Goal: Task Accomplishment & Management: Use online tool/utility

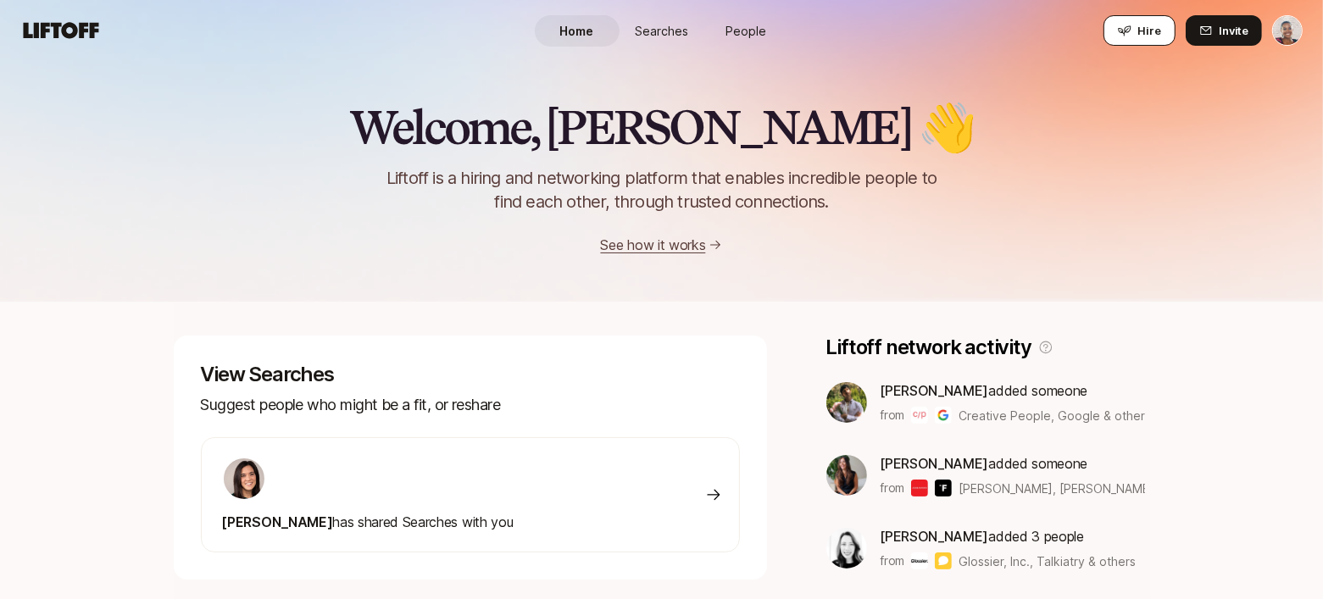
click at [1141, 30] on span "Hire" at bounding box center [1149, 30] width 23 height 17
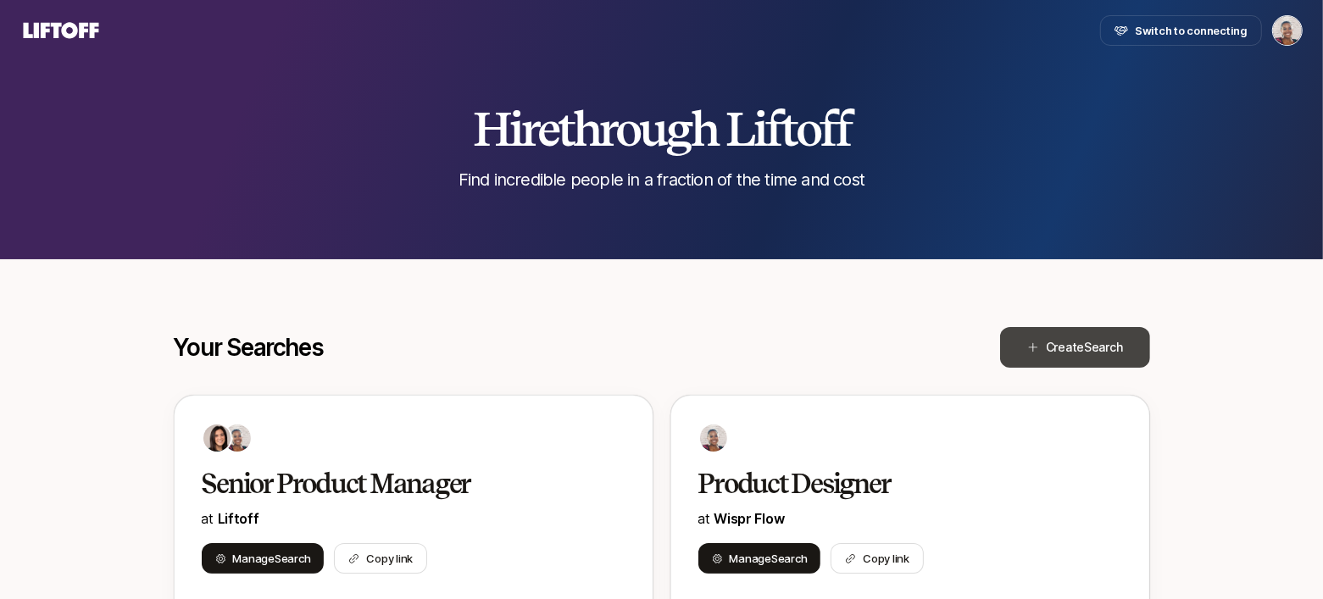
click at [1066, 343] on span "Create Search" at bounding box center [1084, 347] width 77 height 20
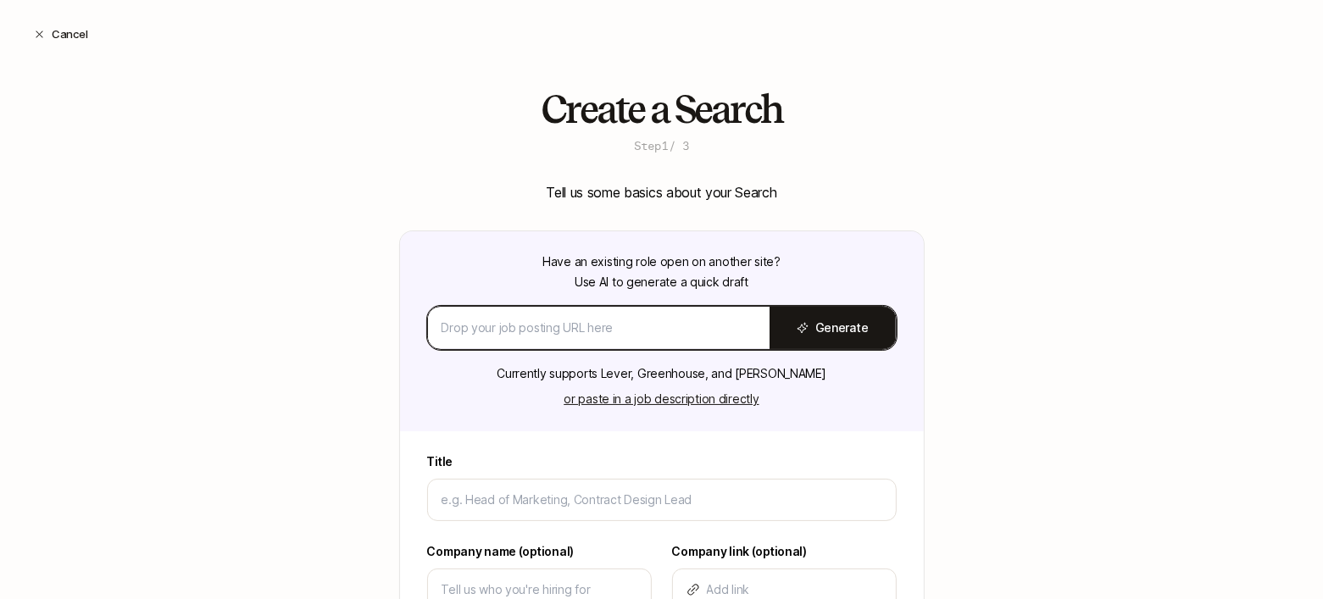
click at [733, 322] on input at bounding box center [598, 328] width 314 height 20
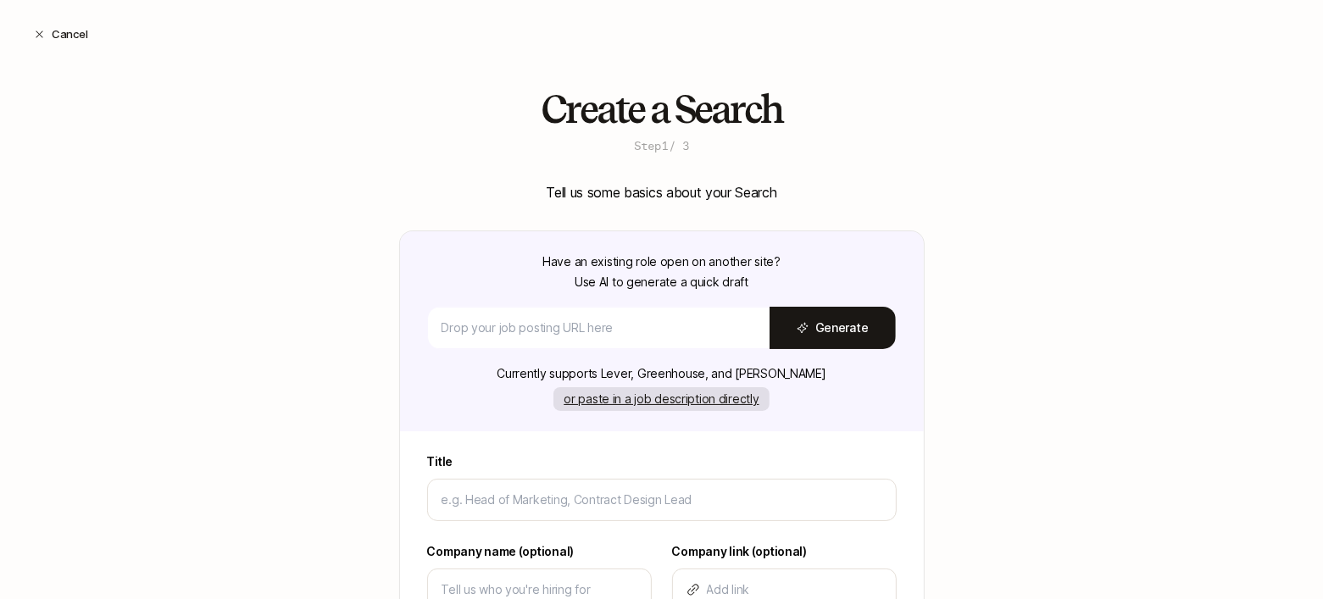
click at [694, 397] on button "or paste in a job description directly" at bounding box center [660, 399] width 215 height 24
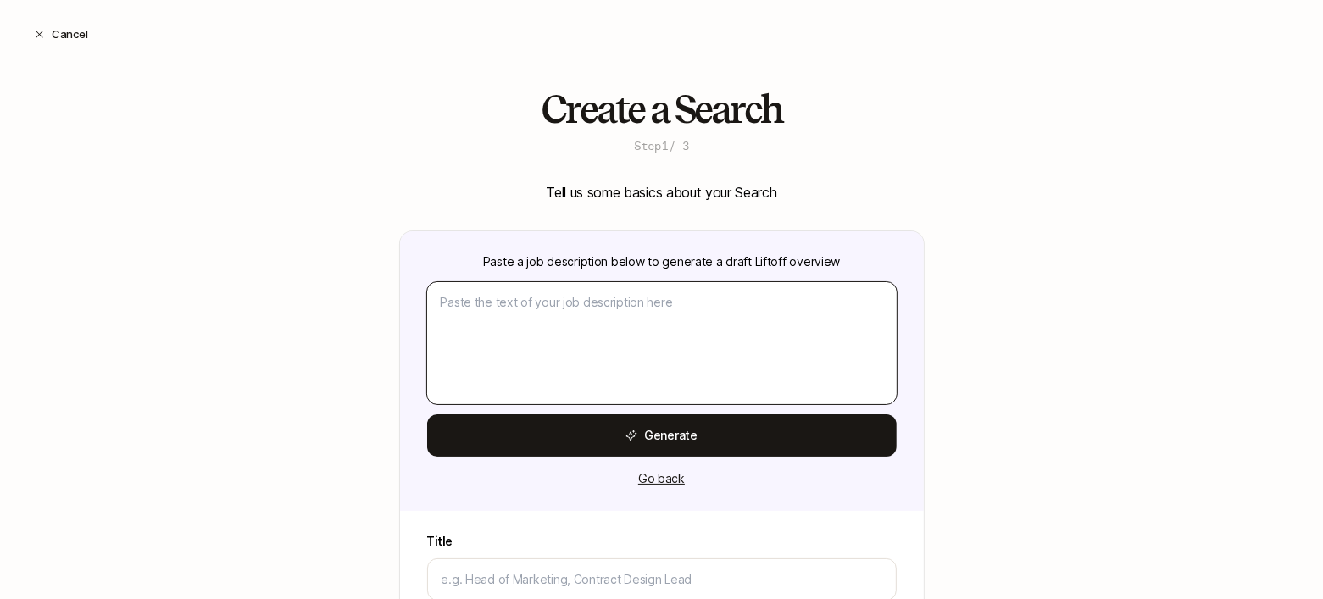
click at [691, 307] on textarea at bounding box center [661, 343] width 469 height 122
click at [514, 303] on textarea at bounding box center [661, 343] width 469 height 122
paste textarea "Product/UX Lead (Contract) About the Role As a Product/UX Lead, you'll guide th…"
type textarea "x"
type textarea "Product/UX Lead (Contract) About the Role As a Product/UX Lead, you'll guide th…"
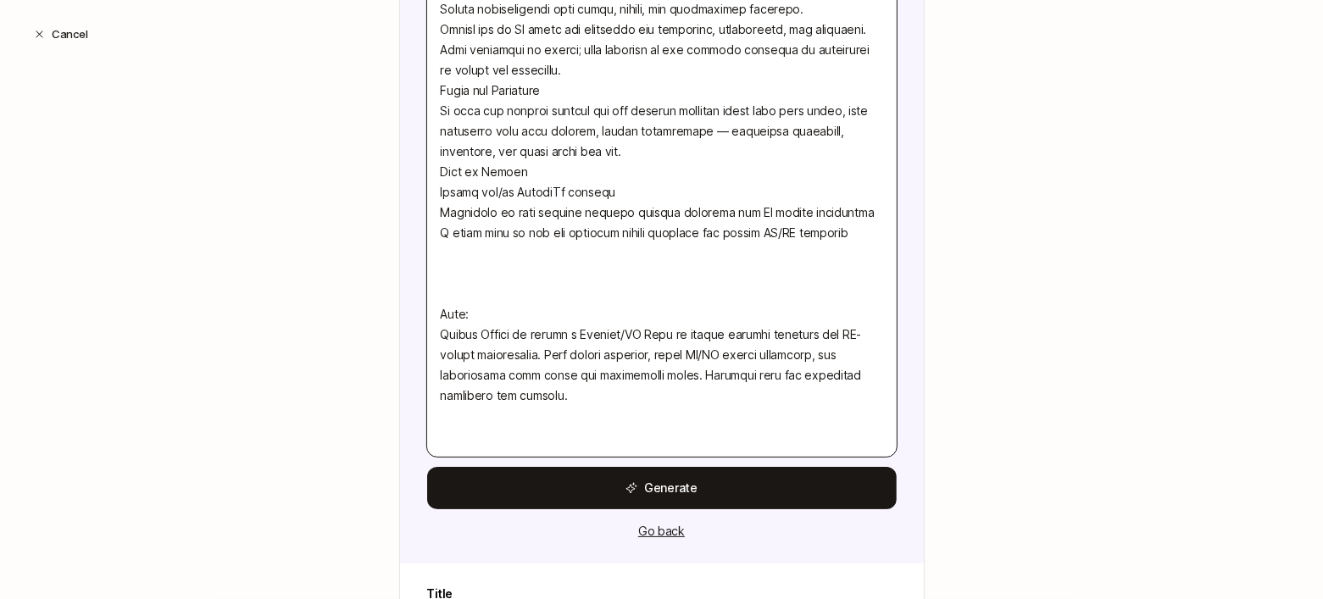
scroll to position [620, 0]
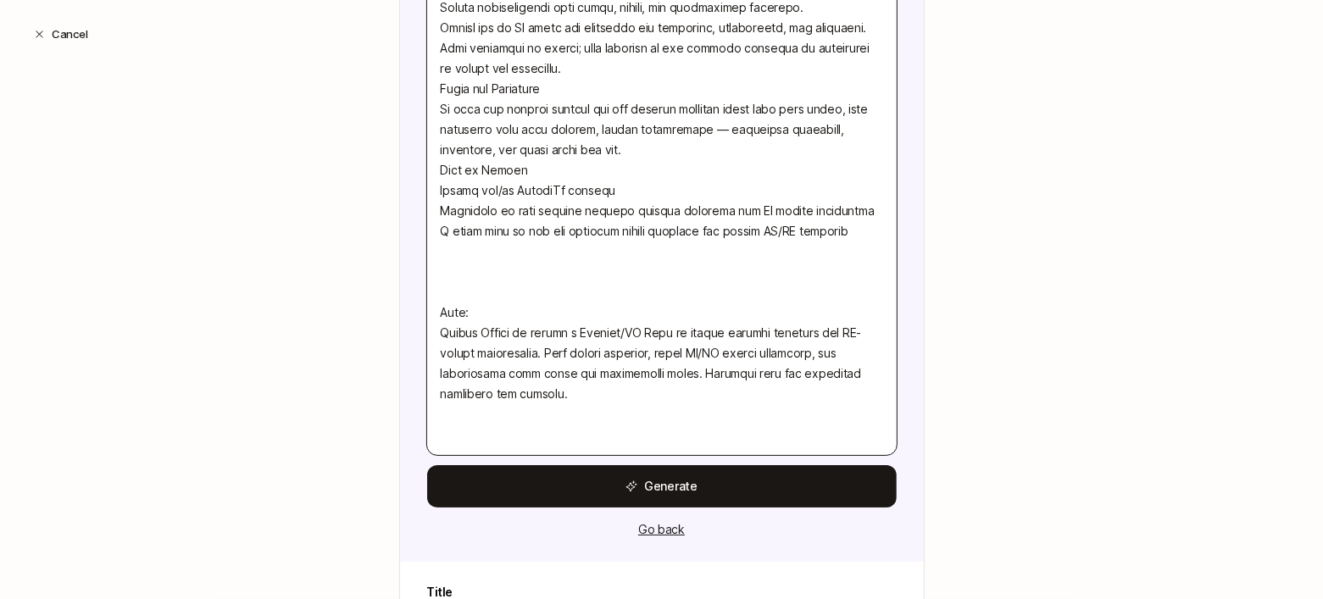
type textarea "x"
type textarea "Product/UX Lead (Contract) About the Role As a Product/UX Lead, you'll guide th…"
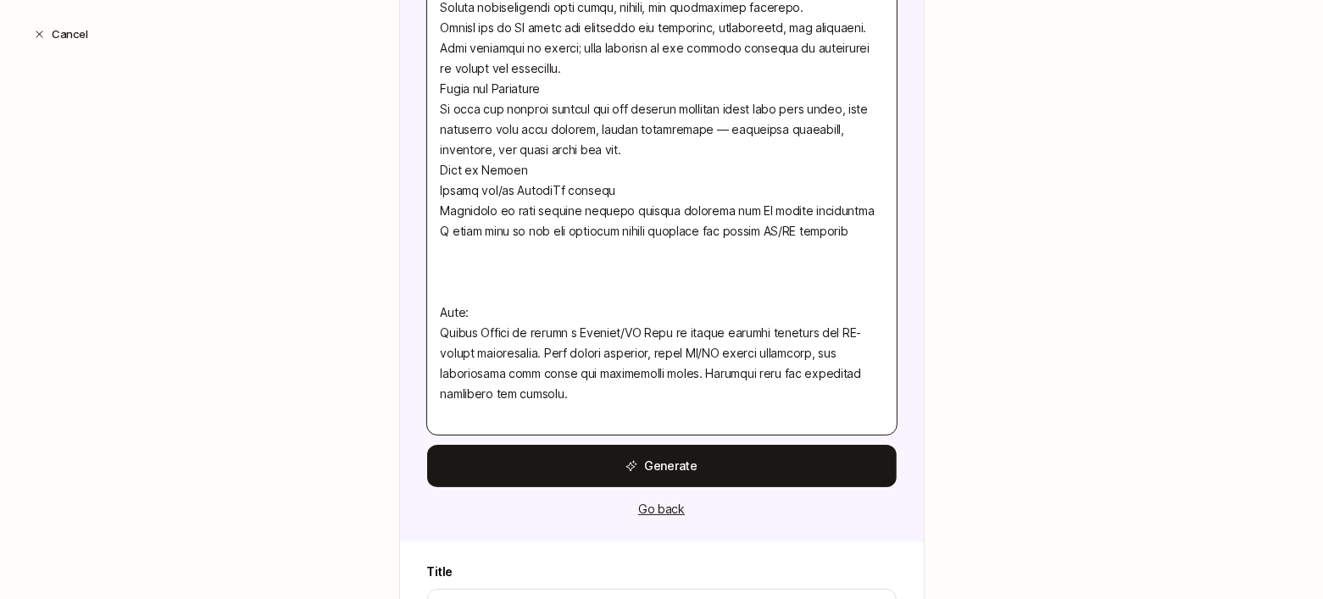
type textarea "x"
type textarea "Product/UX Lead (Contract) About the Role As a Product/UX Lead, you'll guide th…"
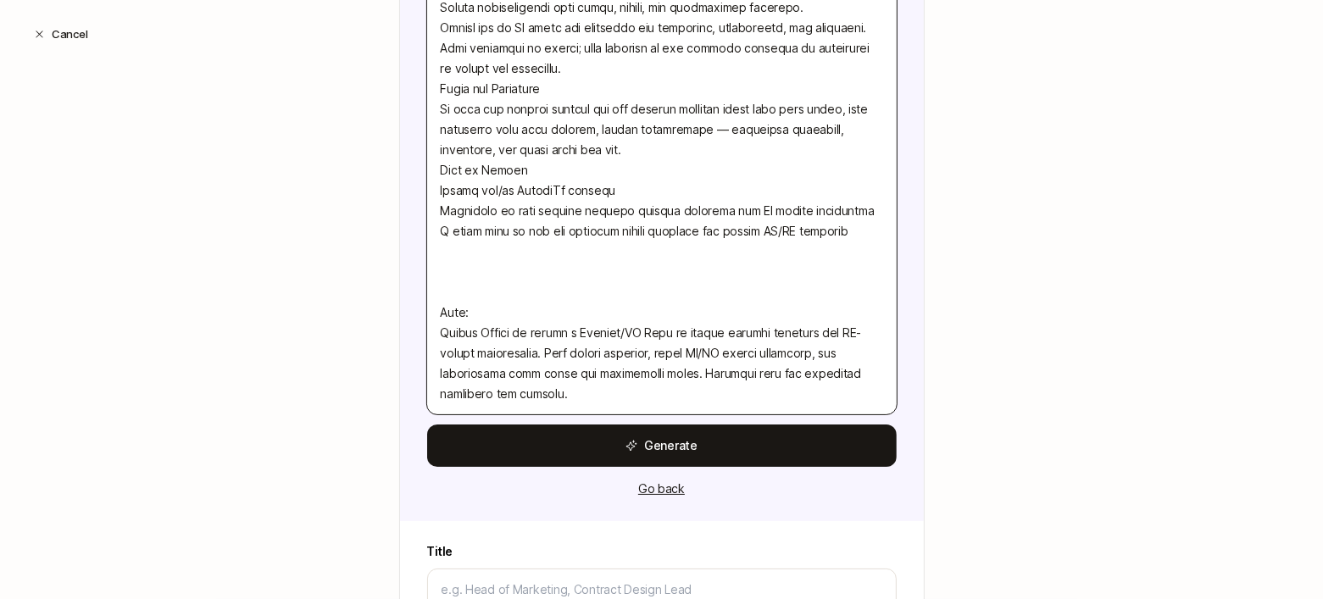
drag, startPoint x: 494, startPoint y: 391, endPoint x: 439, endPoint y: 169, distance: 229.6
click at [439, 169] on textarea at bounding box center [661, 38] width 469 height 752
type textarea "x"
type textarea "Product/UX Lead (Contract) About the Role As a Product/UX Lead, you'll guide th…"
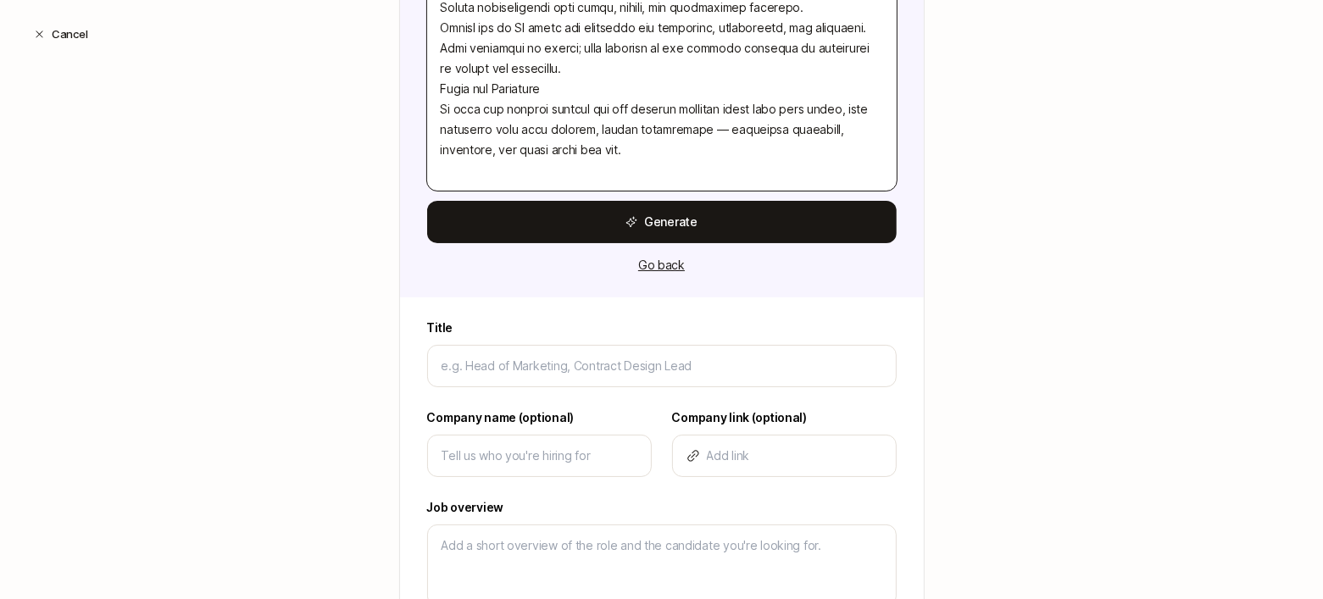
type textarea "x"
type textarea "Product/UX Lead (Contract) About the Role As a Product/UX Lead, you'll guide th…"
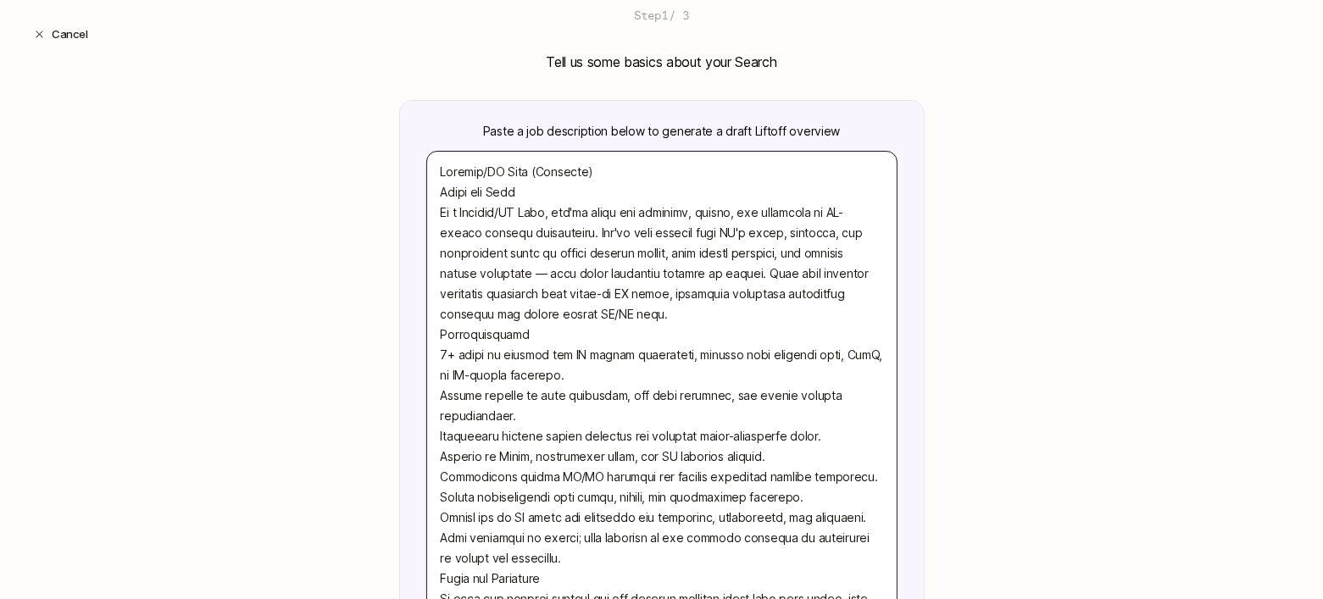
scroll to position [135, 0]
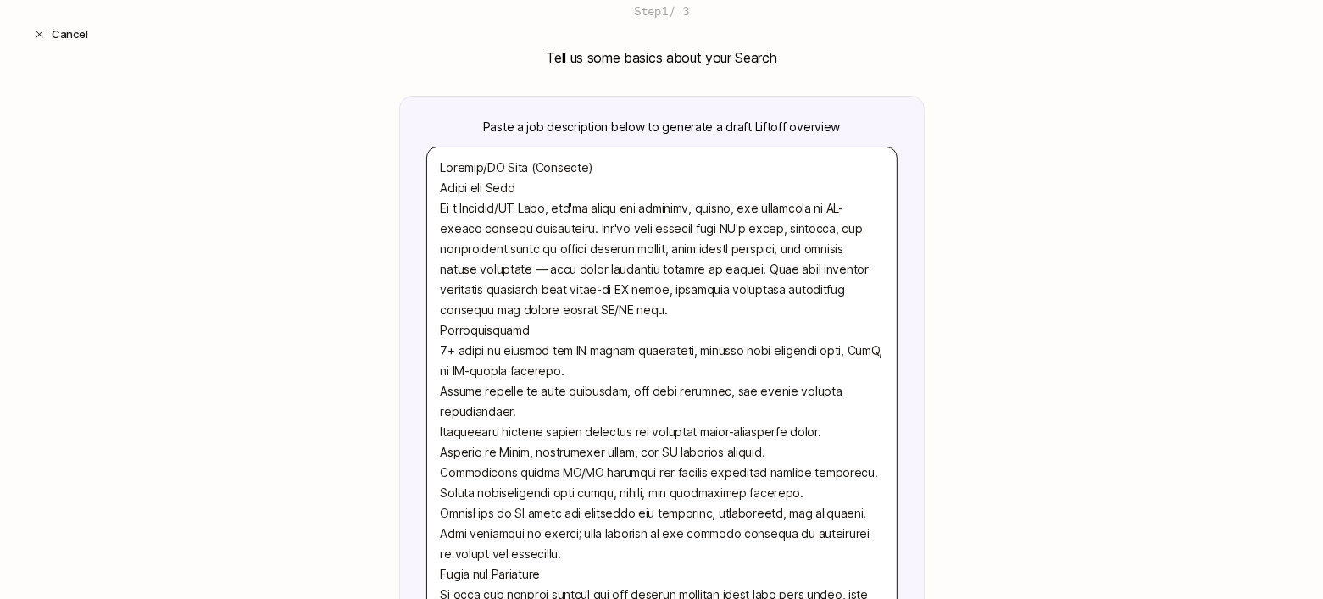
click at [507, 165] on textarea at bounding box center [661, 401] width 469 height 508
type textarea "x"
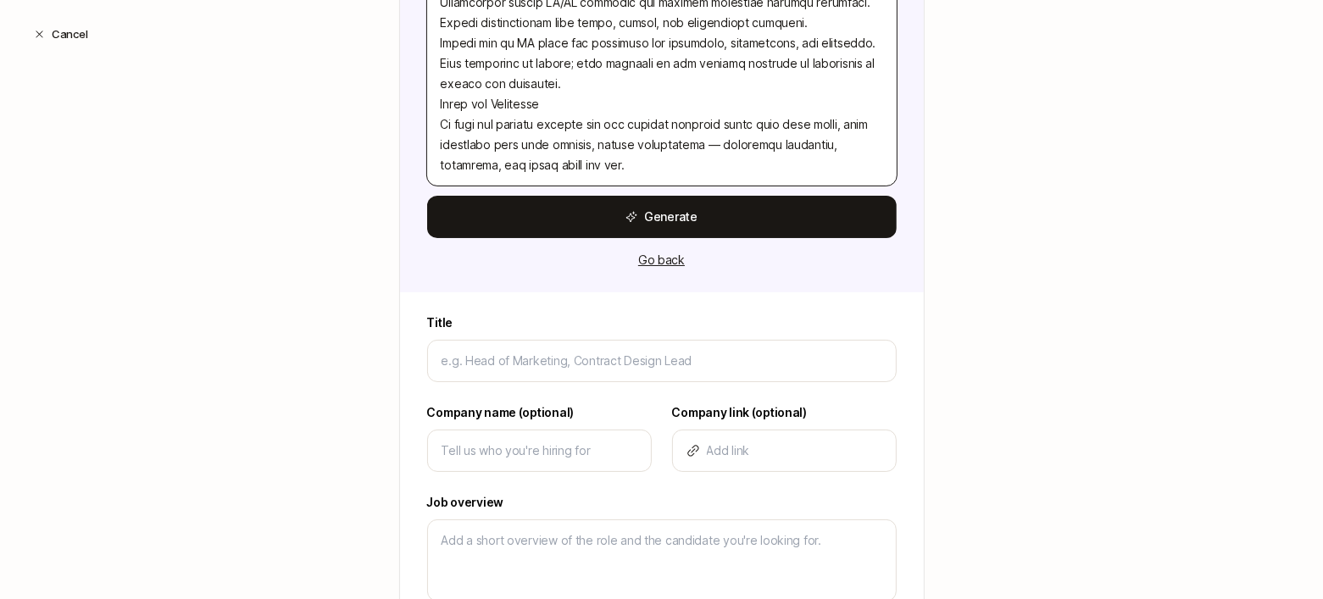
scroll to position [609, 0]
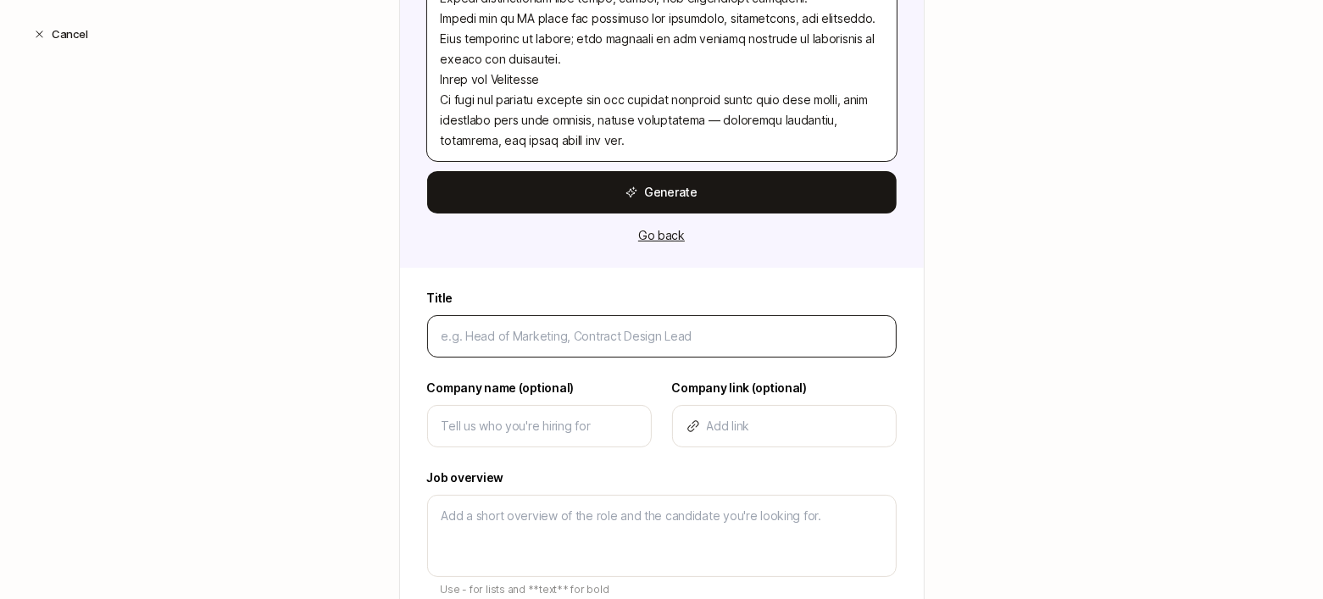
type textarea "About the Role As a Product/UX Lead, you'll guide the strategy, design, and exe…"
click at [439, 337] on div at bounding box center [661, 336] width 469 height 42
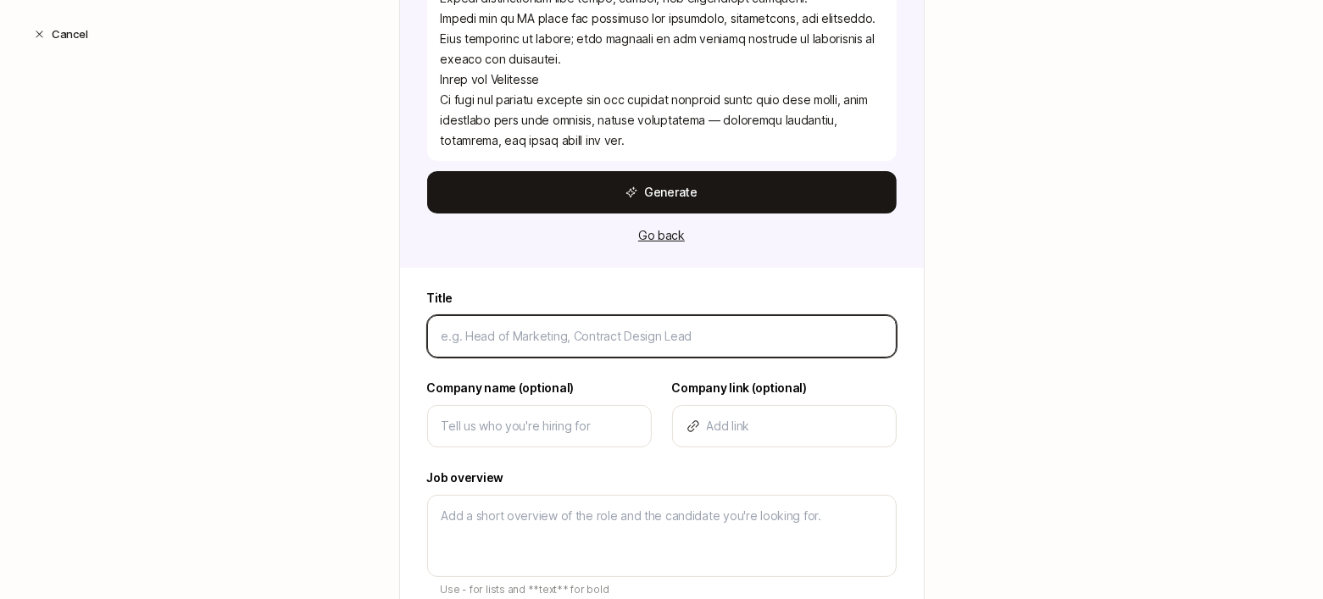
click at [464, 336] on input at bounding box center [661, 336] width 441 height 20
paste input "Product/UX Lead (Contract)"
type input "Product/UX Lead (Contract)"
type textarea "x"
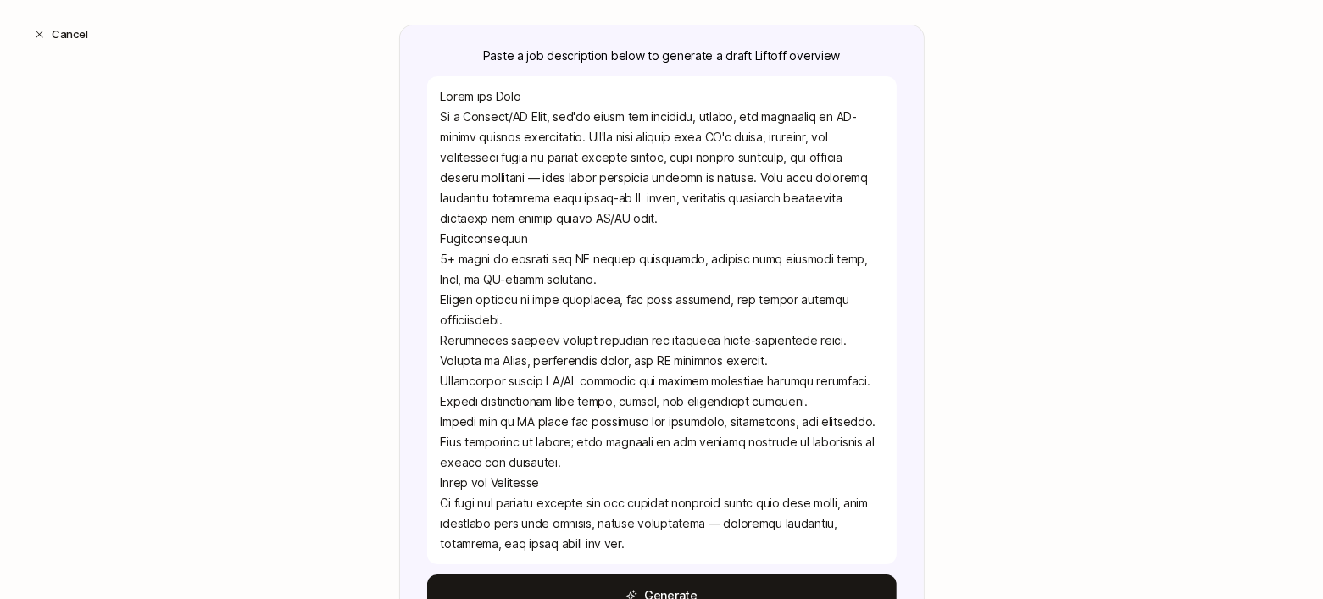
scroll to position [204, 0]
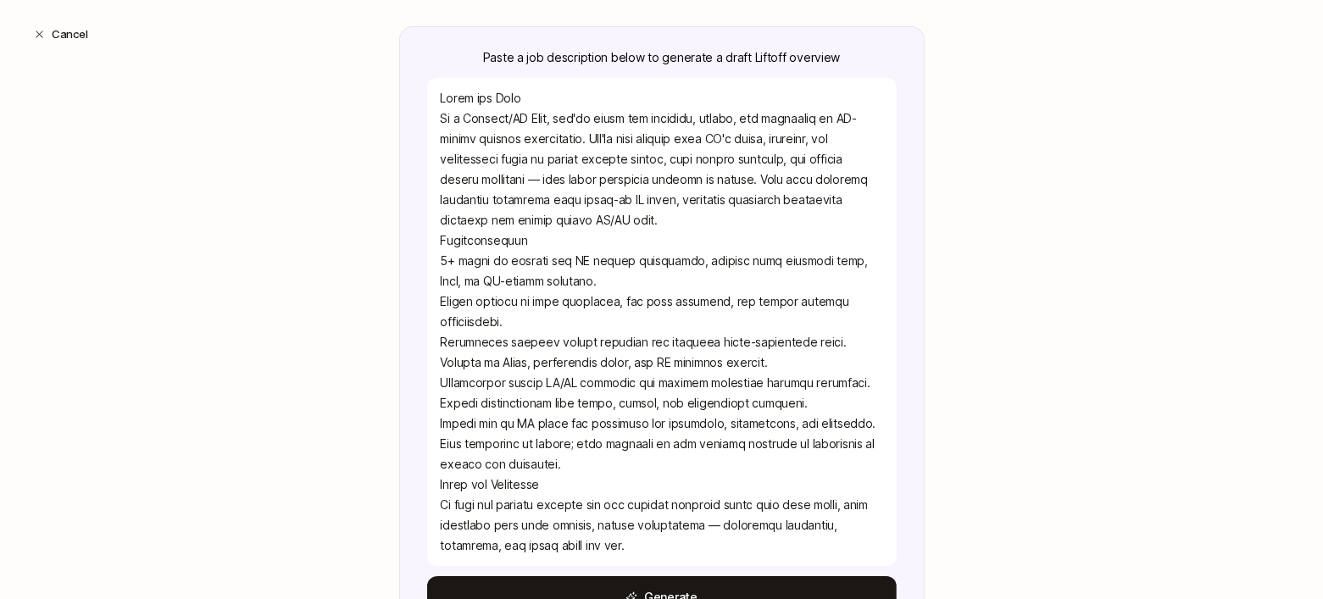
type input "Product/UX Lead (Contract)"
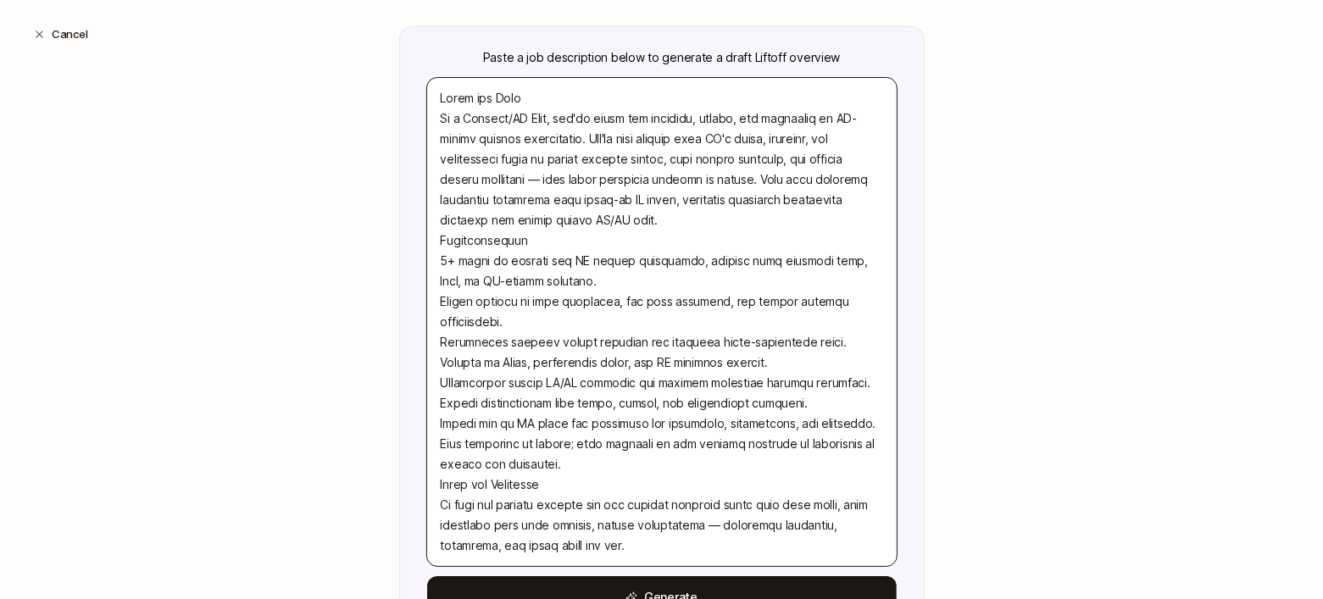
click at [489, 93] on textarea at bounding box center [661, 322] width 469 height 488
type textarea "x"
type textarea "As a Product/UX Lead, you'll guide the strategy, design, and execution of AI-dr…"
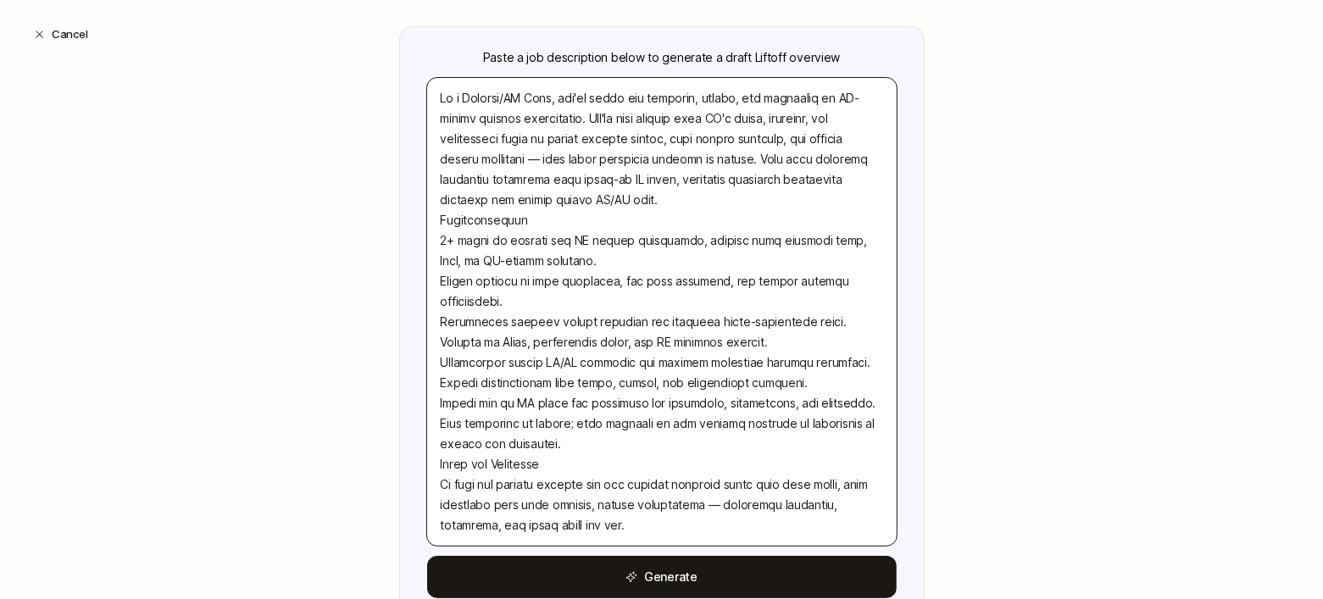
type textarea "x"
type textarea "About the Role As a Product/UX Lead, you'll guide the strategy, design, and exe…"
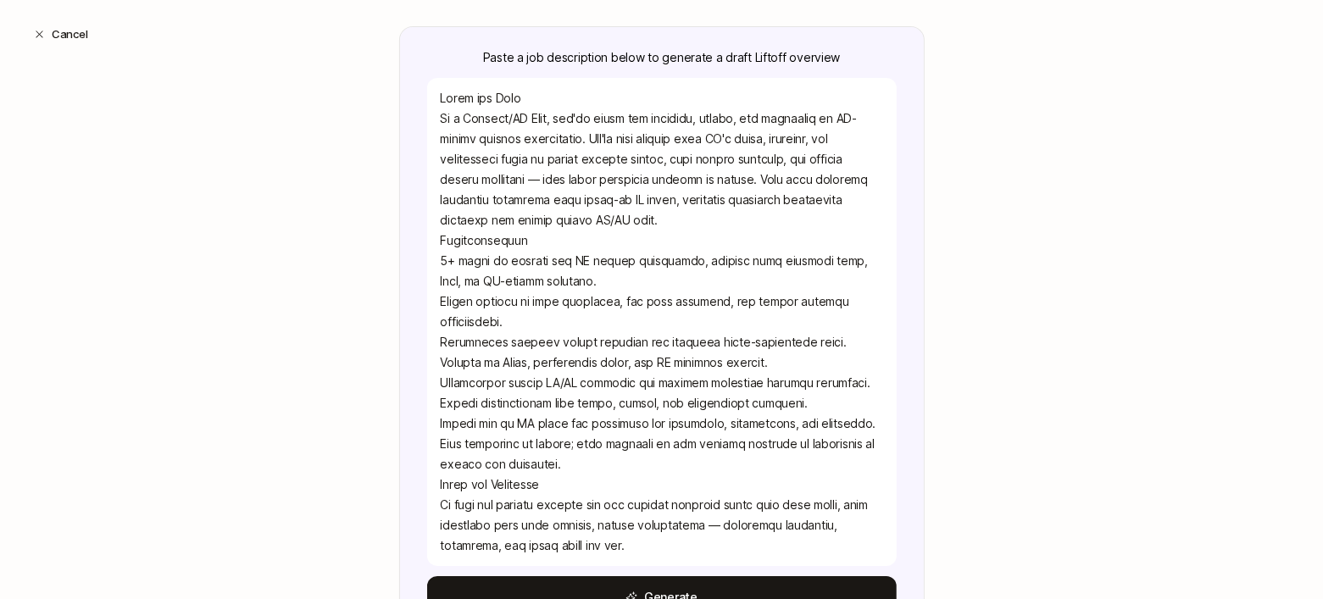
click at [375, 229] on div "Create a Search Step 1 / 3 Tell us some basics about your Search Paste a job de…" at bounding box center [661, 562] width 1323 height 1357
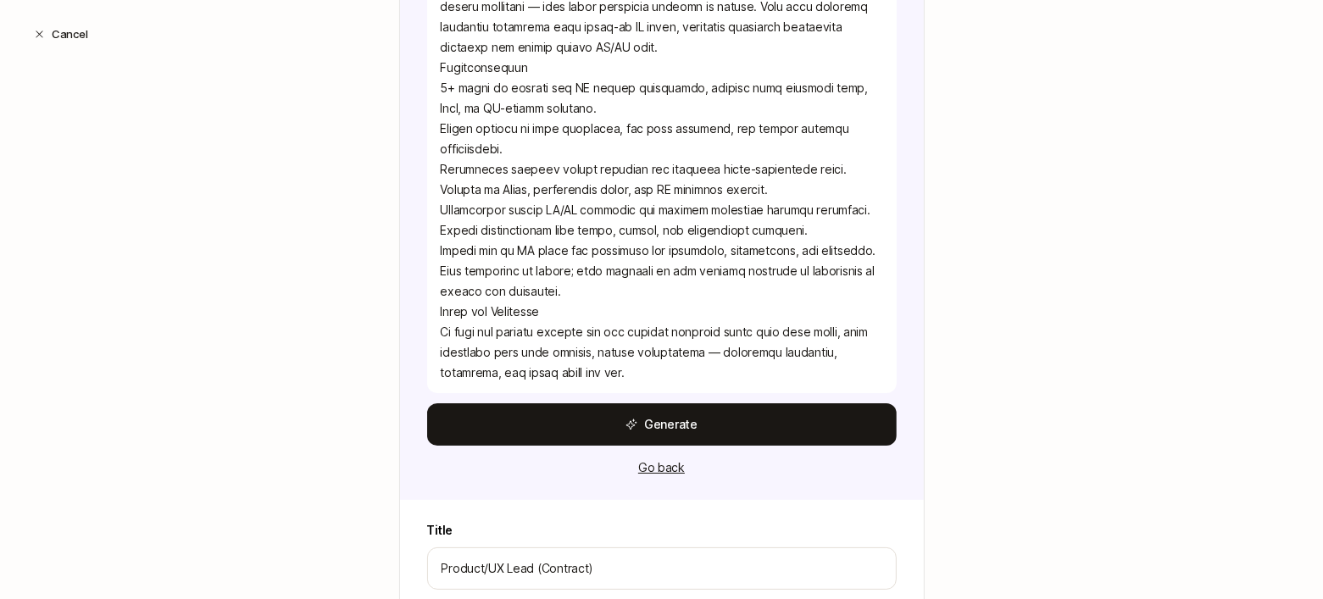
scroll to position [554, 0]
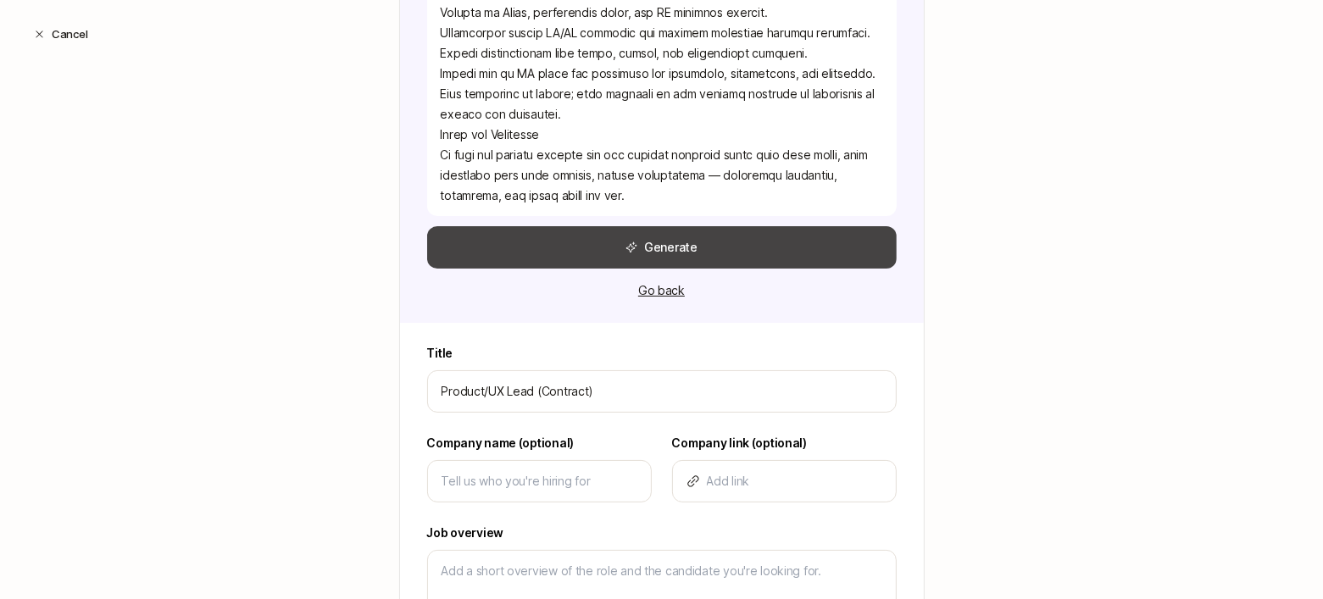
click at [569, 243] on button "Generate" at bounding box center [661, 247] width 469 height 42
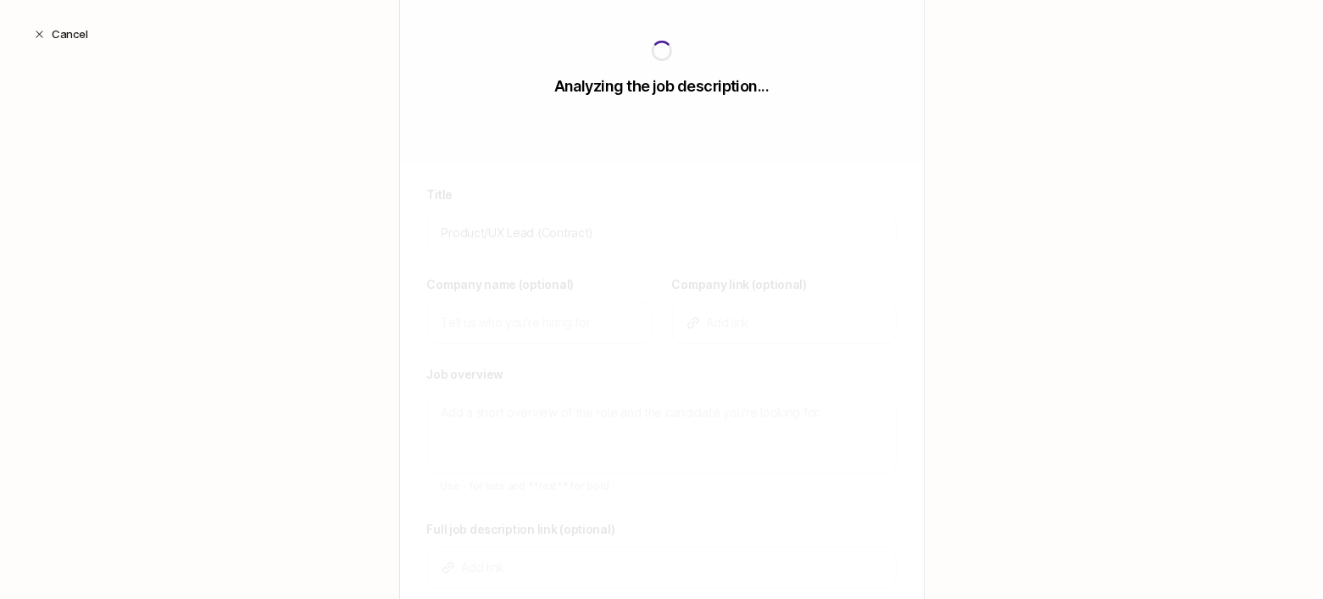
scroll to position [230, 0]
type input "LP"
type textarea "LP is building AI-driven digital experiences that transform how users interact …"
type textarea "x"
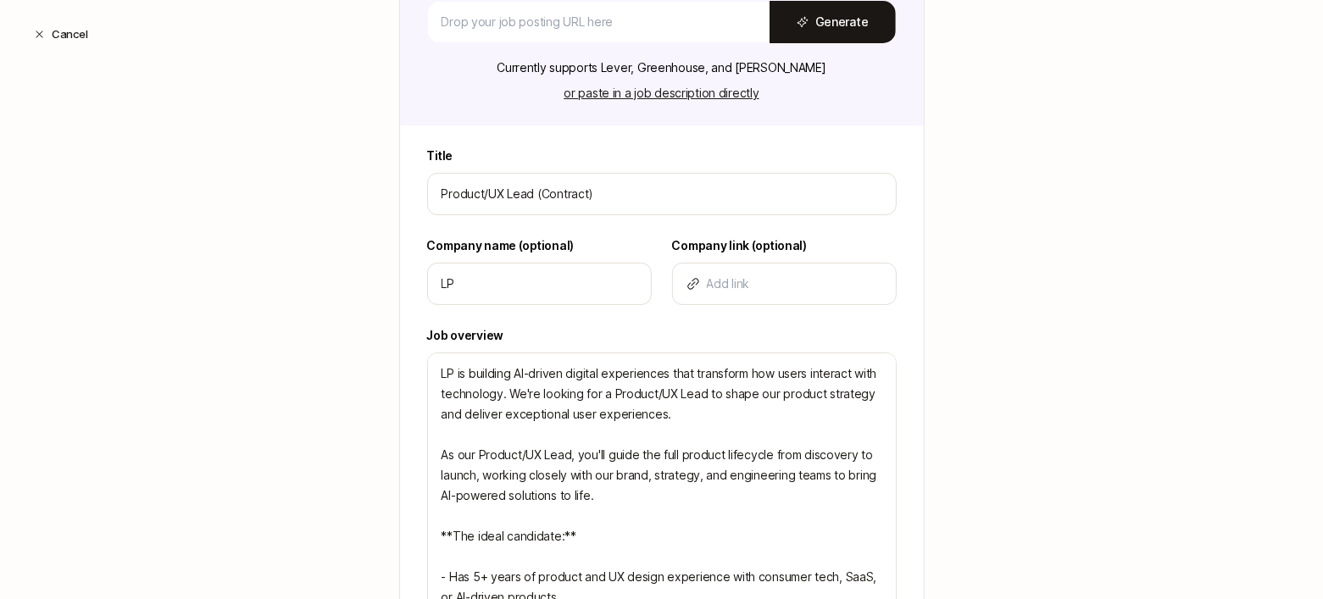
scroll to position [307, 0]
click at [476, 283] on input "LP" at bounding box center [539, 283] width 196 height 20
type input "L"
type textarea "x"
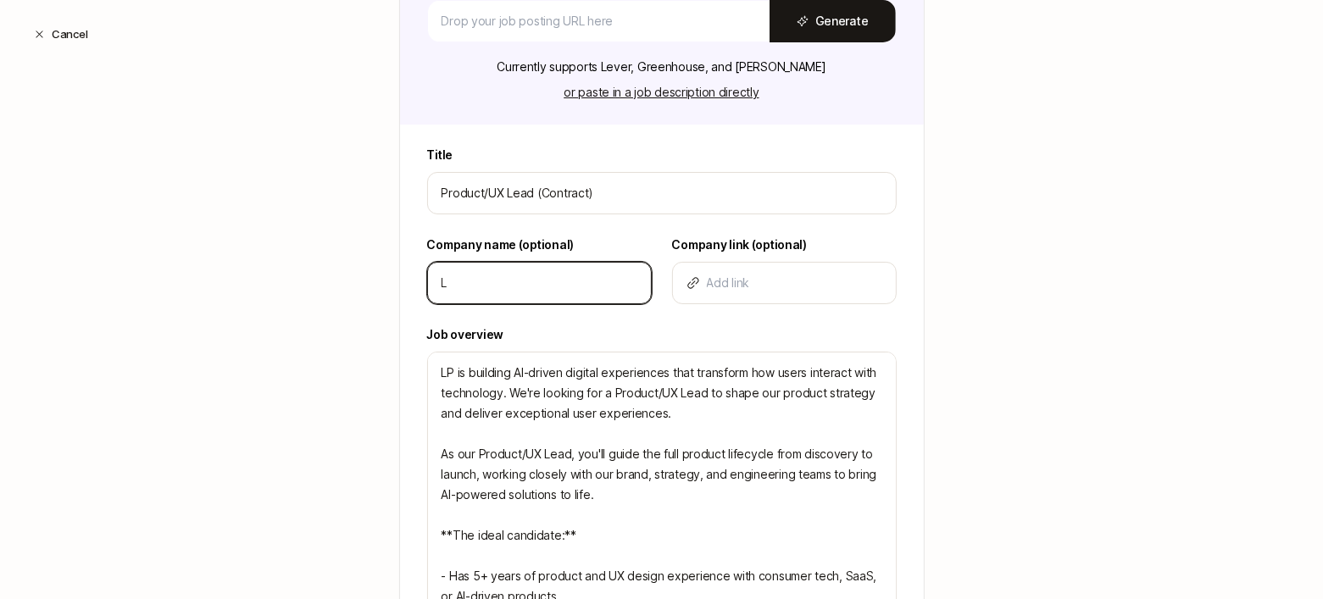
type input "Li"
type textarea "x"
type input "Lit"
type textarea "x"
type input "Litt"
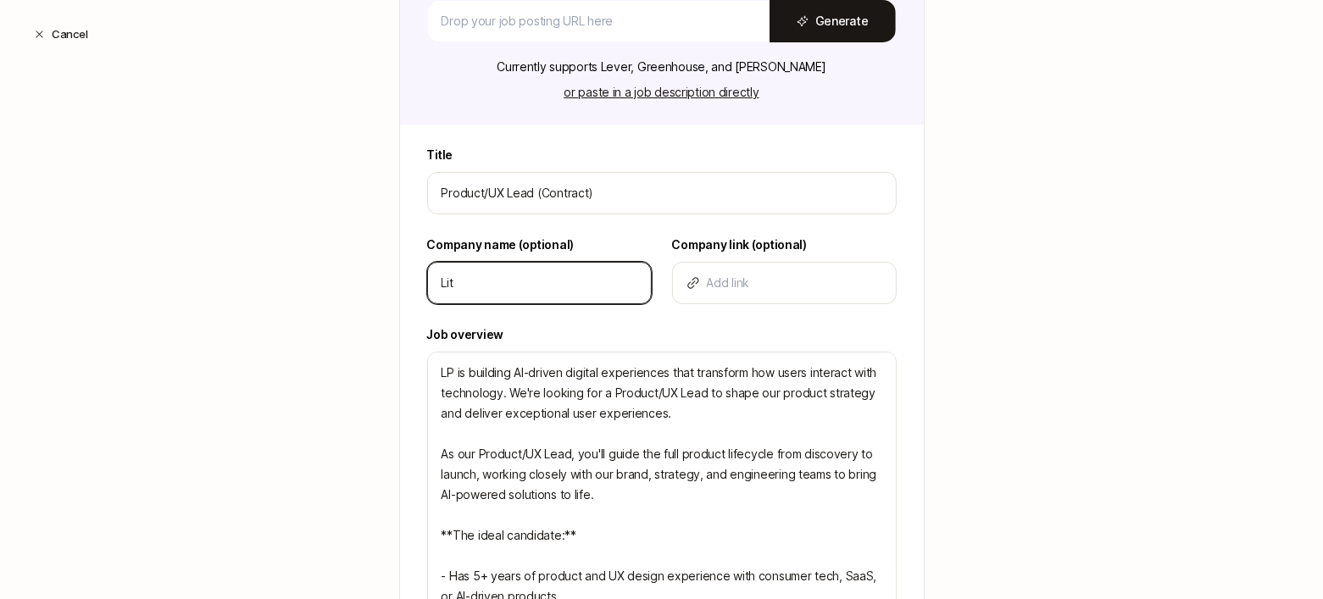
type textarea "x"
type input "Littl"
type textarea "x"
type input "Little"
type textarea "x"
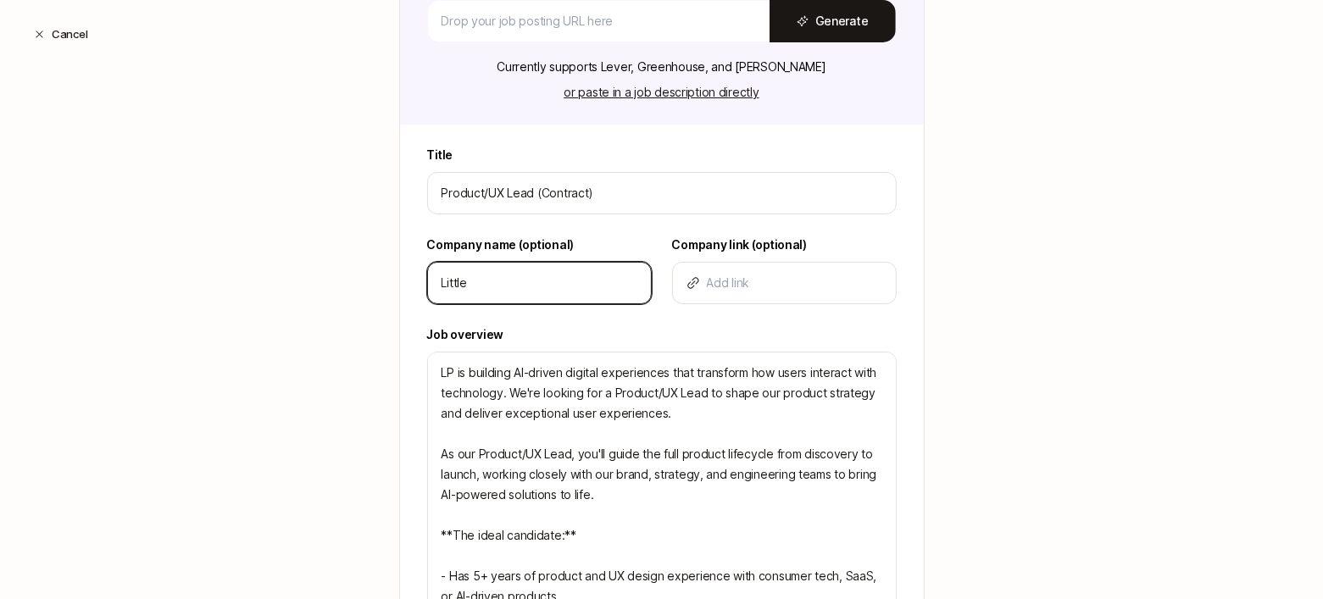
type input "Little"
type textarea "x"
type input "Little P"
type textarea "x"
type input "Little Pl"
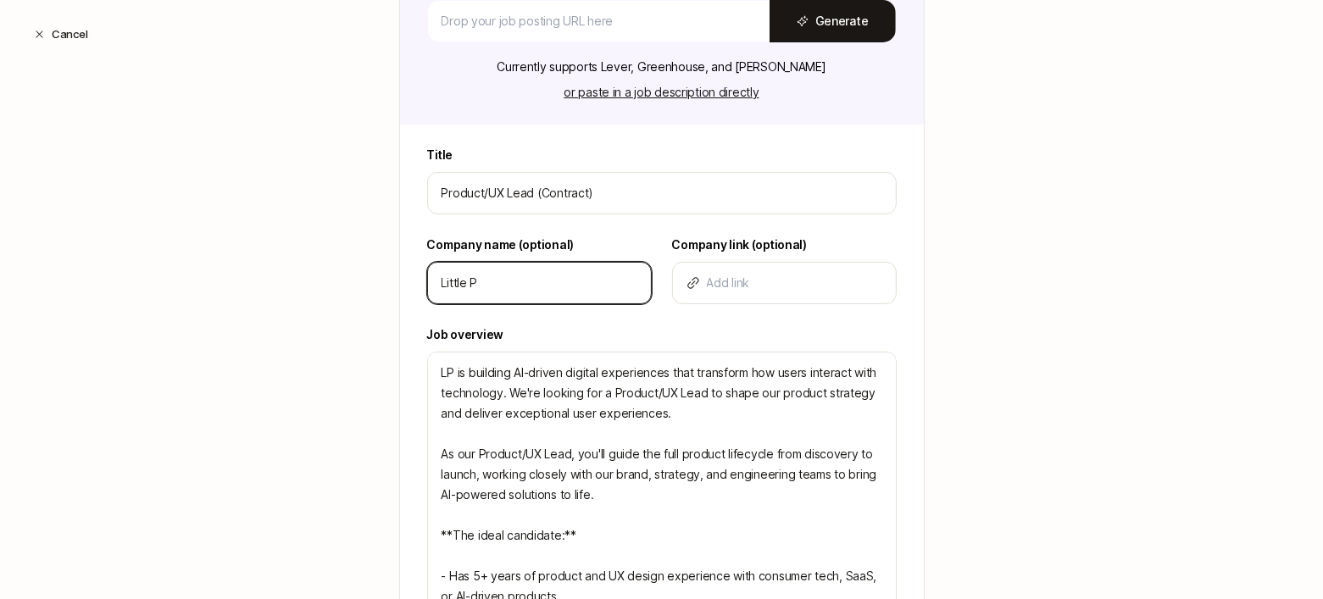
type textarea "x"
type input "Little Pla"
type textarea "x"
type input "Little Plai"
type textarea "x"
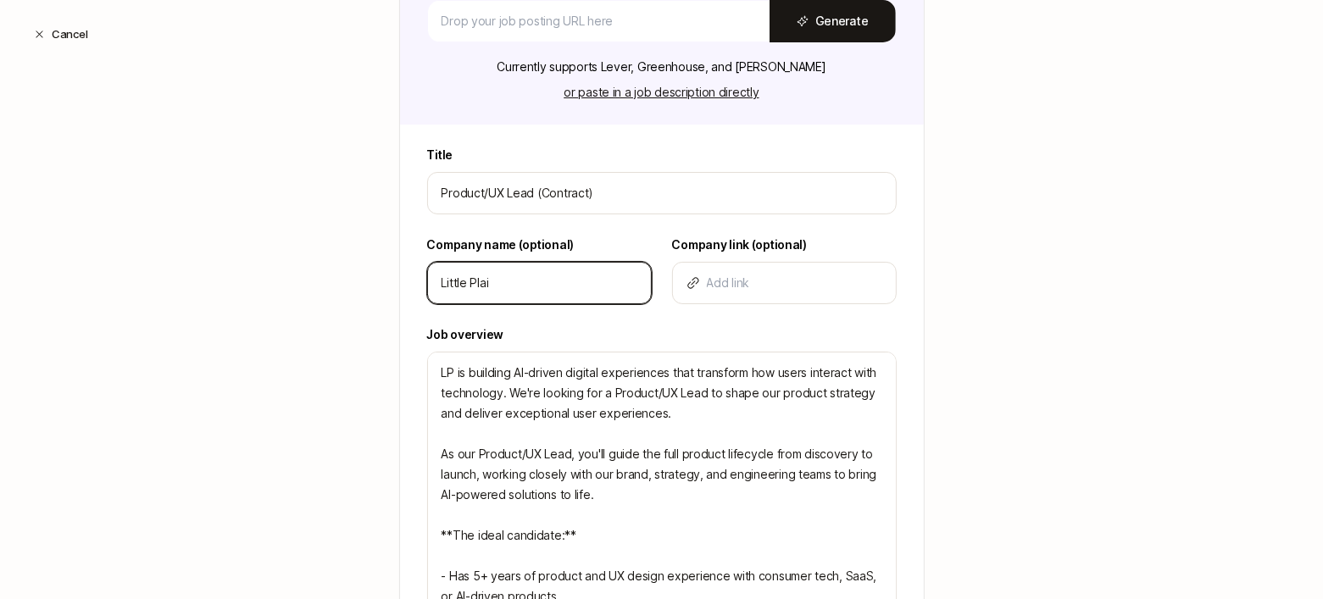
type input "Little Plain"
type textarea "x"
type input "[GEOGRAPHIC_DATA]"
type textarea "x"
type input "[GEOGRAPHIC_DATA]"
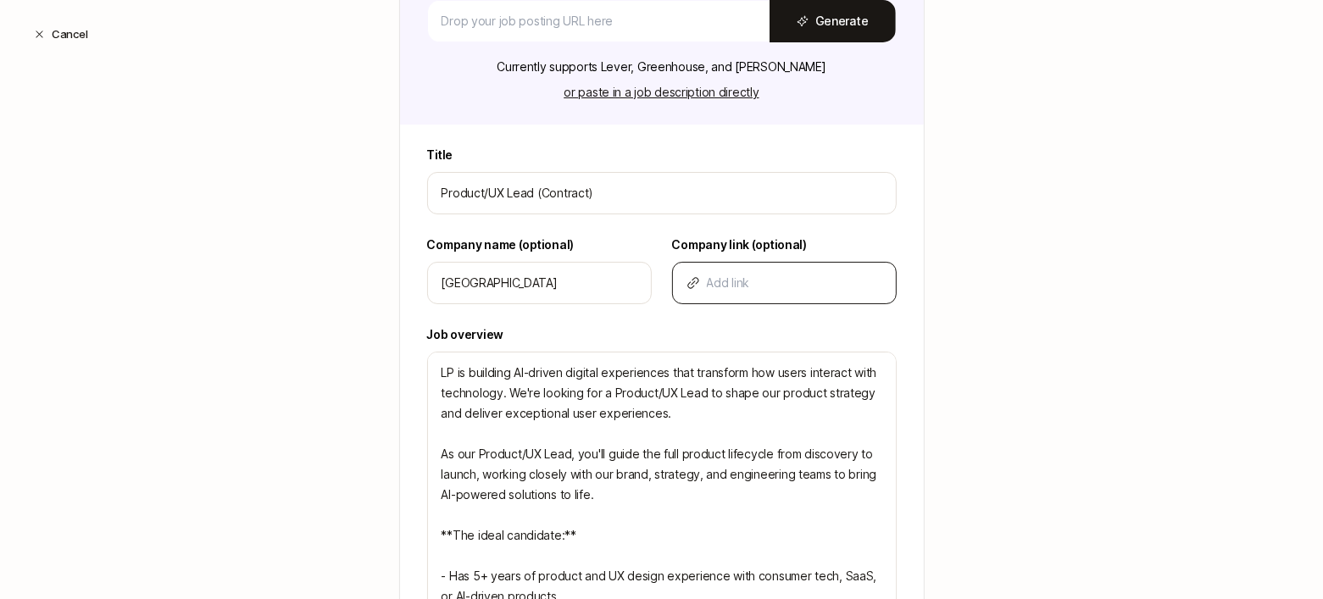
click at [691, 284] on icon at bounding box center [693, 283] width 14 height 14
click at [724, 284] on input at bounding box center [794, 283] width 175 height 20
paste input "https://www.littleplains.co/"
type input "https://www.littleplains.co/"
type textarea "x"
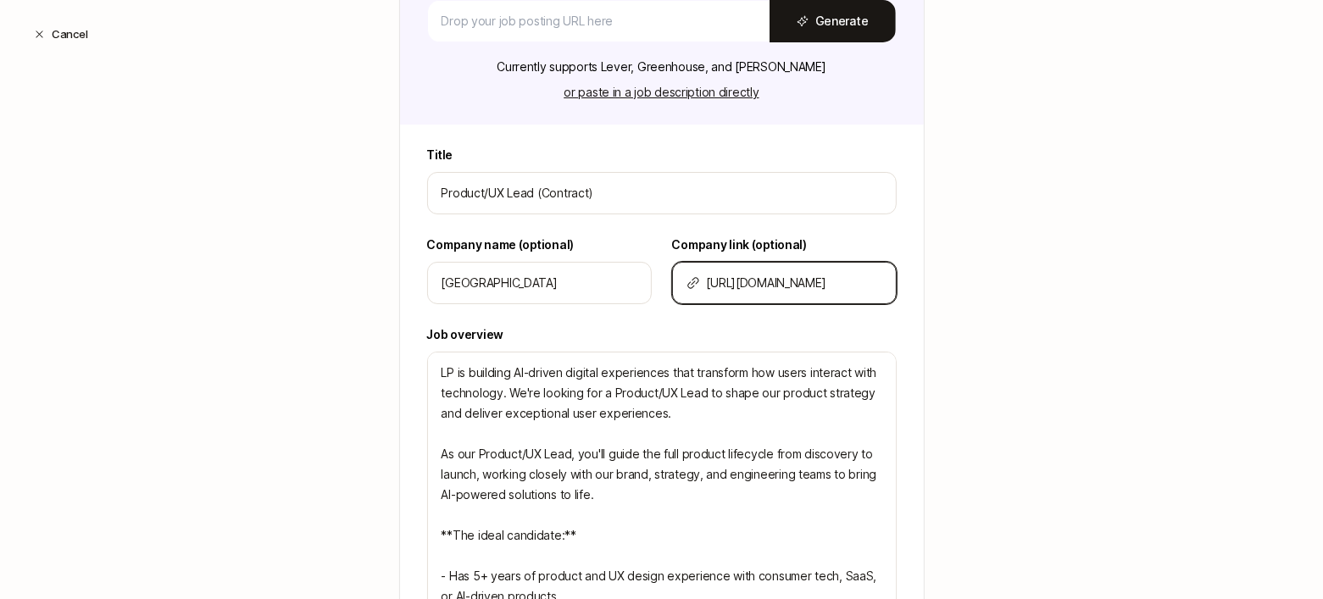
type input "https://www.littleplains.co/"
click at [976, 307] on div "Create a Search Step 1 / 3 Tell us some basics about your Search Have an existi…" at bounding box center [661, 429] width 1323 height 1297
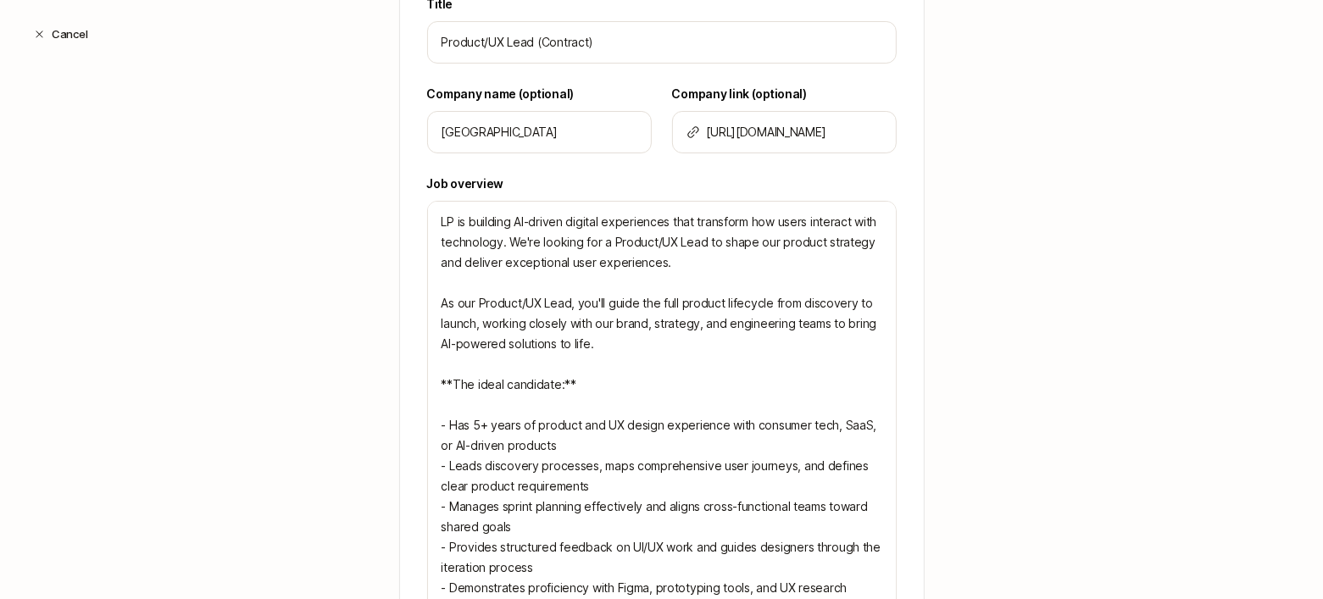
scroll to position [466, 0]
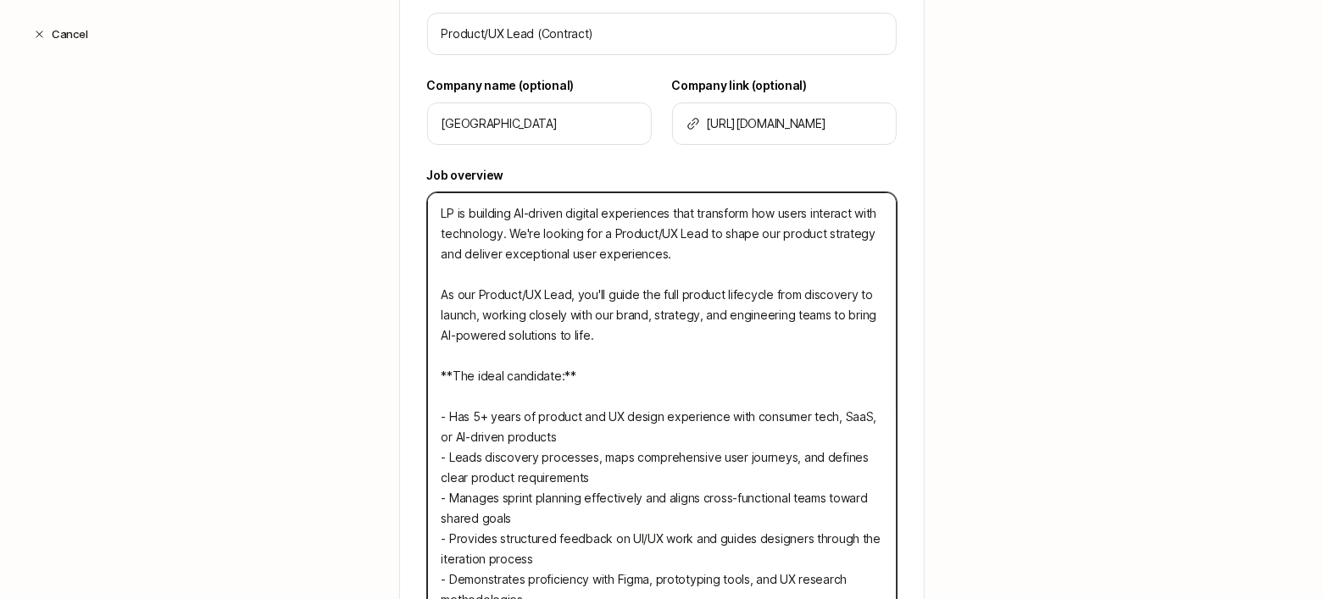
drag, startPoint x: 453, startPoint y: 214, endPoint x: 398, endPoint y: 214, distance: 55.1
click at [400, 214] on div "Title Product/UX Lead (Contract) Company name (optional) Little Plains Company …" at bounding box center [662, 395] width 524 height 818
type textarea "L is building AI-driven digital experiences that transform how users interact w…"
type textarea "x"
type textarea "Li is building AI-driven digital experiences that transform how users interact …"
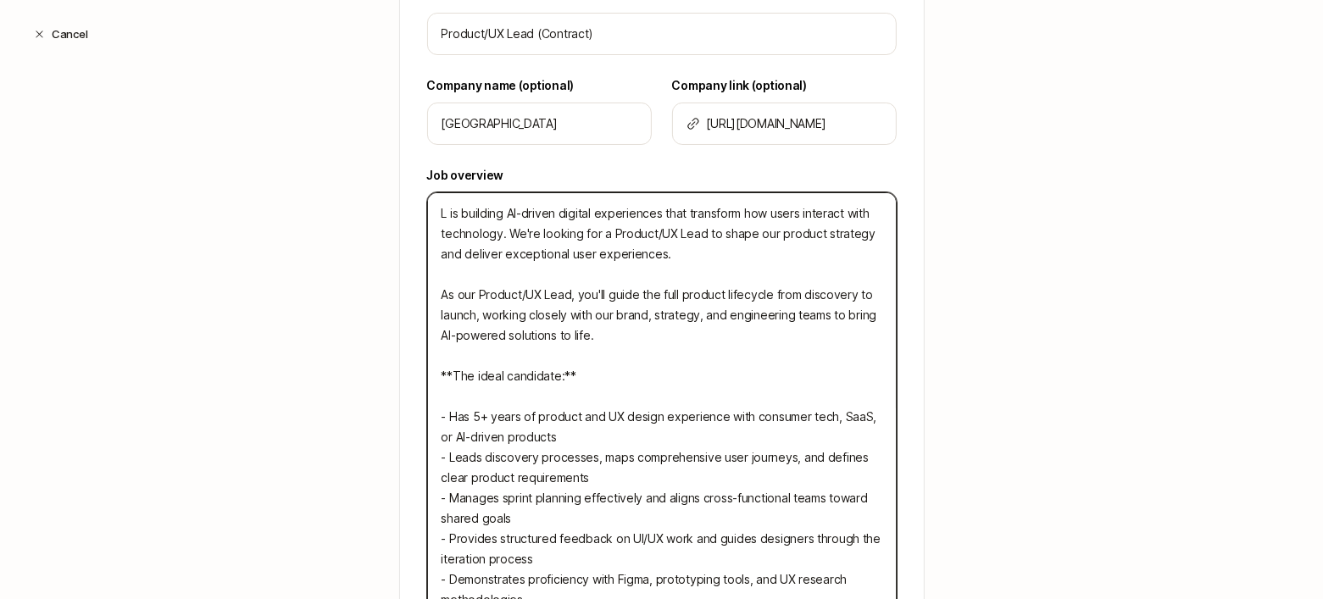
type textarea "x"
type textarea "Lit is building AI-driven digital experiences that transform how users interact…"
type textarea "x"
type textarea "Litt is building AI-driven digital experiences that transform how users interac…"
type textarea "x"
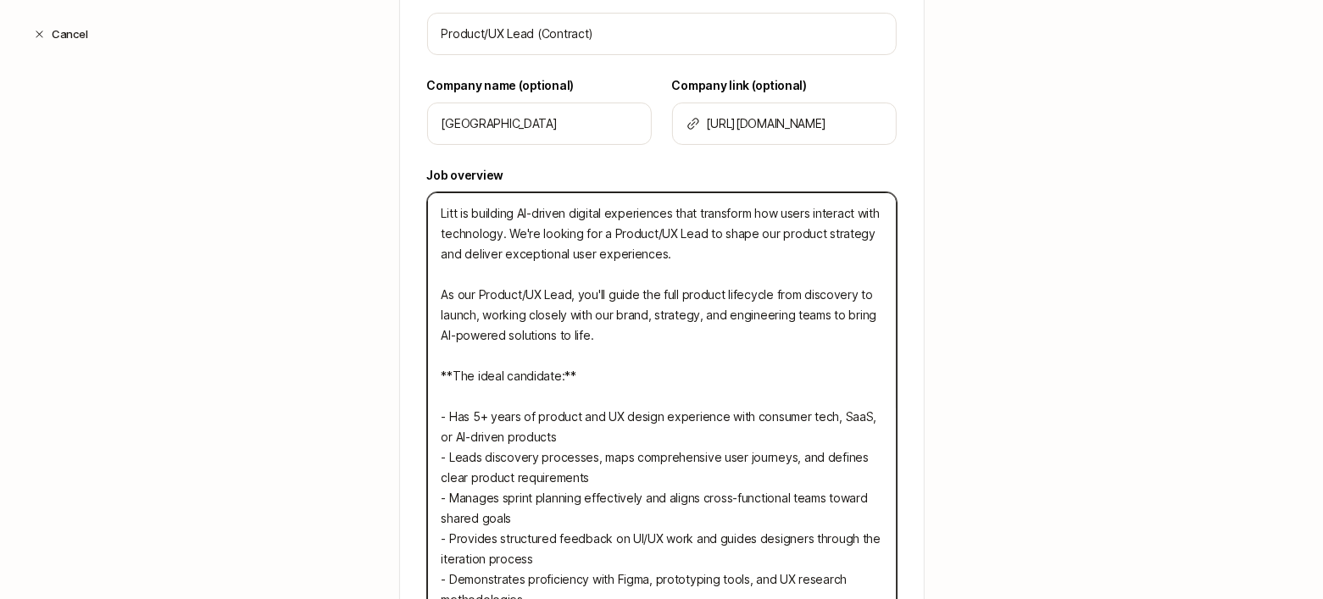
type textarea "Littl is building AI-driven digital experiences that transform how users intera…"
type textarea "x"
type textarea "Little is building AI-driven digital experiences that transform how users inter…"
type textarea "x"
type textarea "Little is building AI-driven digital experiences that transform how users inter…"
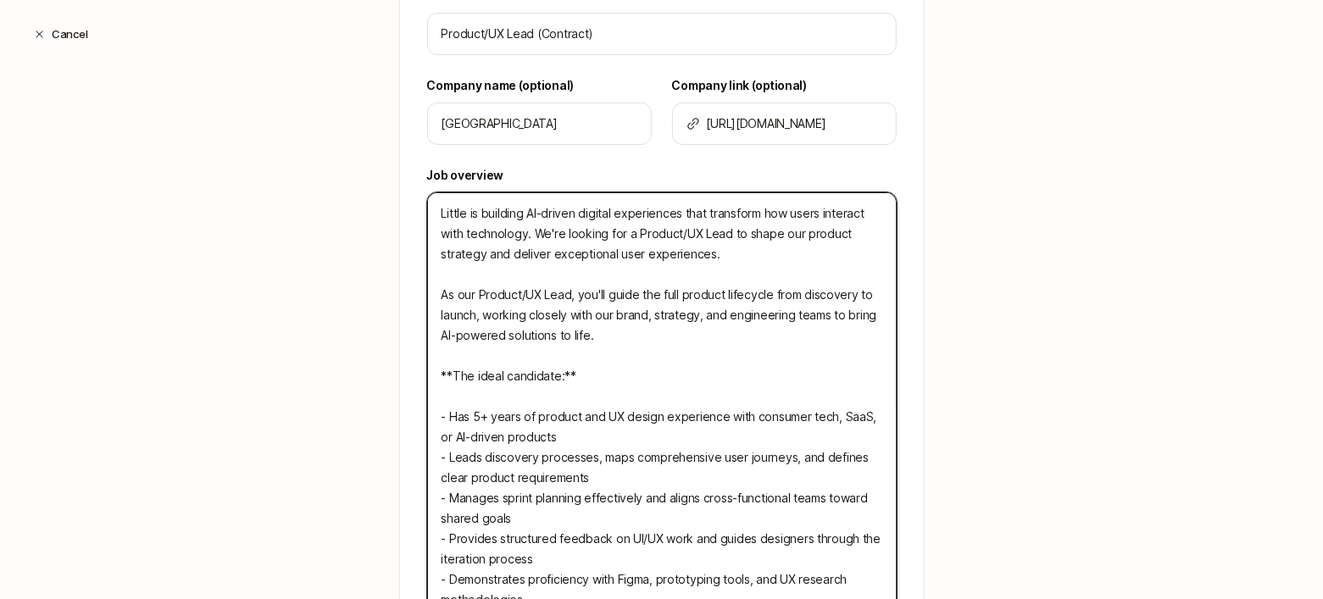
type textarea "x"
type textarea "Little P is building AI-driven digital experiences that transform how users int…"
type textarea "x"
type textarea "Little Pl is building AI-driven digital experiences that transform how users in…"
type textarea "x"
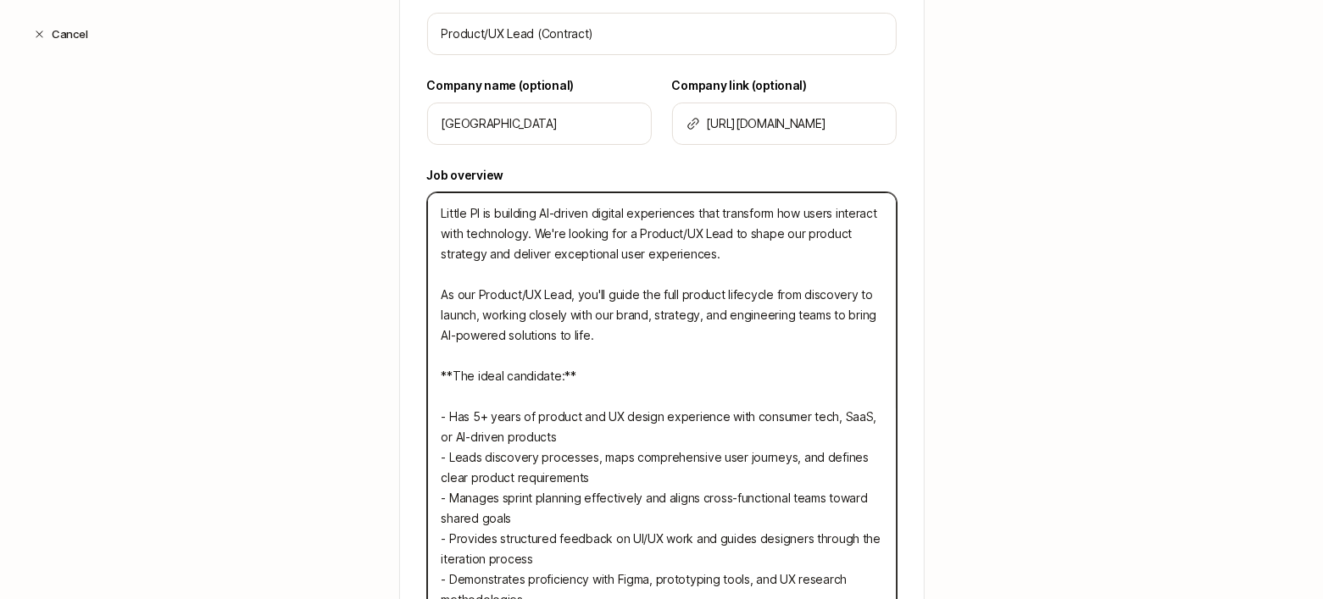
type textarea "Little Pla is building AI-driven digital experiences that transform how users i…"
type textarea "x"
type textarea "Little Plai is building AI-driven digital experiences that transform how users …"
type textarea "x"
type textarea "Little Plain is building AI-driven digital experiences that transform how users…"
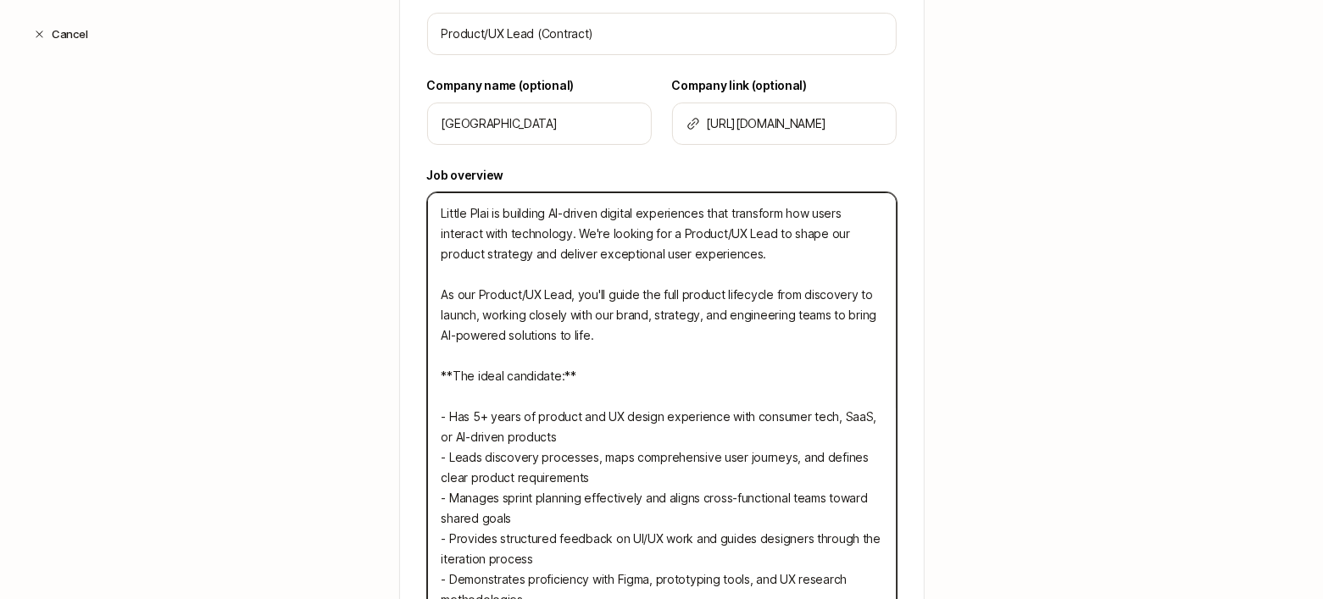
type textarea "x"
type textarea "Little Plains is building AI-driven digital experiences that transform how user…"
type textarea "x"
drag, startPoint x: 479, startPoint y: 291, endPoint x: 421, endPoint y: 294, distance: 57.7
click at [421, 294] on div "Title Product/UX Lead (Contract) Company name (optional) Little Plains Company …" at bounding box center [662, 395] width 524 height 818
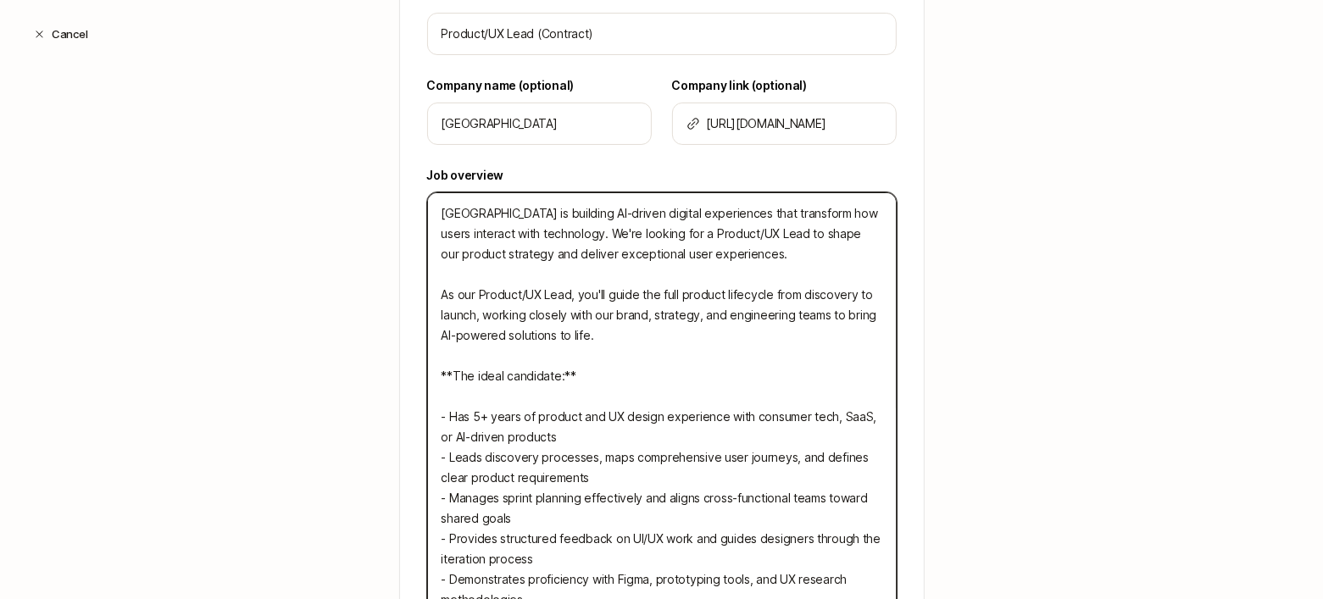
type textarea "Little Plains is building AI-driven digital experiences that transform how user…"
type textarea "x"
type textarea "Little Plains is building AI-driven digital experiences that transform how user…"
type textarea "x"
type textarea "Little Plains is building AI-driven digital experiences that transform how user…"
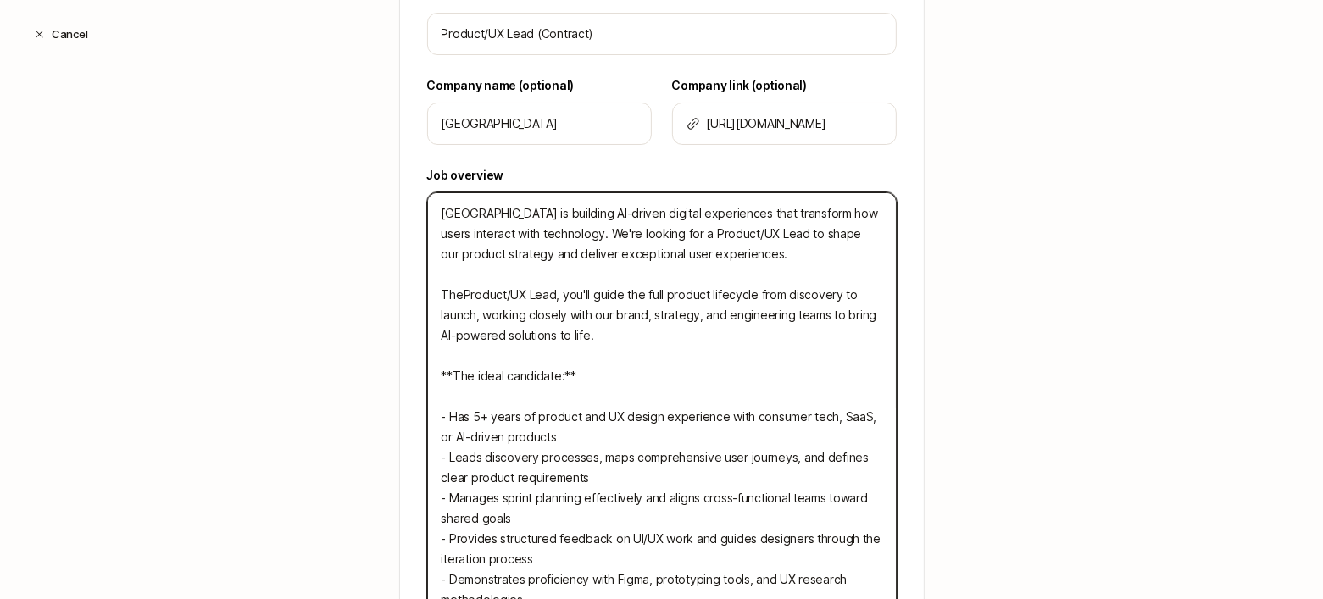
type textarea "x"
type textarea "Little Plains is building AI-driven digital experiences that transform how user…"
type textarea "x"
drag, startPoint x: 558, startPoint y: 293, endPoint x: 591, endPoint y: 293, distance: 33.0
click at [591, 293] on textarea "Little Plains is building AI-driven digital experiences that transform how user…" at bounding box center [661, 426] width 469 height 469
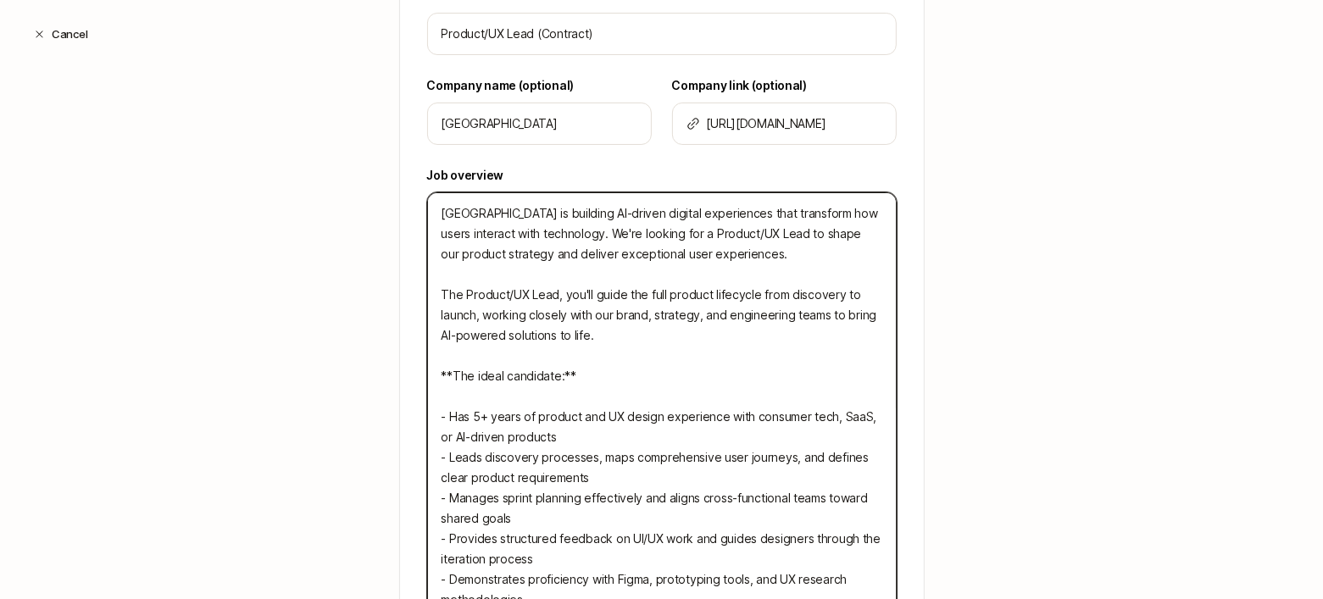
type textarea "Little Plains is building AI-driven digital experiences that transform how user…"
type textarea "x"
type textarea "Little Plains is building AI-driven digital experiences that transform how user…"
type textarea "x"
type textarea "Little Plains is building AI-driven digital experiences that transform how user…"
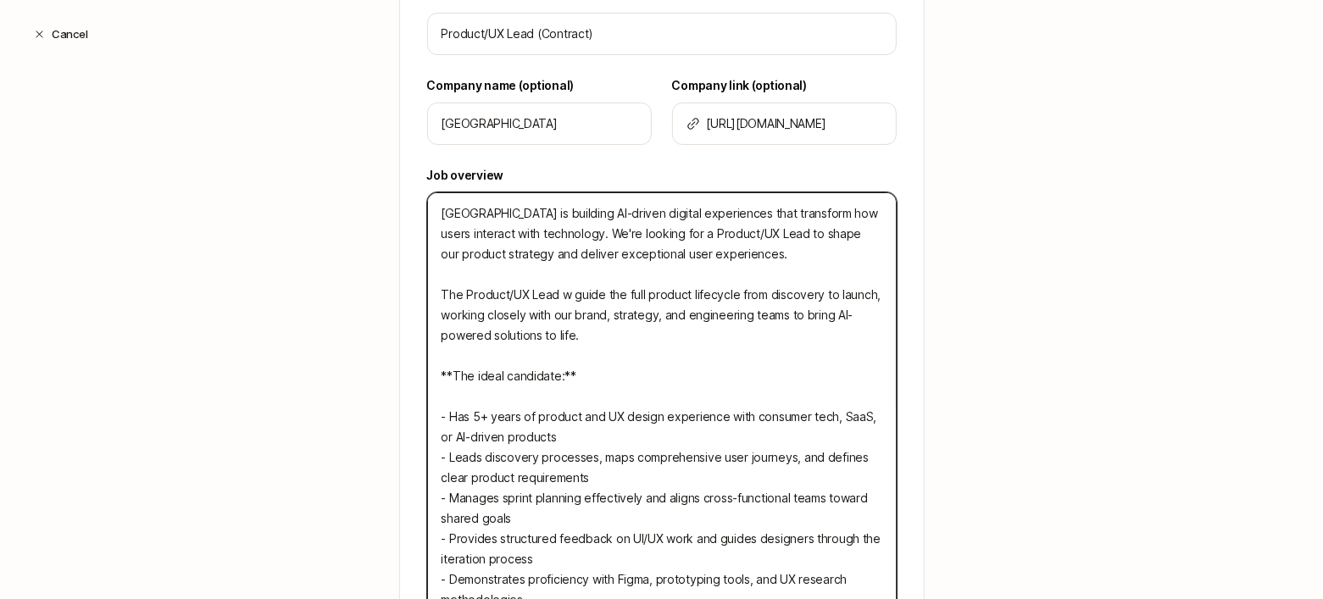
type textarea "x"
type textarea "Little Plains is building AI-driven digital experiences that transform how user…"
type textarea "x"
type textarea "Little Plains is building AI-driven digital experiences that transform how user…"
type textarea "x"
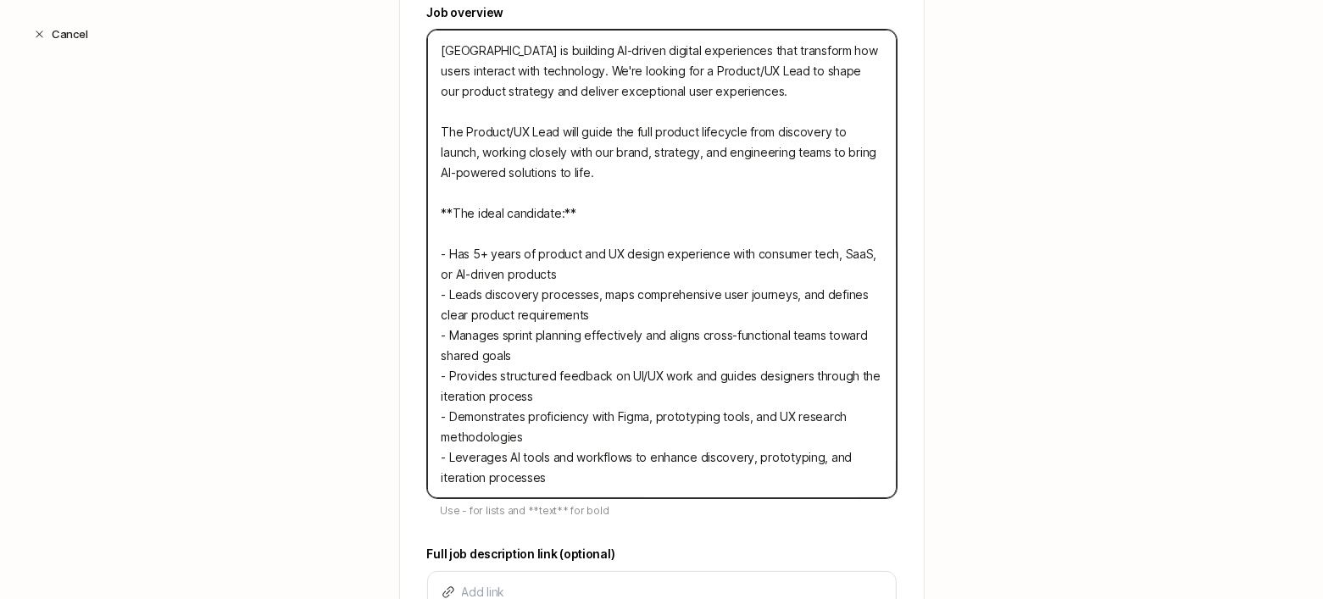
scroll to position [634, 0]
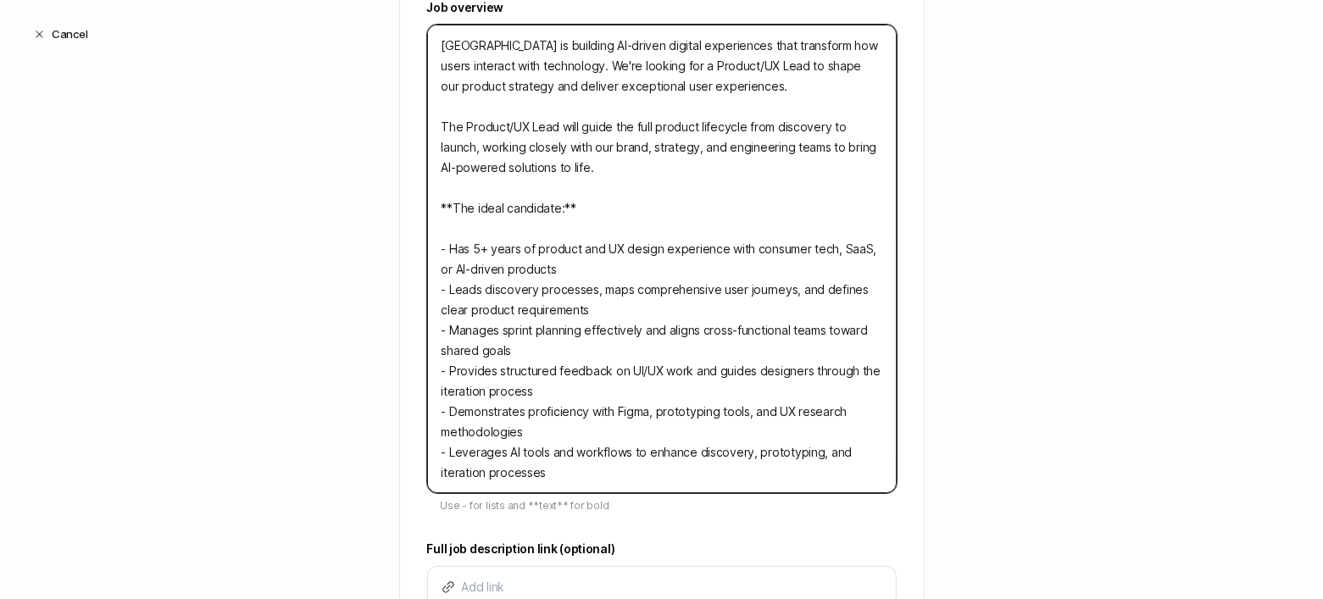
click at [453, 453] on textarea "Little Plains is building AI-driven digital experiences that transform how user…" at bounding box center [661, 259] width 469 height 469
type textarea "Little Plains is building AI-driven digital experiences that transform how user…"
type textarea "x"
type textarea "Little Plains is building AI-driven digital experiences that transform how user…"
type textarea "x"
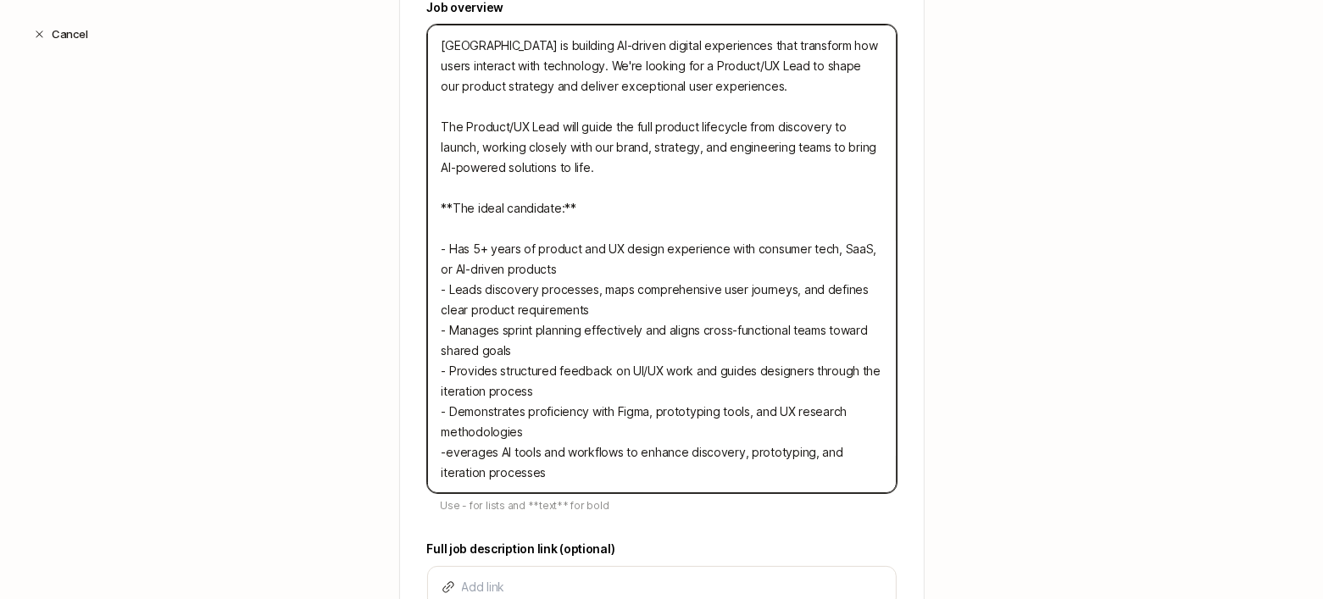
type textarea "Little Plains is building AI-driven digital experiences that transform how user…"
type textarea "x"
type textarea "Little Plains is building AI-driven digital experiences that transform how user…"
type textarea "x"
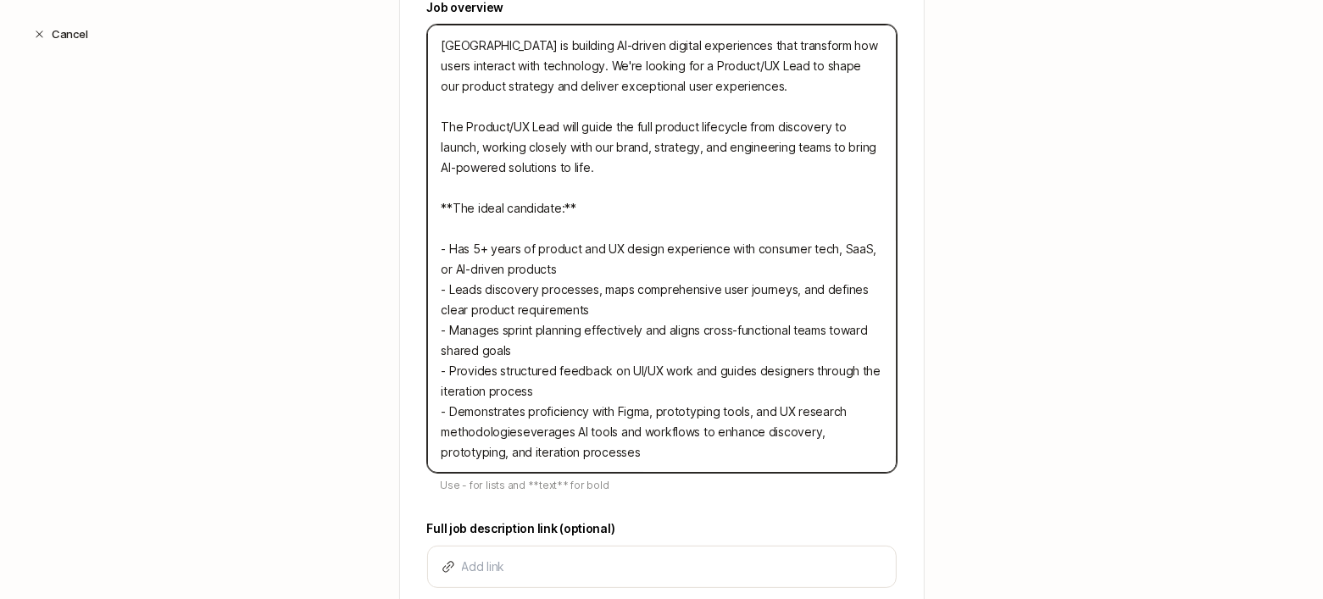
type textarea "Little Plains is building AI-driven digital experiences that transform how user…"
type textarea "x"
type textarea "Little Plains is building AI-driven digital experiences that transform how user…"
type textarea "x"
type textarea "Little Plains is building AI-driven digital experiences that transform how user…"
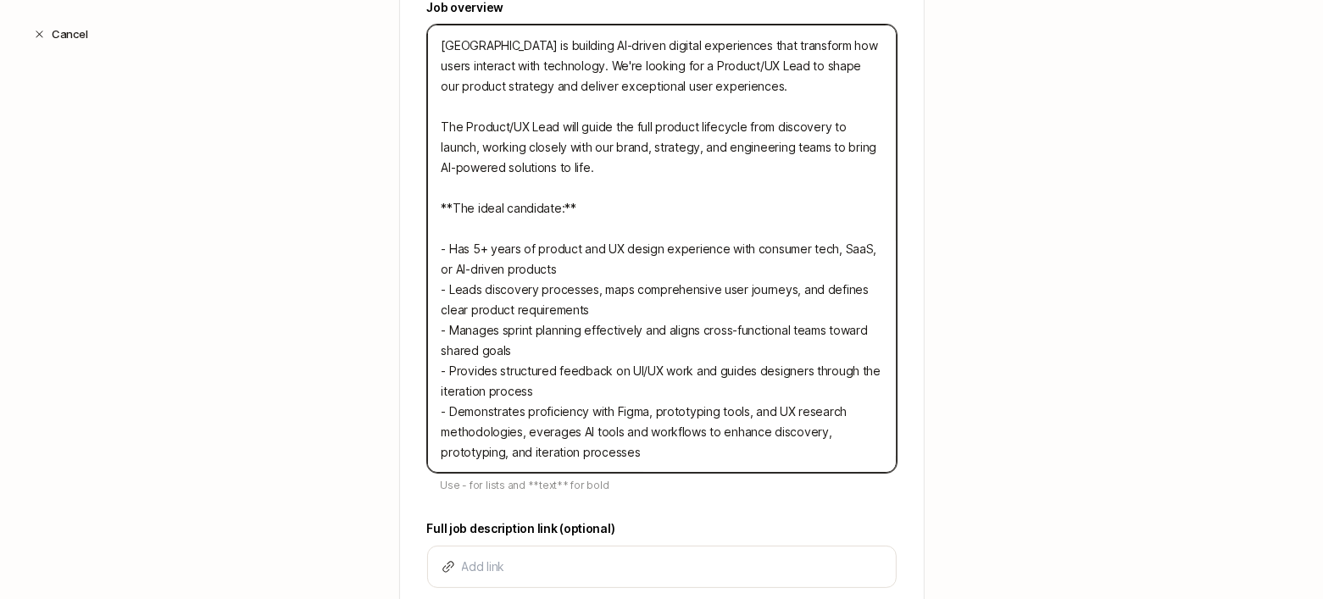
type textarea "x"
type textarea "Little Plains is building AI-driven digital experiences that transform how user…"
type textarea "x"
type textarea "Little Plains is building AI-driven digital experiences that transform how user…"
type textarea "x"
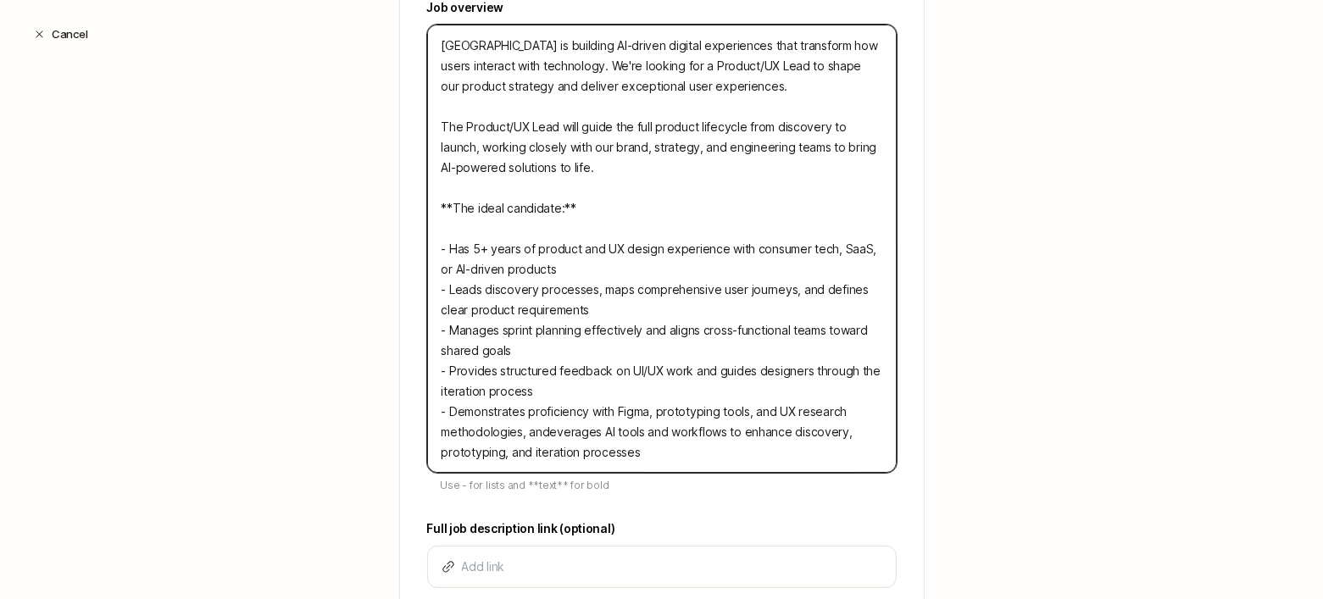
type textarea "Little Plains is building AI-driven digital experiences that transform how user…"
type textarea "x"
type textarea "Little Plains is building AI-driven digital experiences that transform how user…"
type textarea "x"
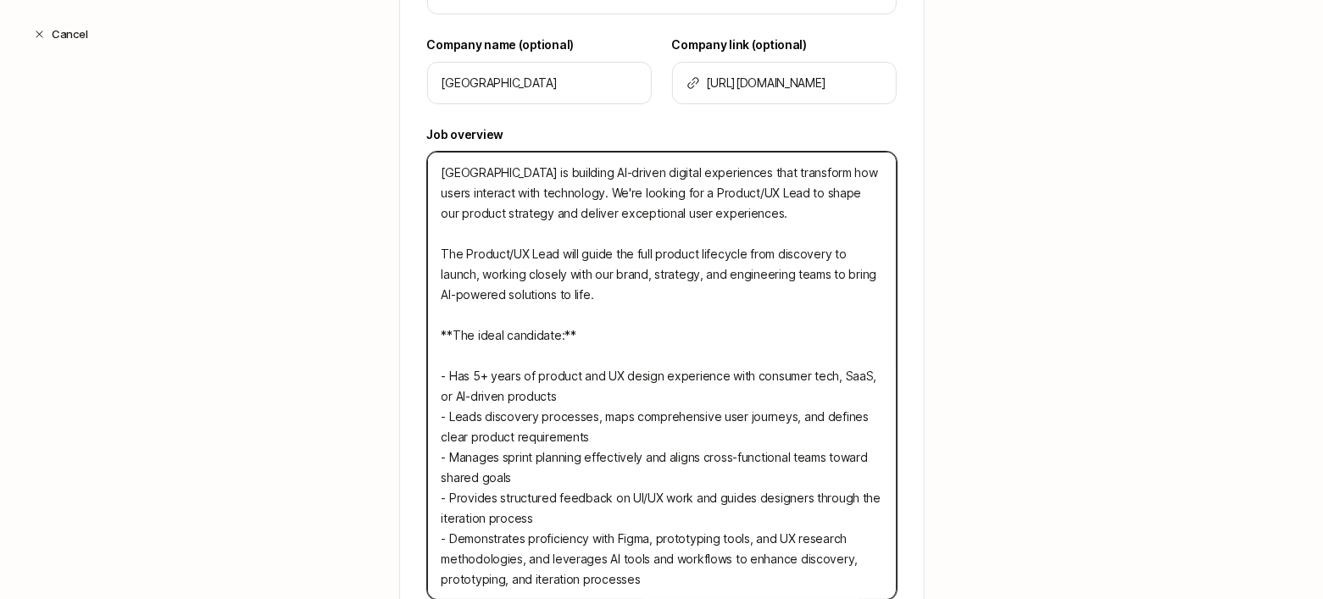
scroll to position [506, 0]
click at [570, 188] on textarea "Little Plains is building AI-driven digital experiences that transform how user…" at bounding box center [661, 377] width 469 height 448
type textarea "Little Plains is building AI-driven digital experiences that transform how user…"
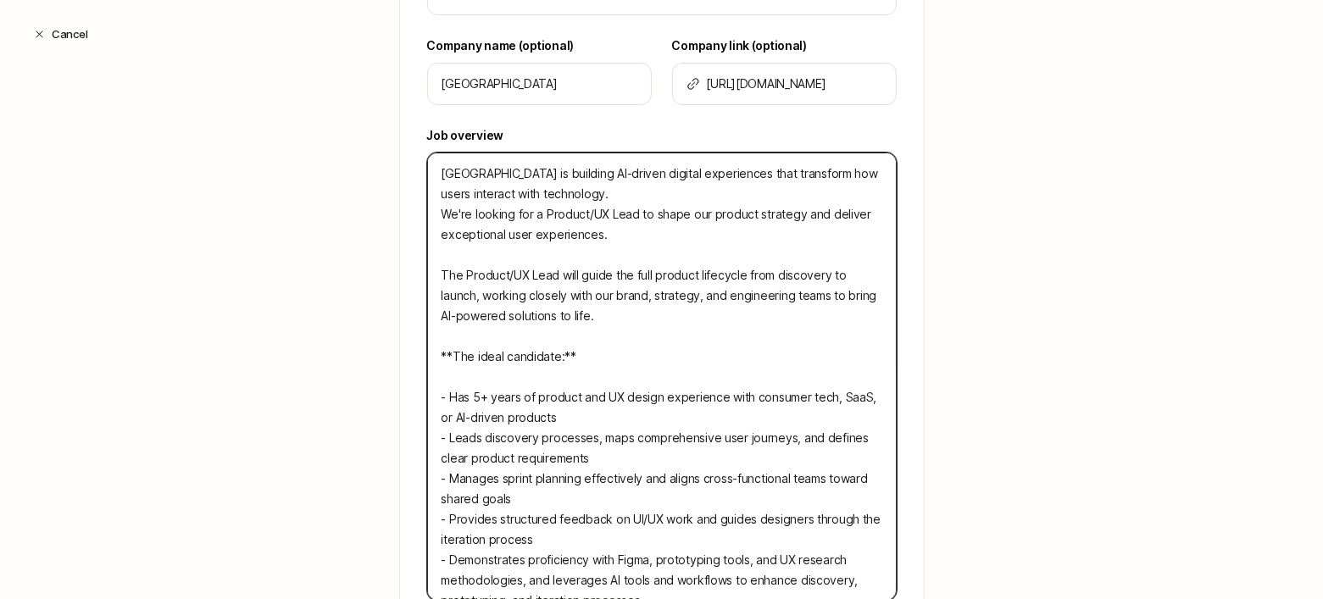
type textarea "x"
type textarea "Little Plains is building AI-driven digital experiences that transform how user…"
type textarea "x"
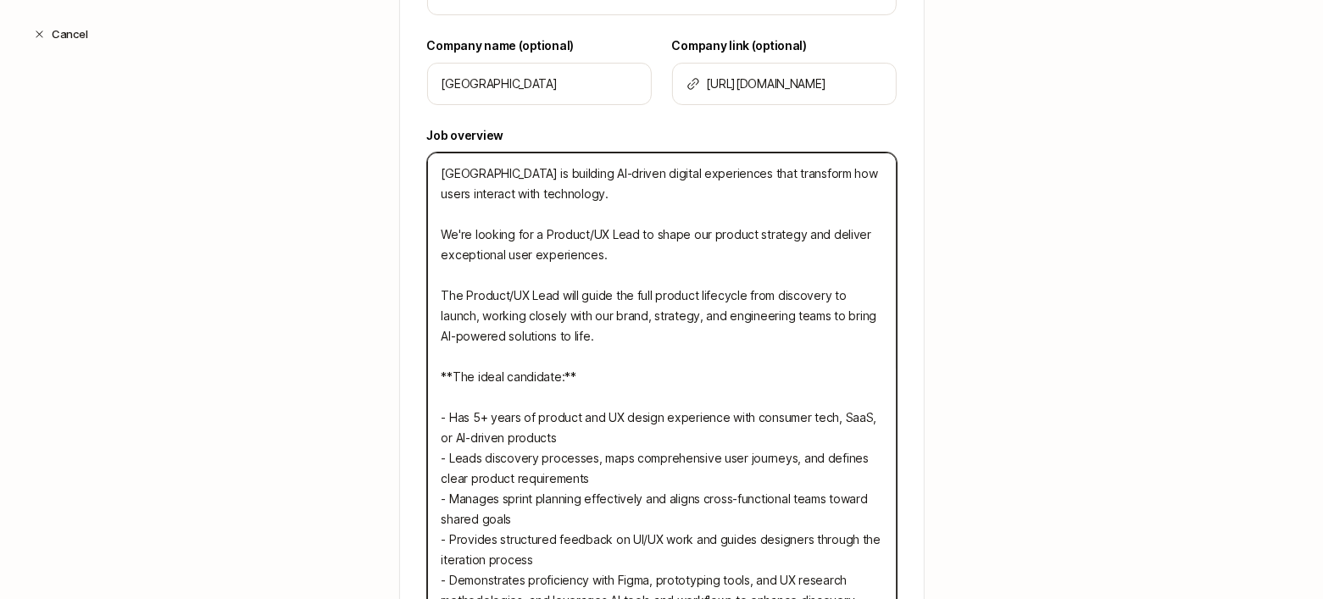
click at [507, 169] on textarea "Little Plains is building AI-driven digital experiences that transform how user…" at bounding box center [661, 397] width 469 height 489
paste textarea "Little Plains is a New York–based branding and experience design studio special…"
type textarea "Little Plains is Little Plains is a New York–based branding and experience desi…"
type textarea "x"
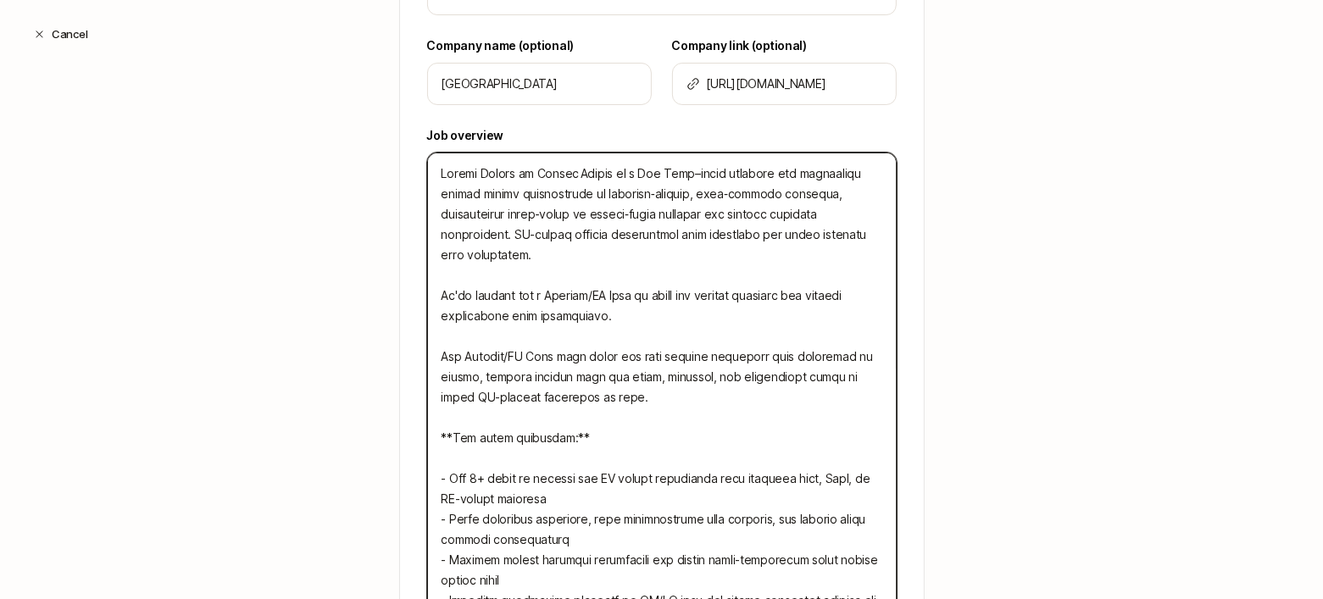
drag, startPoint x: 509, startPoint y: 167, endPoint x: 391, endPoint y: 175, distance: 118.0
click at [400, 175] on div "Title Product/UX Lead (Contract) Company name (optional) Little Plains Company …" at bounding box center [662, 385] width 524 height 879
type textarea "Little Plains is a New York–based branding and experience design studio special…"
type textarea "x"
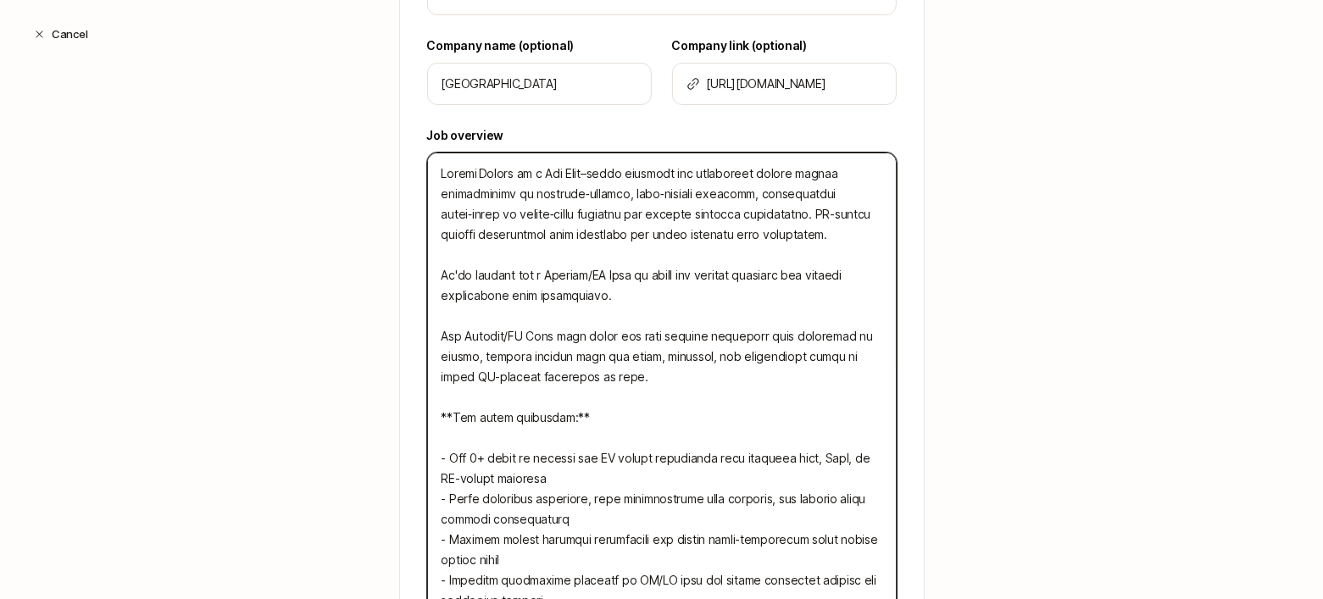
drag, startPoint x: 575, startPoint y: 169, endPoint x: 575, endPoint y: 253, distance: 83.9
click at [575, 169] on textarea at bounding box center [661, 418] width 469 height 530
type textarea "Little Plains is a New Yorkbased branding and experience design studio speciali…"
type textarea "x"
type textarea "Little Plains is a New York-based branding and experience design studio special…"
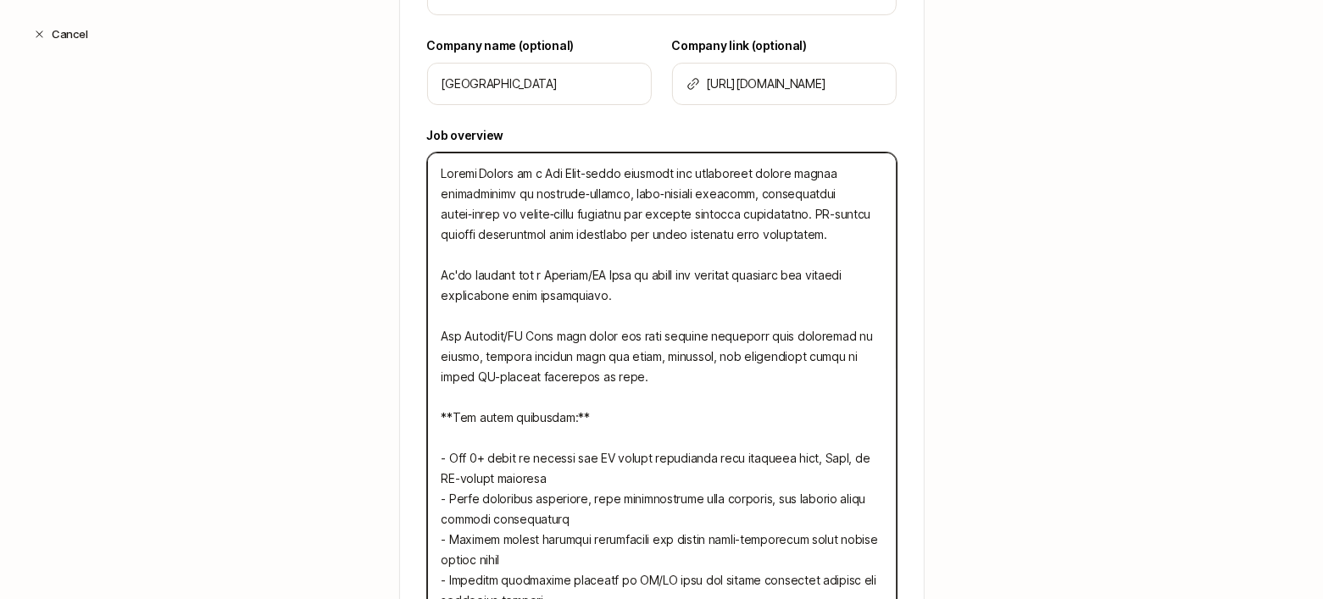
type textarea "x"
drag, startPoint x: 805, startPoint y: 212, endPoint x: 731, endPoint y: 196, distance: 75.5
click at [731, 196] on textarea at bounding box center [661, 418] width 469 height 530
type textarea "Little Plains is a New York-based branding and experience design studio special…"
type textarea "x"
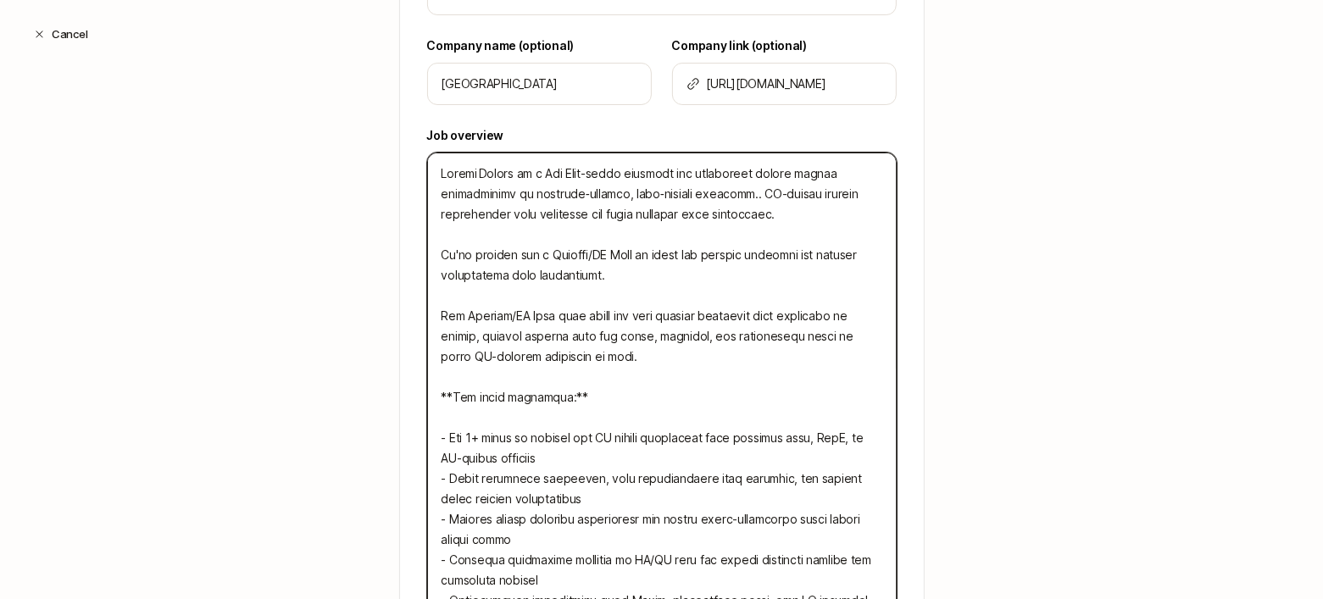
type textarea "Little Plains is a New York-based branding and experience design studio special…"
type textarea "x"
type textarea "Little Plains is a New York-based branding and experience design studio special…"
type textarea "x"
type textarea "Little Plains is a New York-based branding and experience design studio special…"
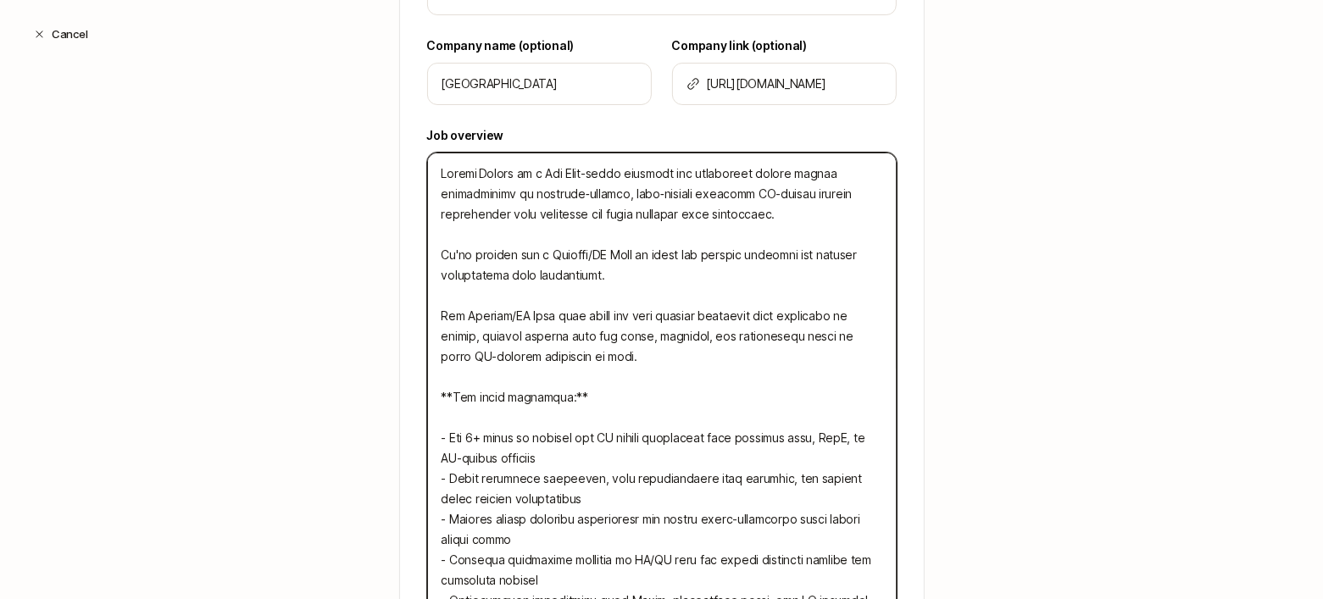
type textarea "x"
type textarea "Little Plains is a New York-based branding and experience design studio special…"
type textarea "x"
type textarea "Little Plains is a New York-based branding and experience design studio special…"
type textarea "x"
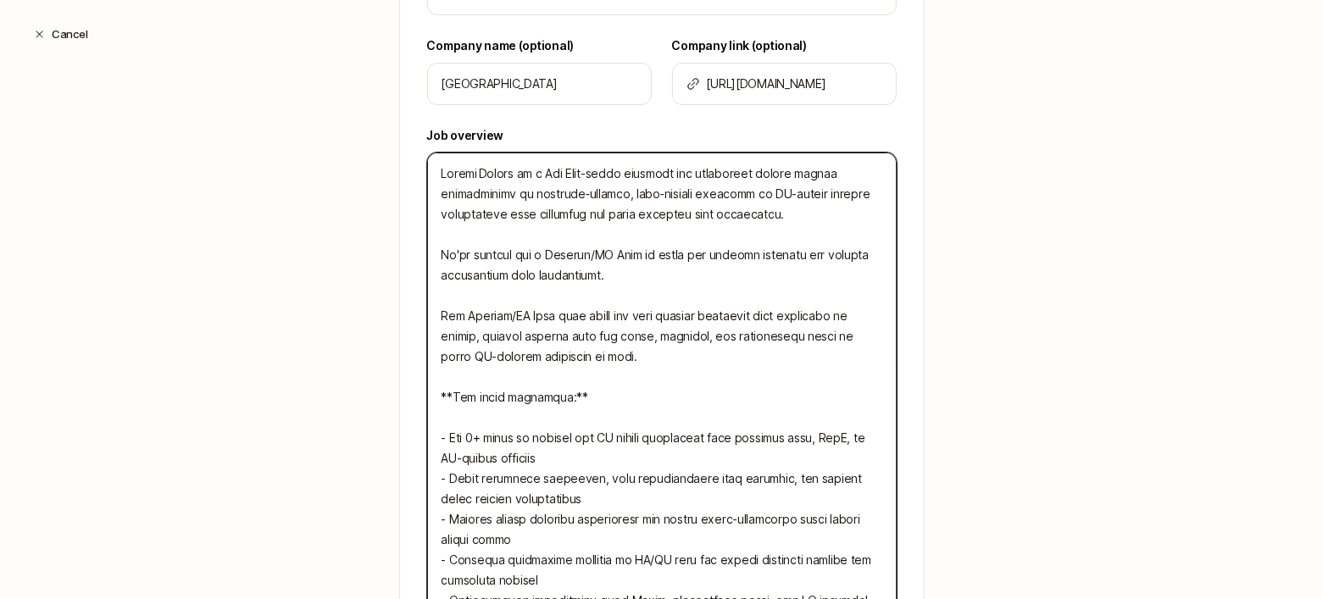
type textarea "Little Plains is a New York-based branding and experience design studio special…"
type textarea "x"
type textarea "Little Plains is a New York-based branding and experience design studio special…"
type textarea "x"
type textarea "Little Plains is a New York-based branding and experience design studio special…"
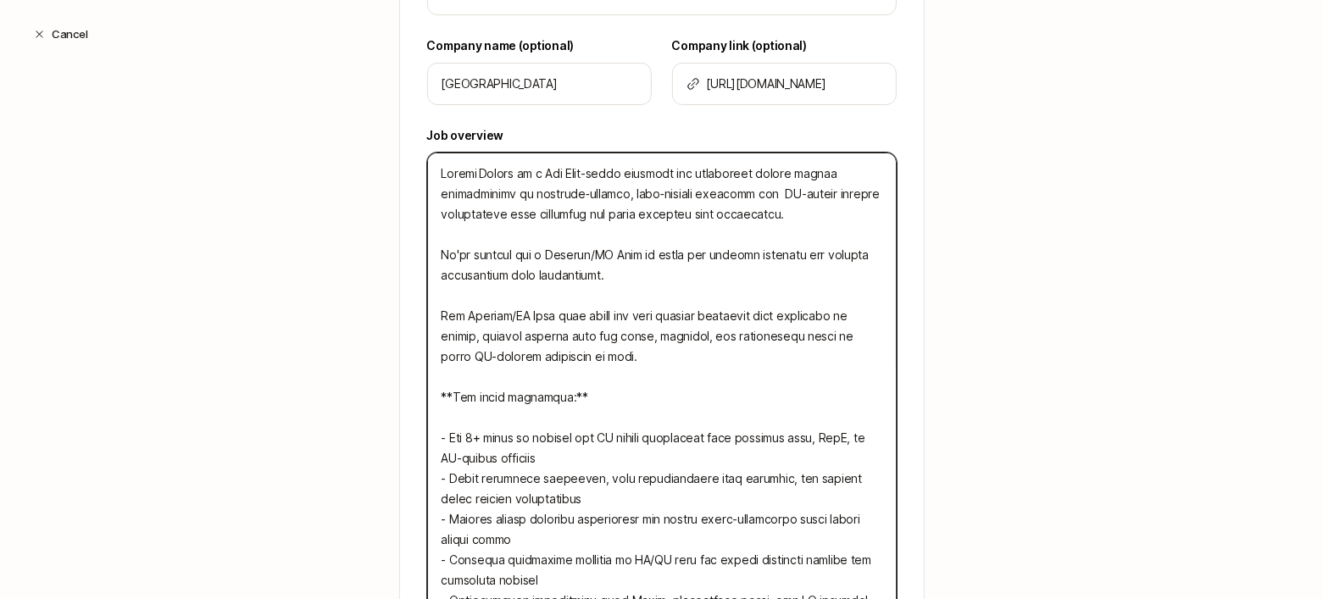
type textarea "x"
type textarea "Little Plains is a New York-based branding and experience design studio special…"
type textarea "x"
type textarea "Little Plains is a New York-based branding and experience design studio special…"
type textarea "x"
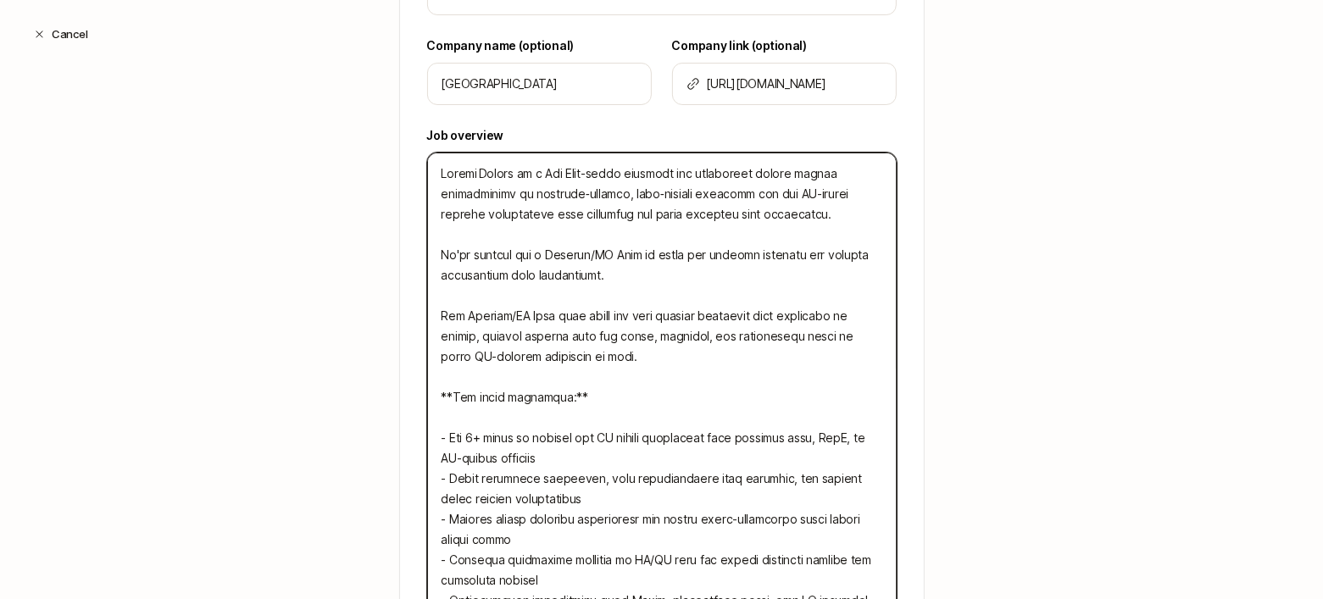
type textarea "Little Plains is a New York-based branding and experience design studio special…"
type textarea "x"
type textarea "Little Plains is a New York-based branding and experience design studio special…"
type textarea "x"
type textarea "Little Plains is a New York-based branding and experience design studio special…"
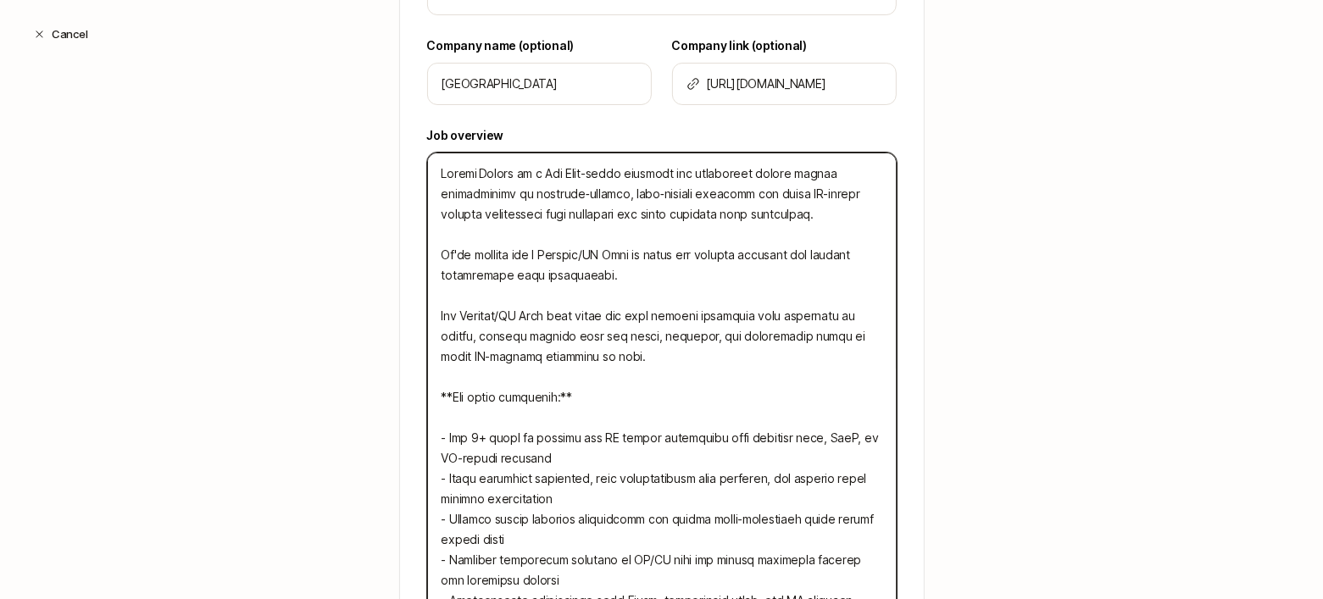
type textarea "x"
type textarea "Little Plains is a New York-based branding and experience design studio special…"
type textarea "x"
type textarea "Little Plains is a New York-based branding and experience design studio special…"
type textarea "x"
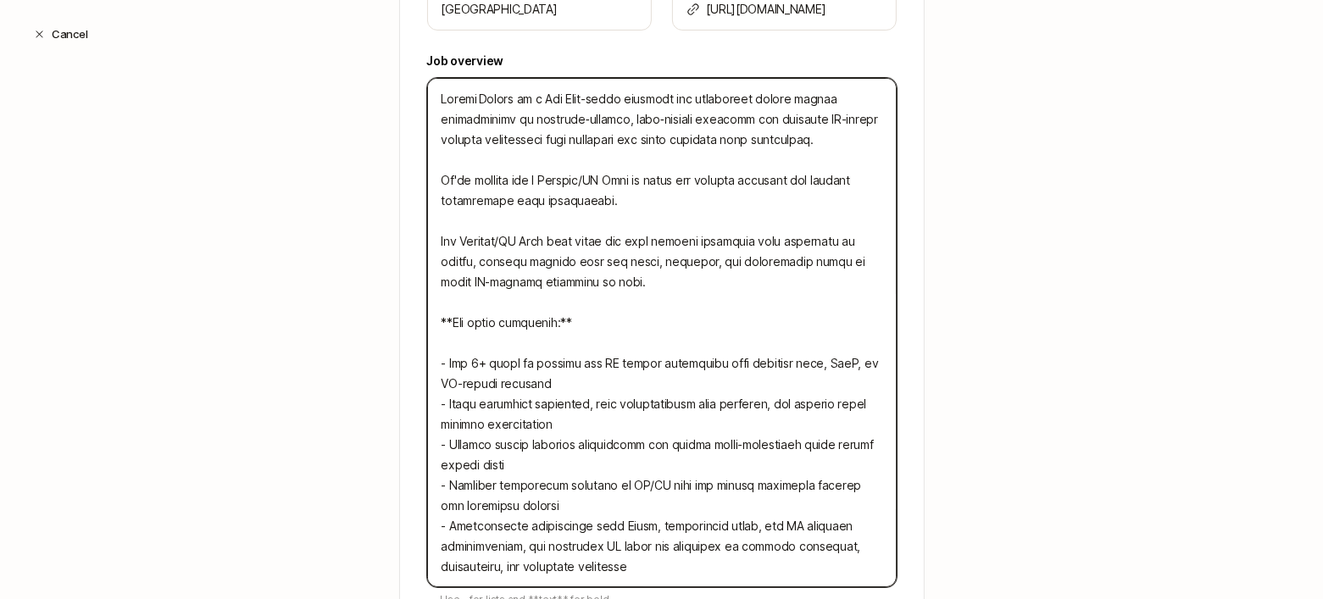
scroll to position [585, 0]
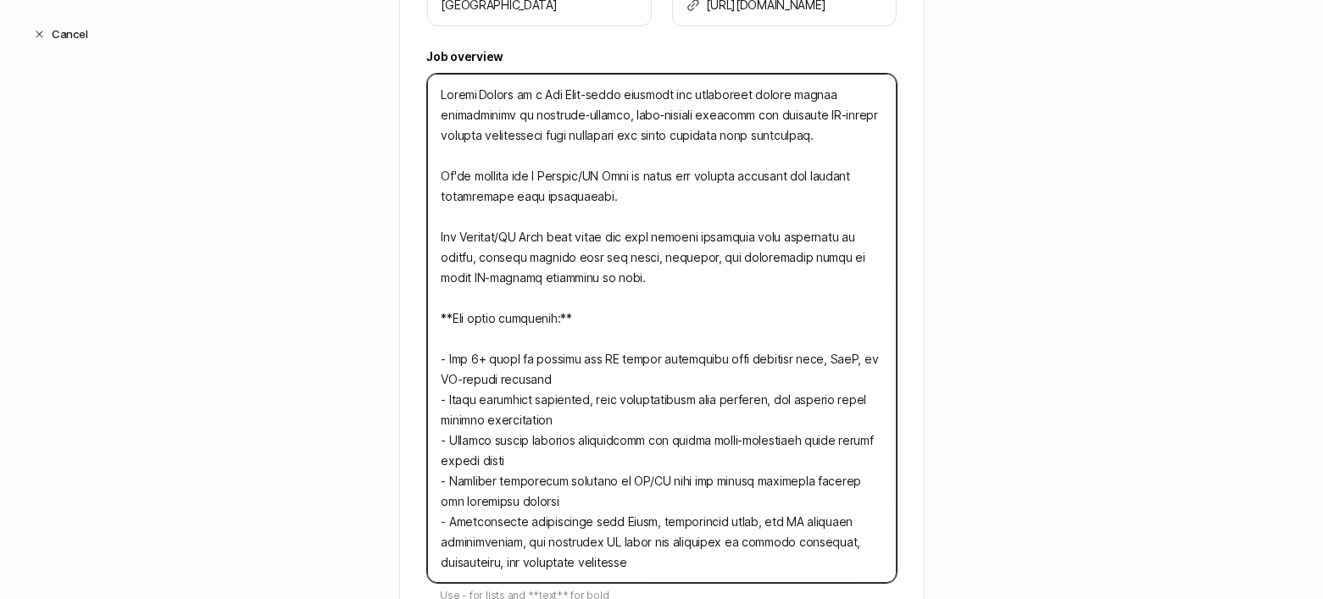
click at [732, 114] on textarea at bounding box center [661, 328] width 469 height 509
type textarea "Little Plains is a New York-based branding and experience design studio special…"
type textarea "x"
drag, startPoint x: 810, startPoint y: 131, endPoint x: 740, endPoint y: 112, distance: 73.0
click at [740, 112] on textarea at bounding box center [661, 328] width 469 height 509
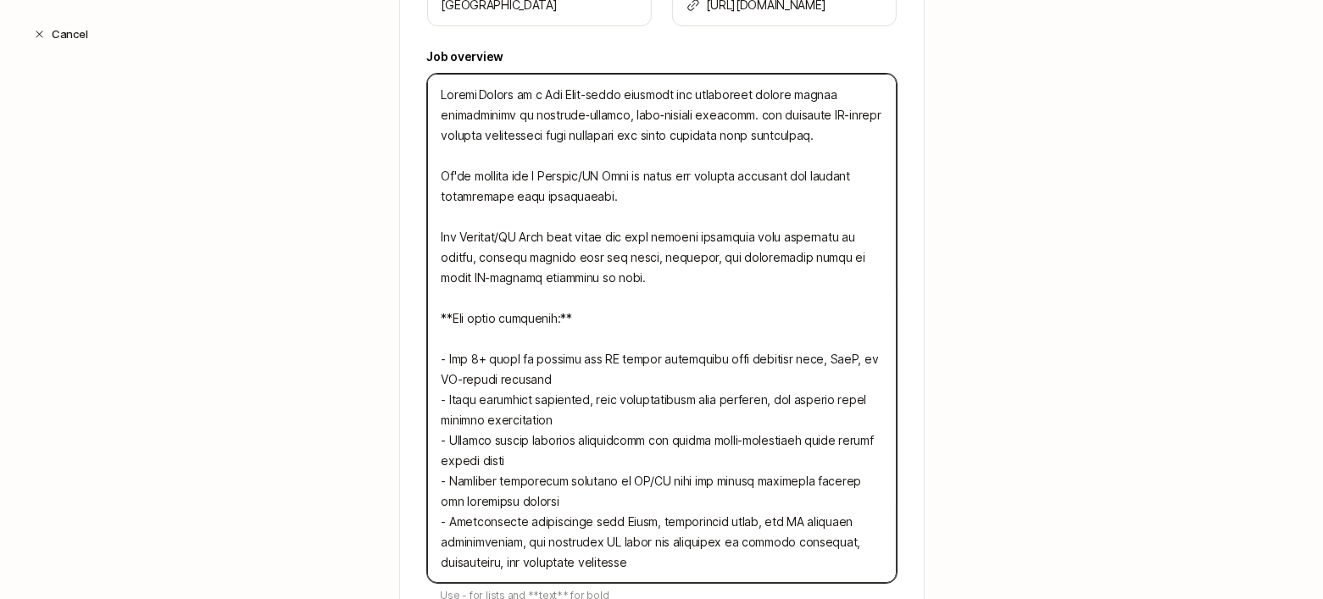
type textarea "Little Plains is a New York-based branding and experience design studio special…"
type textarea "x"
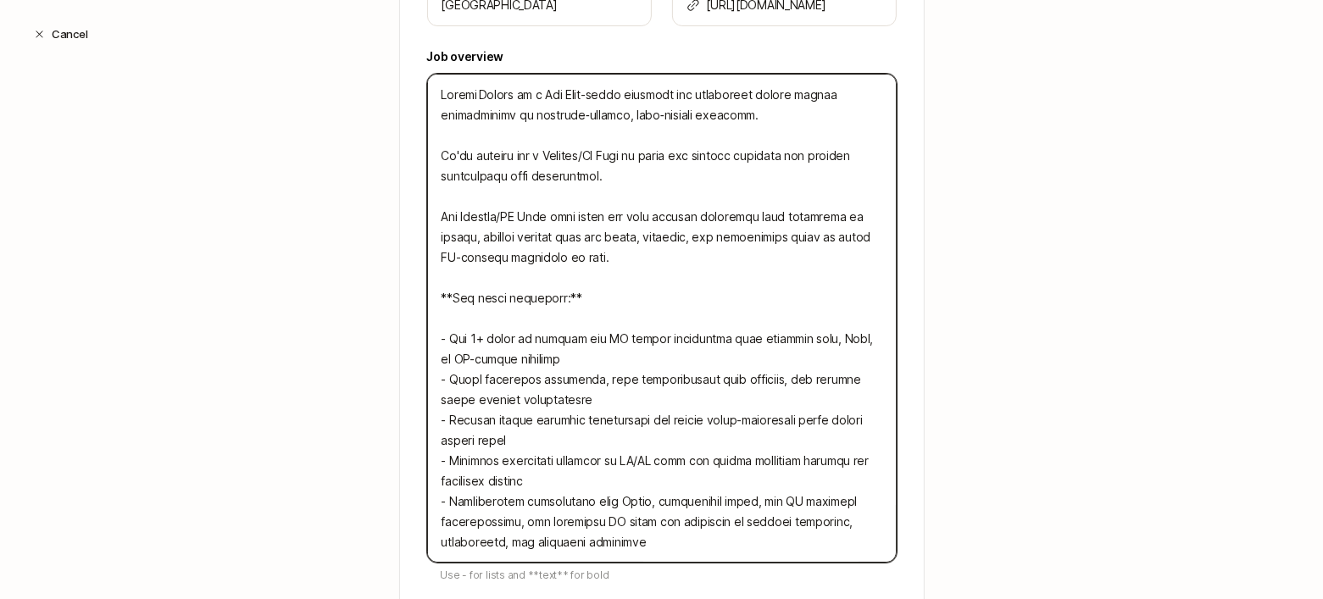
click at [435, 152] on textarea at bounding box center [661, 318] width 469 height 489
type textarea "Little Plains is a New York-based branding and experience design studio special…"
type textarea "x"
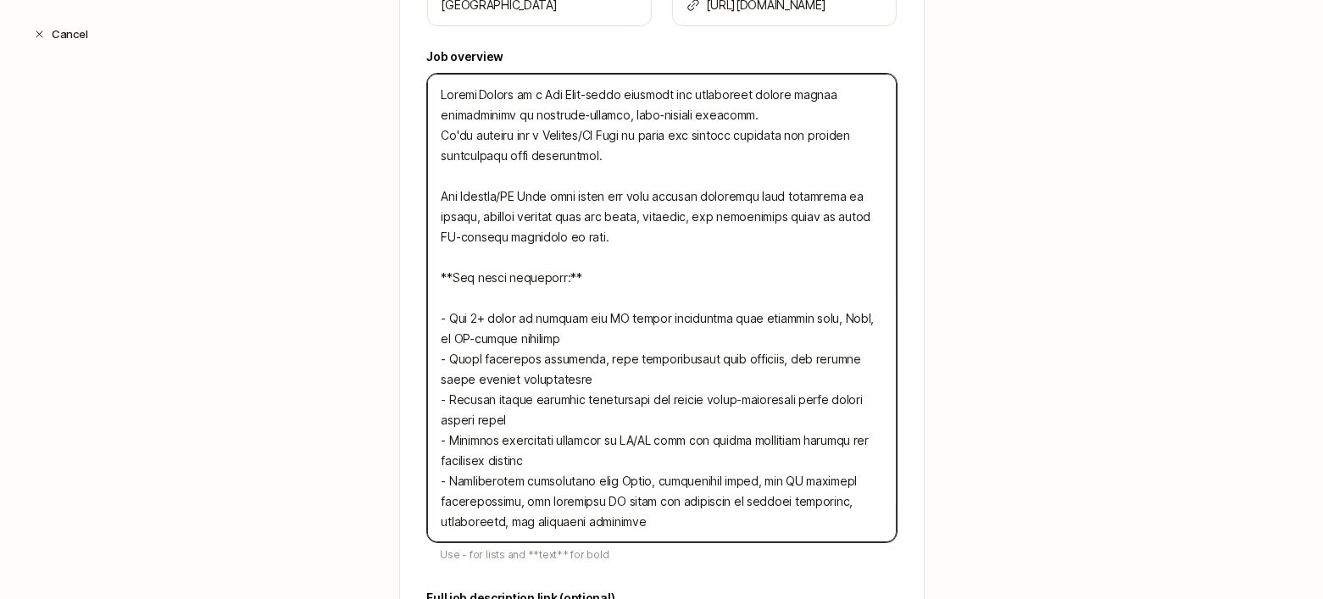
type textarea "Little Plains is a New York-based branding and experience design studio special…"
type textarea "x"
type textarea "Little Plains is a New York-based branding and experience design studio special…"
type textarea "x"
type textarea "Little Plains is a New York-based branding and experience design studio special…"
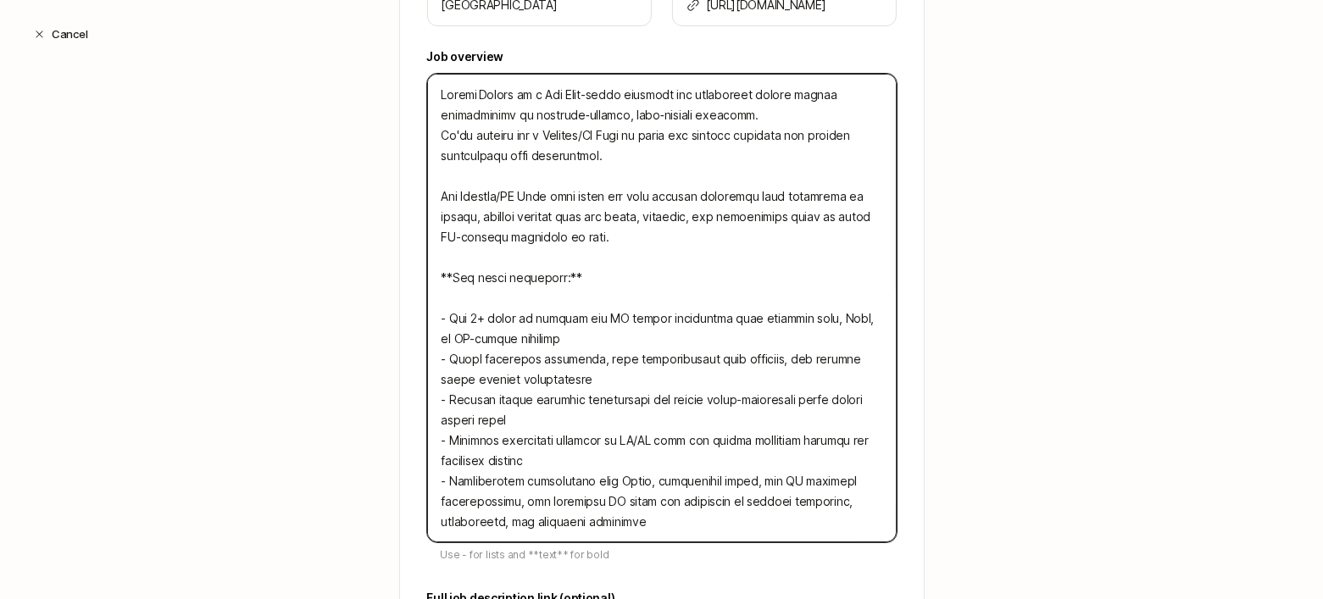
type textarea "x"
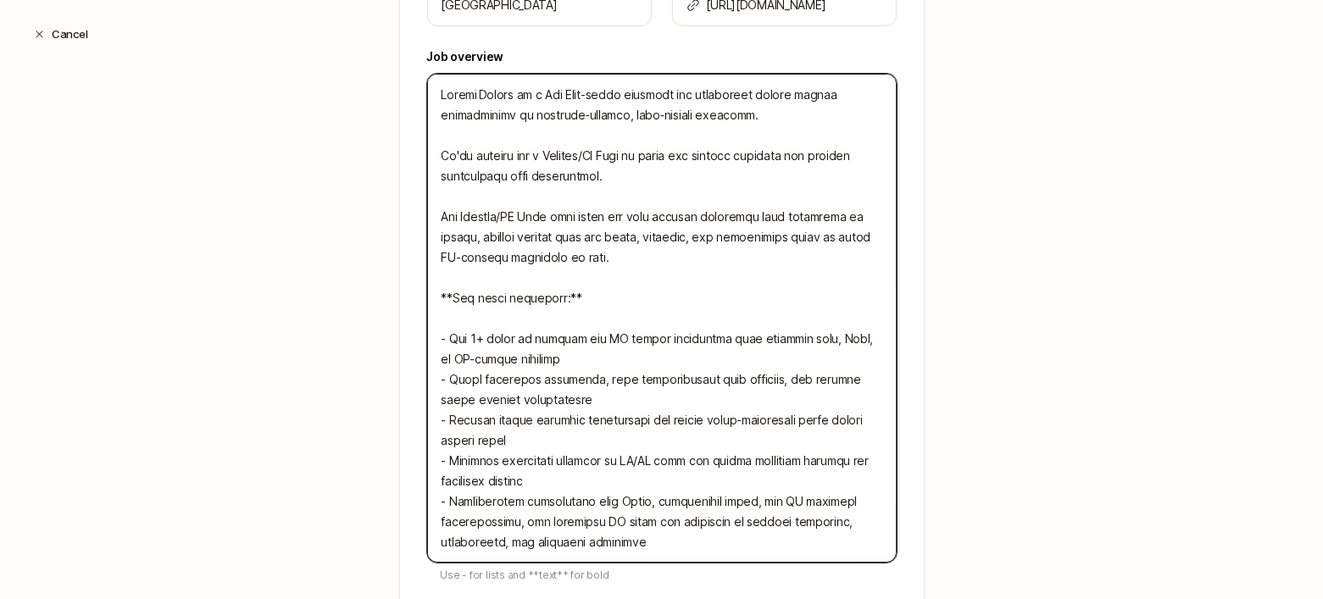
click at [433, 209] on textarea at bounding box center [661, 318] width 469 height 489
type textarea "Little Plains is a New York-based branding and experience design studio special…"
type textarea "x"
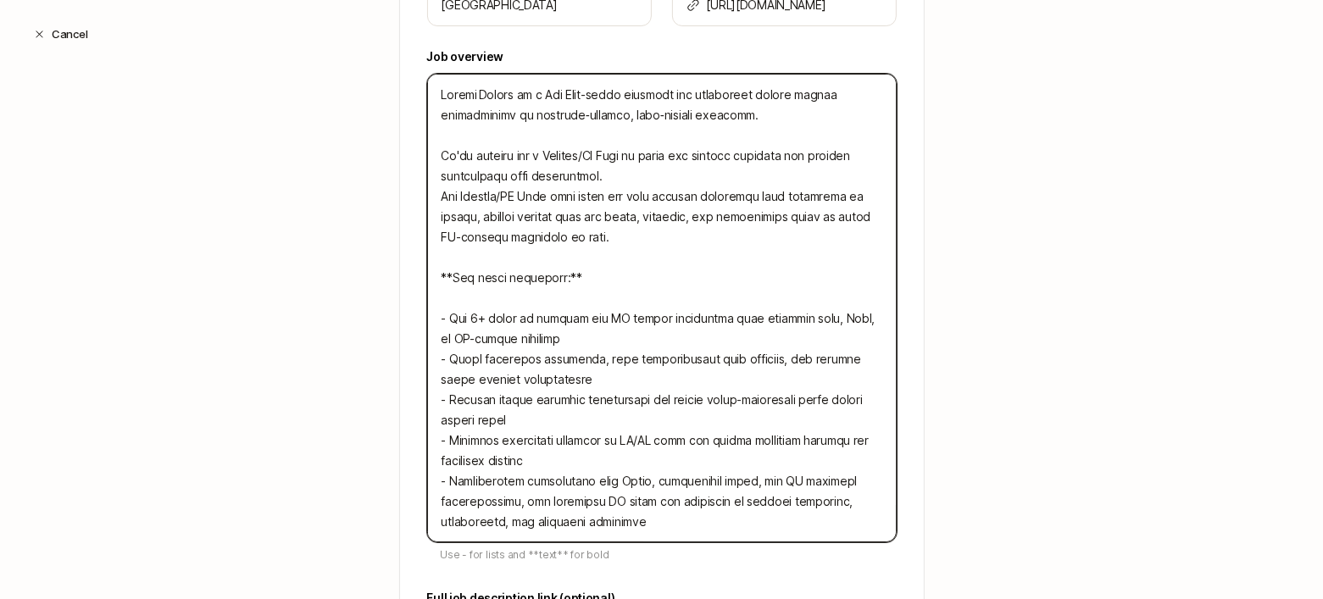
type textarea "Little Plains is a New York-based branding and experience design studio special…"
type textarea "x"
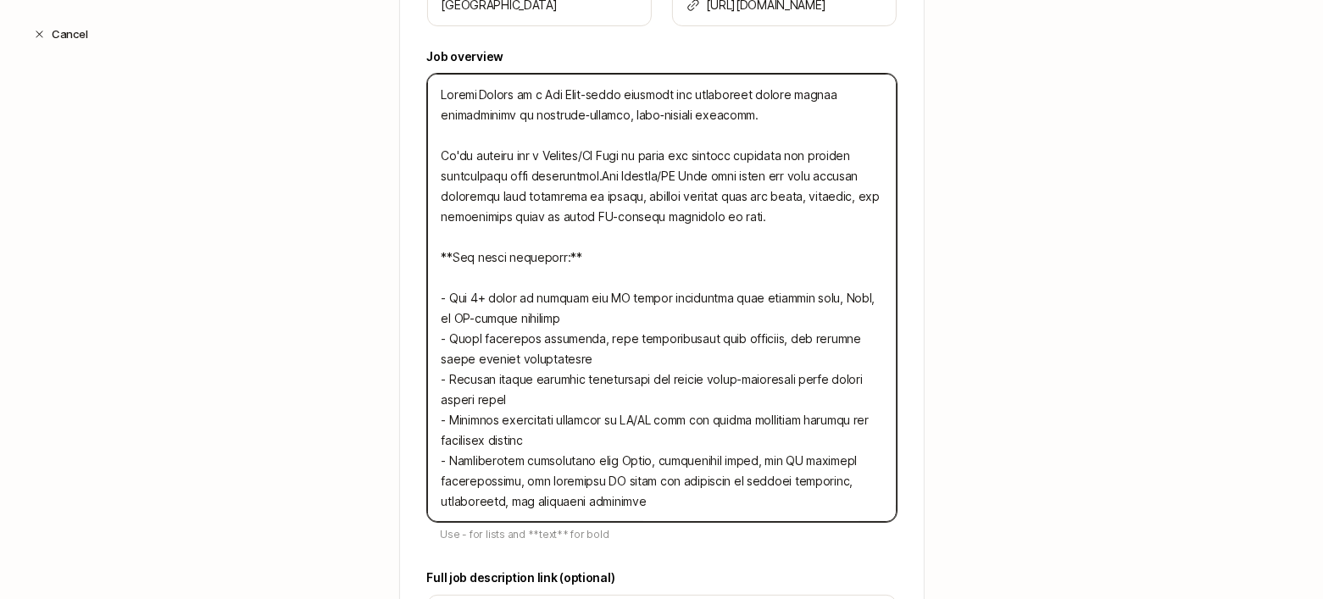
type textarea "Little Plains is a New York-based branding and experience design studio special…"
type textarea "x"
drag, startPoint x: 713, startPoint y: 172, endPoint x: 611, endPoint y: 173, distance: 101.7
click at [611, 173] on textarea at bounding box center [661, 298] width 469 height 448
type textarea "Little Plains is a New York-based branding and experience design studio special…"
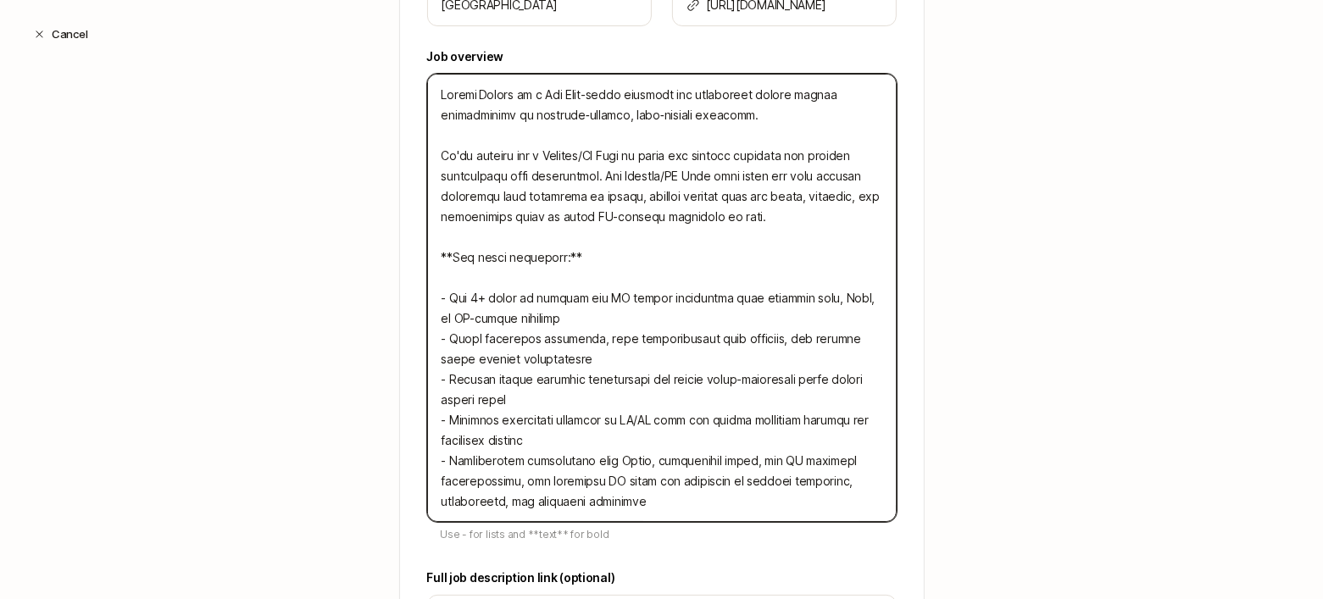
type textarea "x"
type textarea "Little Plains is a New York-based branding and experience design studio special…"
type textarea "x"
type textarea "Little Plains is a New York-based branding and experience design studio special…"
type textarea "x"
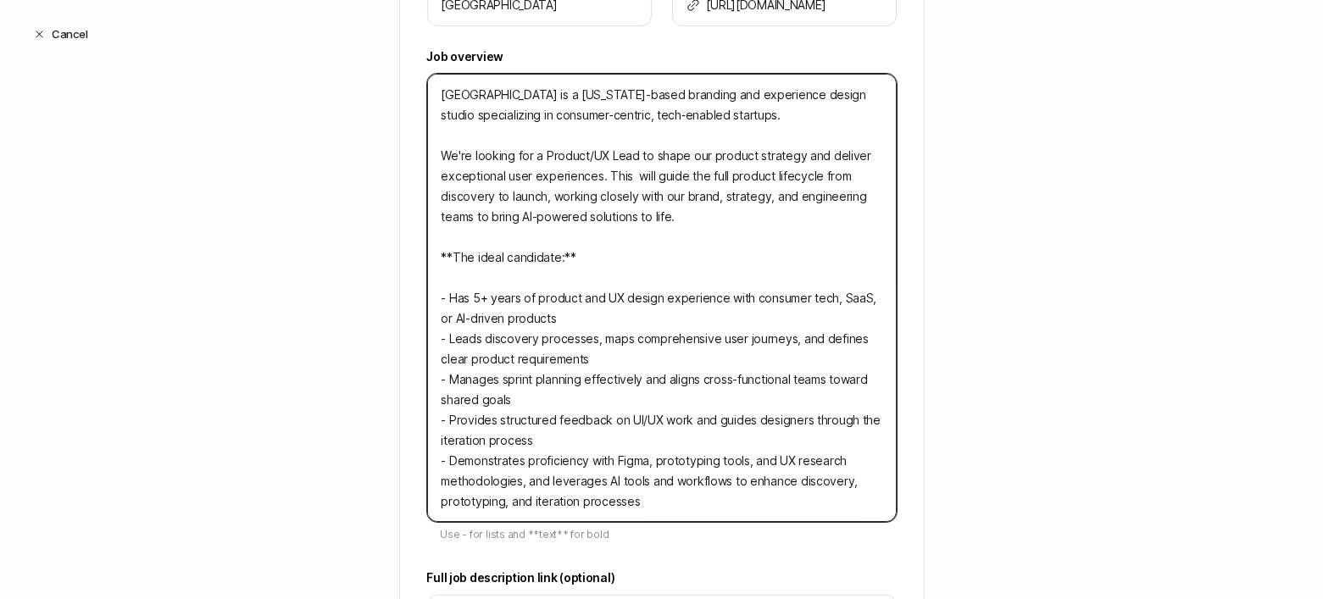
type textarea "Little Plains is a New York-based branding and experience design studio special…"
type textarea "x"
type textarea "Little Plains is a New York-based branding and experience design studio special…"
type textarea "x"
type textarea "Little Plains is a New York-based branding and experience design studio special…"
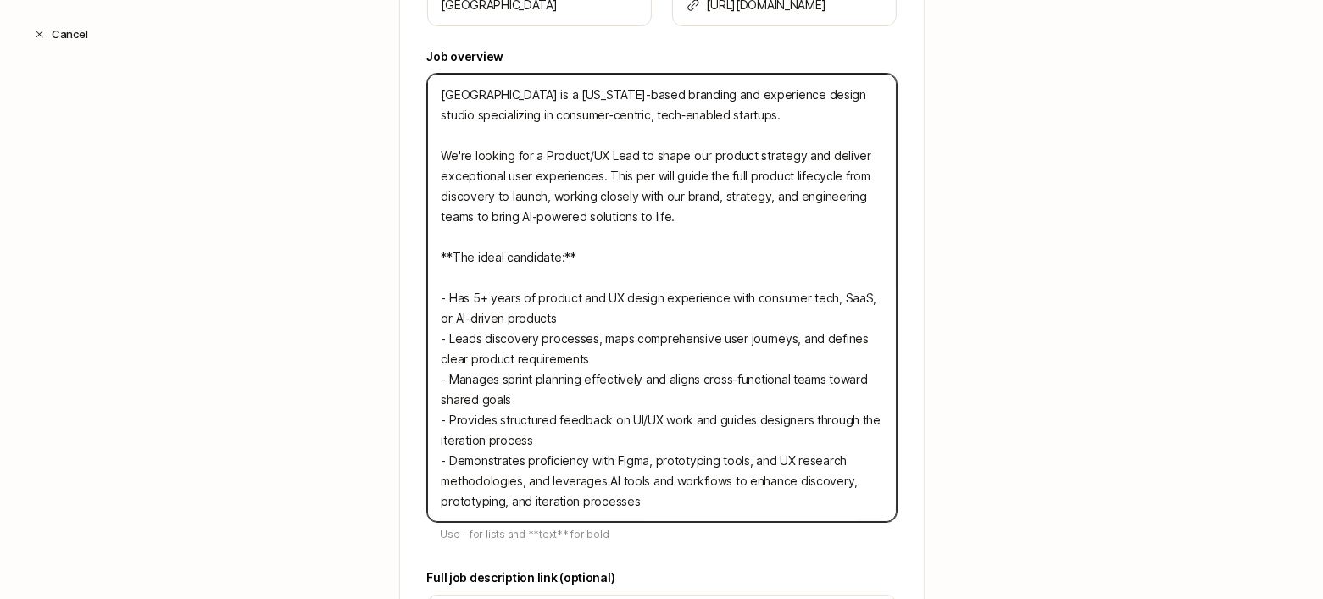
type textarea "x"
type textarea "Little Plains is a New York-based branding and experience design studio special…"
type textarea "x"
type textarea "Little Plains is a New York-based branding and experience design studio special…"
type textarea "x"
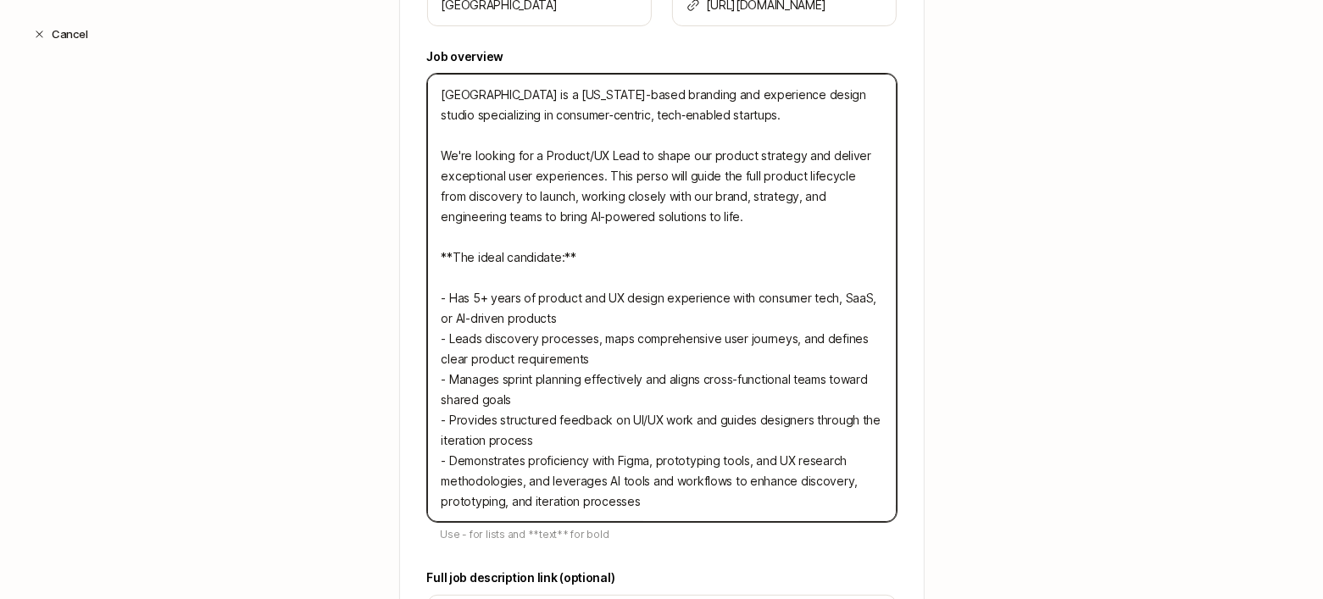
type textarea "Little Plains is a New York-based branding and experience design studio special…"
type textarea "x"
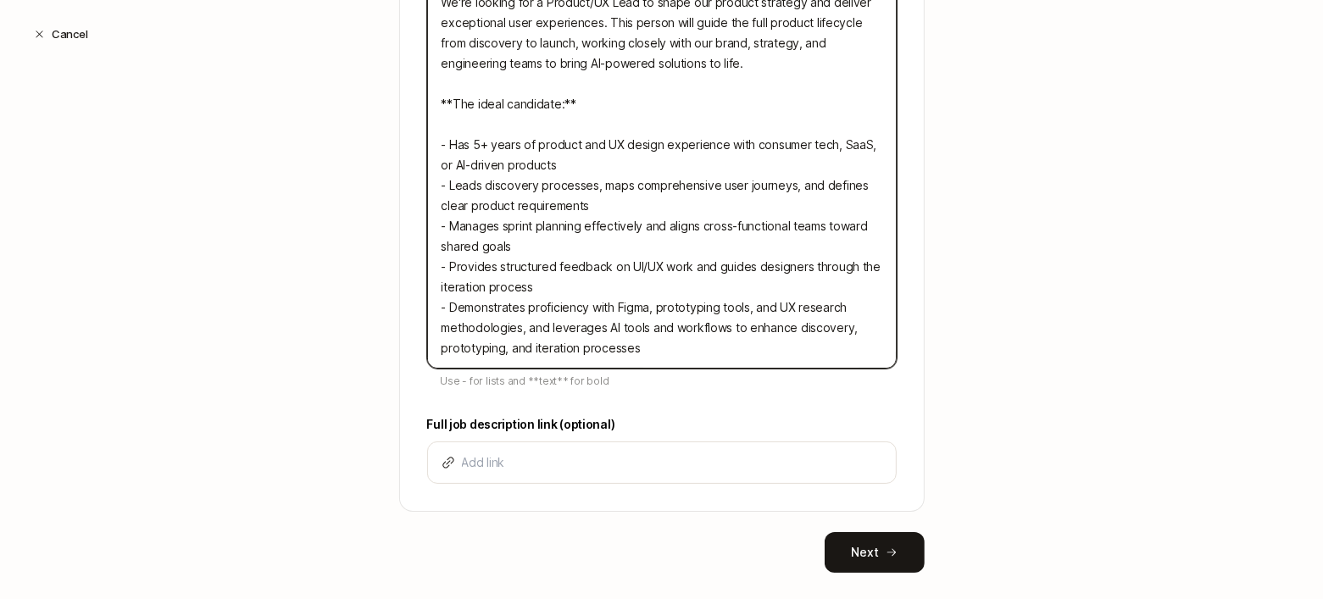
scroll to position [738, 0]
drag, startPoint x: 440, startPoint y: 305, endPoint x: 788, endPoint y: 309, distance: 348.3
click at [782, 309] on textarea at bounding box center [661, 144] width 469 height 448
click at [805, 308] on textarea at bounding box center [661, 144] width 469 height 448
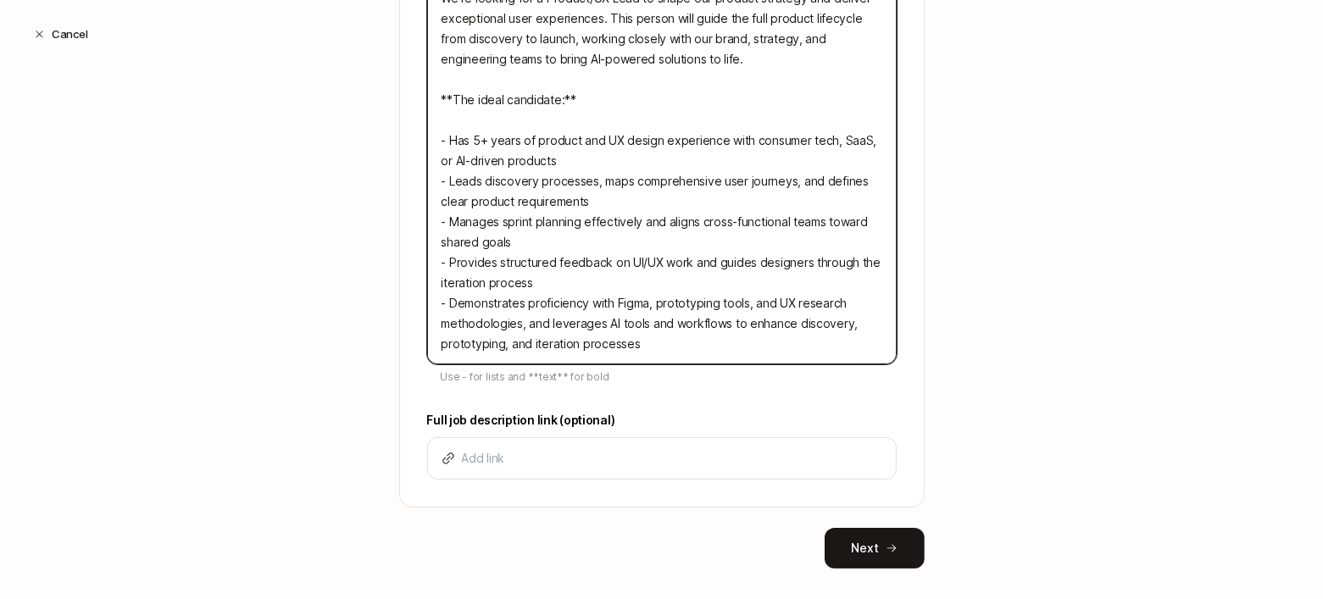
scroll to position [742, 0]
click at [746, 301] on textarea at bounding box center [661, 140] width 469 height 448
click at [767, 306] on textarea at bounding box center [661, 140] width 469 height 448
type textarea "Little Plains is a New York-based branding and experience design studio special…"
type textarea "x"
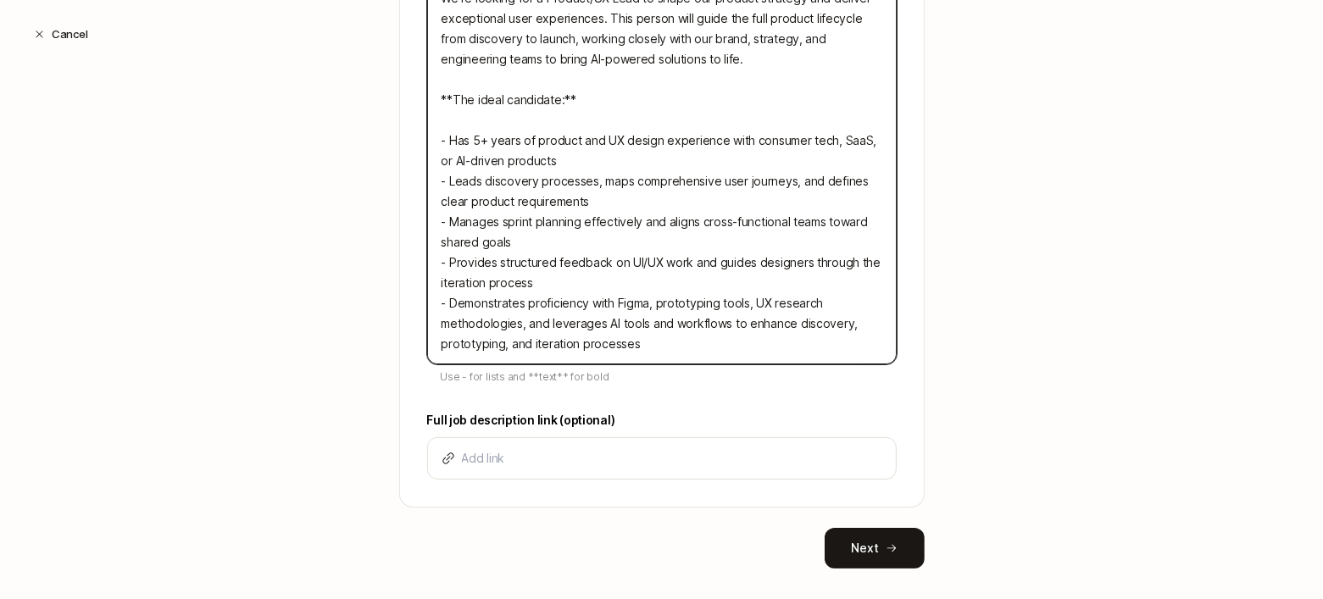
drag, startPoint x: 541, startPoint y: 320, endPoint x: 597, endPoint y: 319, distance: 56.8
click at [597, 319] on textarea "Little Plains is a New York-based branding and experience design studio special…" at bounding box center [661, 140] width 469 height 448
drag, startPoint x: 667, startPoint y: 323, endPoint x: 589, endPoint y: 323, distance: 78.0
click at [589, 323] on textarea "Little Plains is a New York-based branding and experience design studio special…" at bounding box center [661, 140] width 469 height 448
click at [558, 341] on textarea "Little Plains is a New York-based branding and experience design studio special…" at bounding box center [661, 140] width 469 height 448
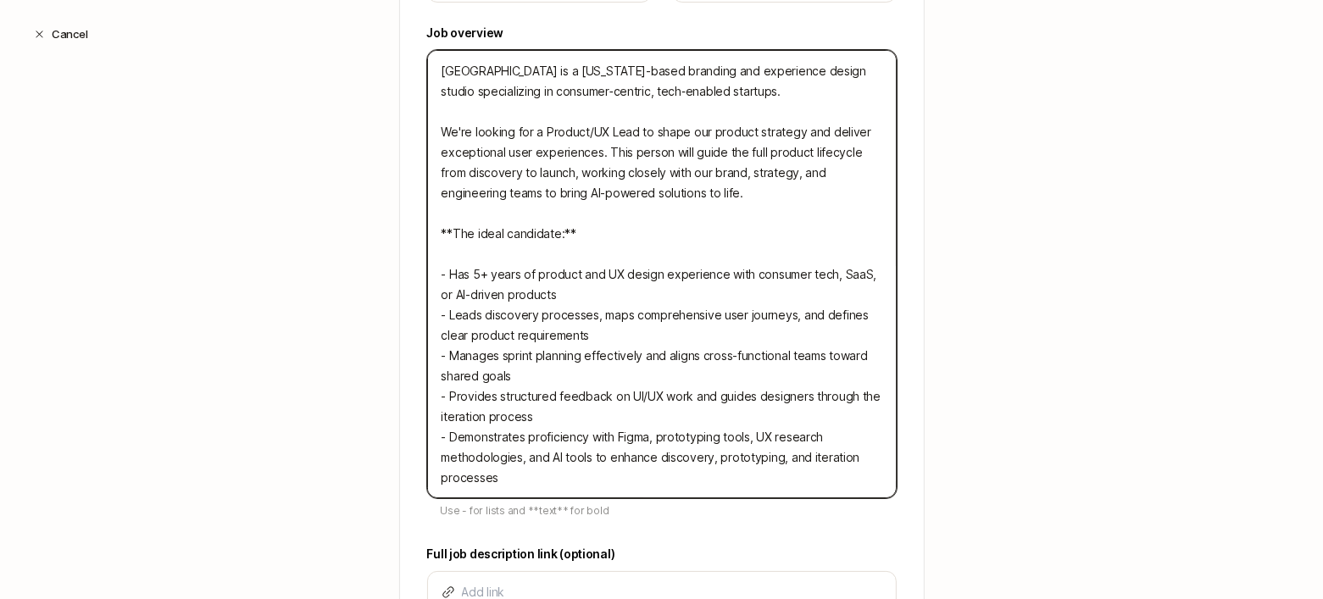
scroll to position [608, 0]
click at [541, 147] on textarea "Little Plains is a New York-based branding and experience design studio special…" at bounding box center [661, 274] width 469 height 448
click at [536, 128] on textarea "Little Plains is a New York-based branding and experience design studio special…" at bounding box center [661, 274] width 469 height 448
click at [748, 192] on textarea "Little Plains is a New York-based branding and experience design studio special…" at bounding box center [661, 274] width 469 height 448
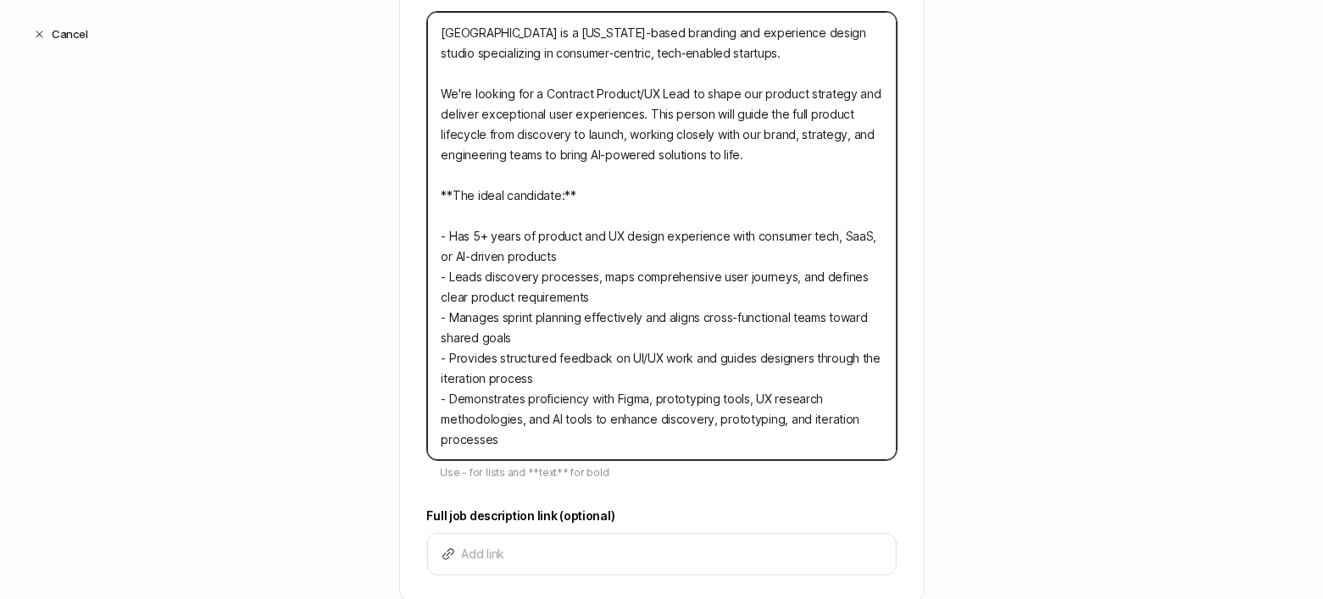
scroll to position [653, 0]
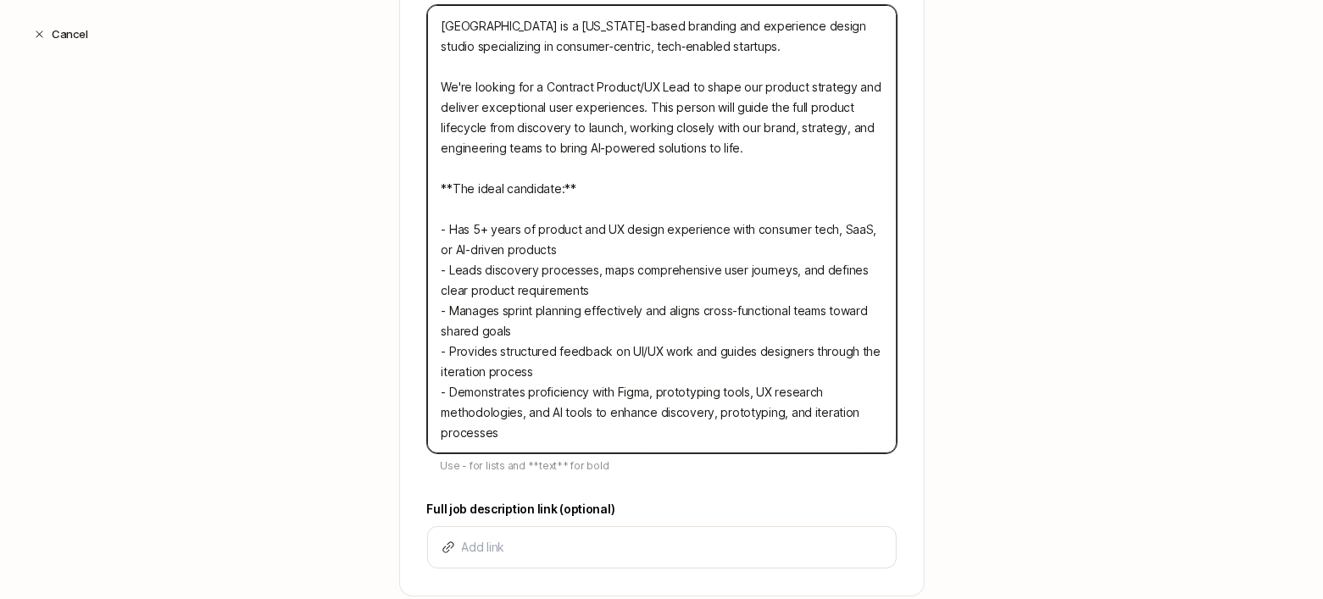
click at [547, 433] on textarea "Little Plains is a New York-based branding and experience design studio special…" at bounding box center [661, 229] width 469 height 448
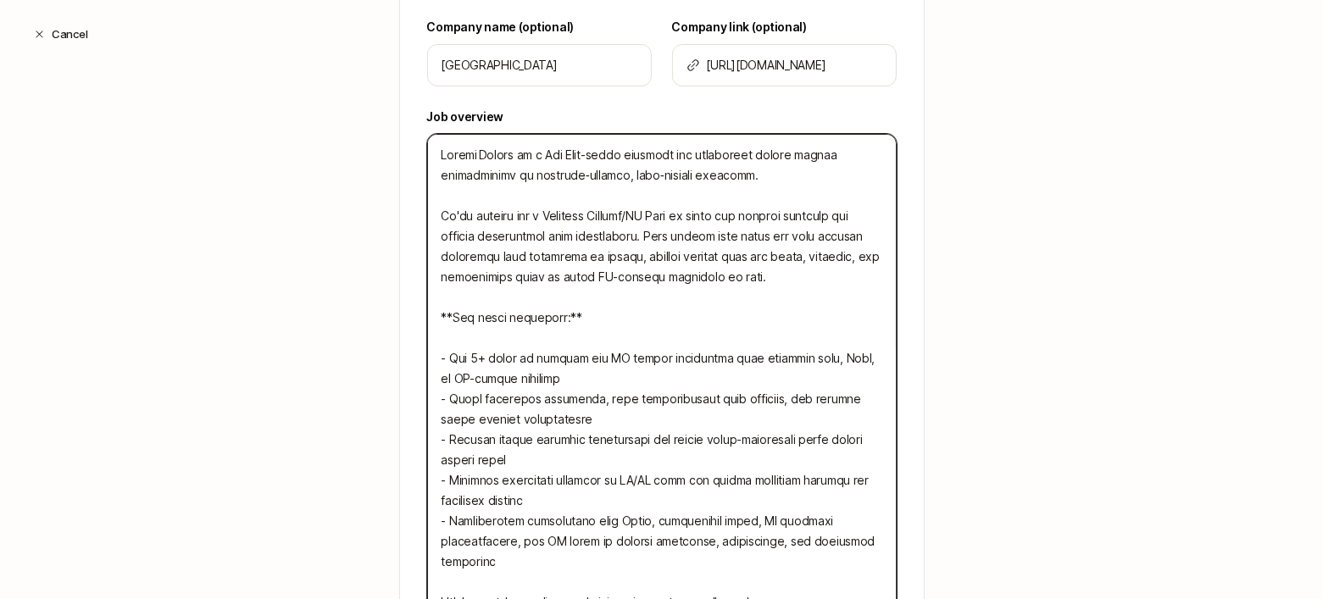
scroll to position [526, 0]
click at [631, 232] on textarea at bounding box center [661, 376] width 469 height 489
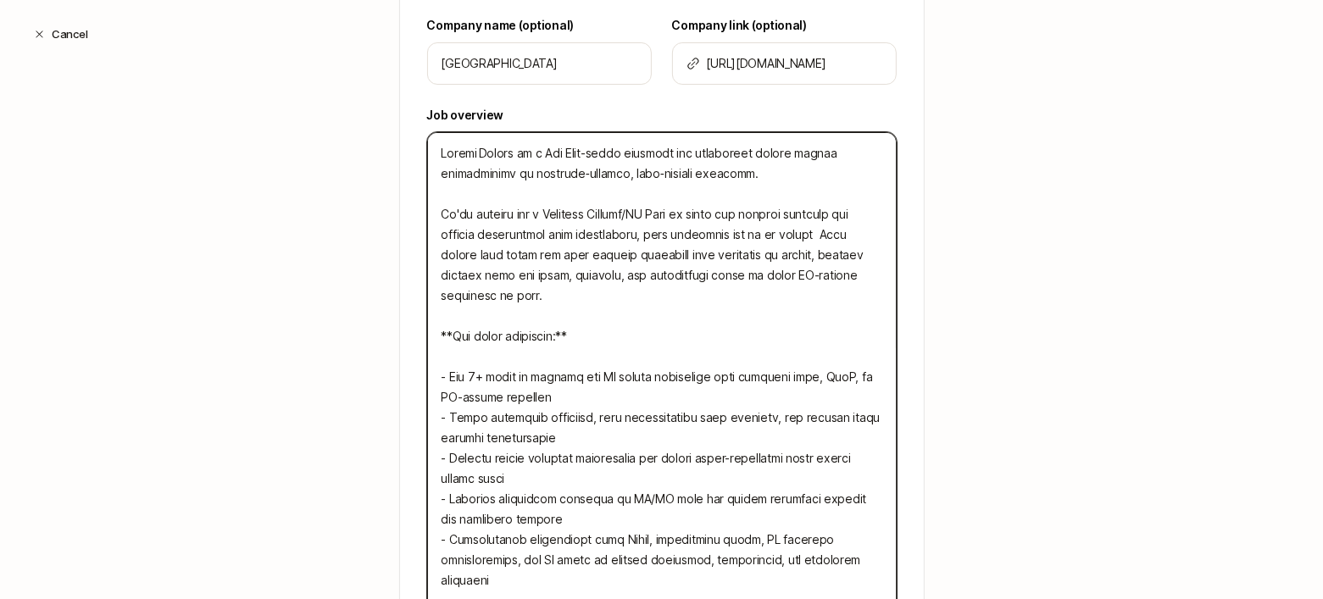
drag, startPoint x: 738, startPoint y: 230, endPoint x: 708, endPoint y: 230, distance: 29.7
click at [708, 230] on textarea at bounding box center [661, 376] width 469 height 489
click at [761, 232] on textarea at bounding box center [661, 376] width 469 height 489
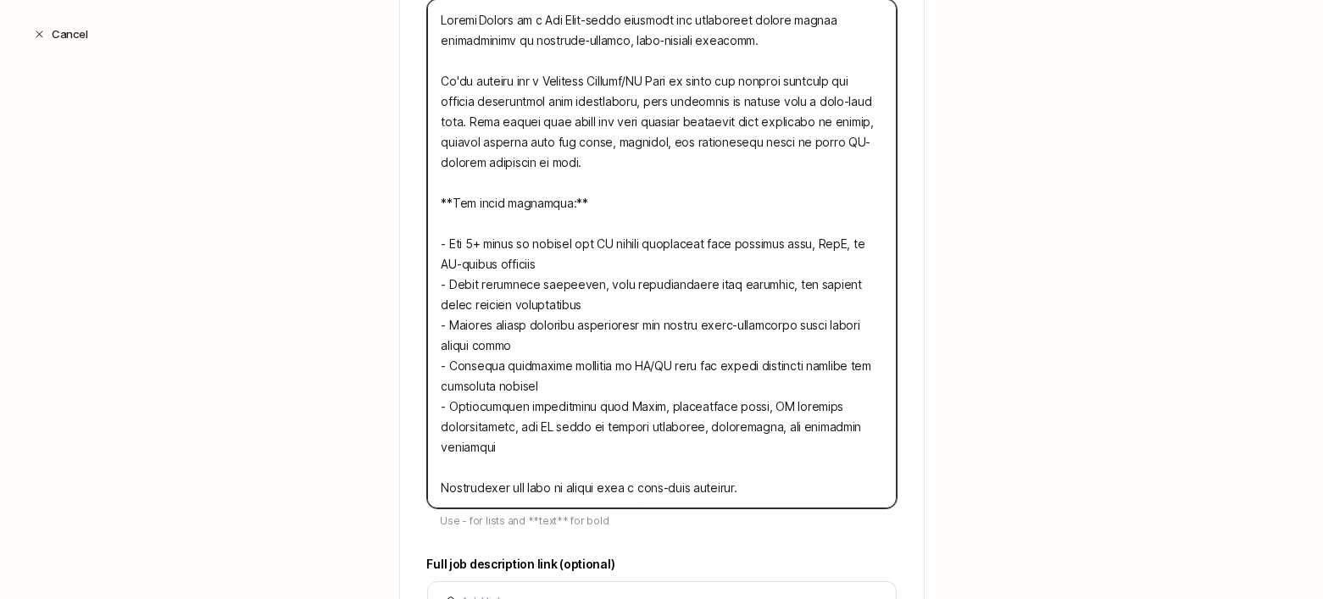
scroll to position [823, 0]
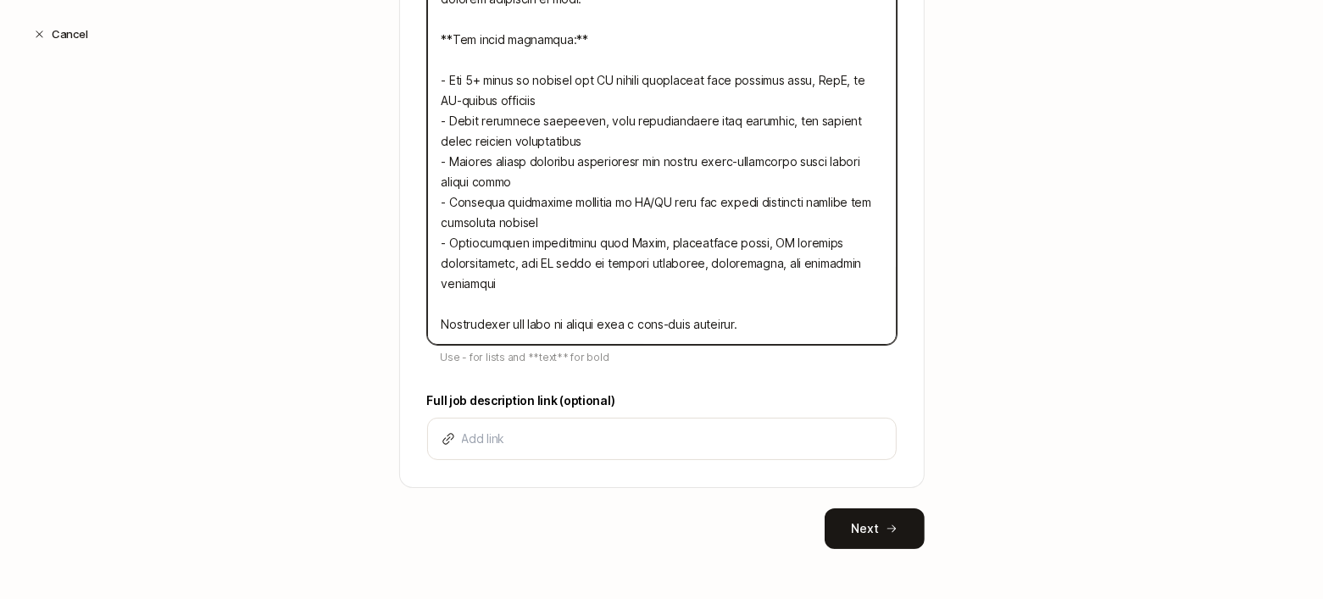
click at [547, 325] on textarea at bounding box center [661, 90] width 469 height 509
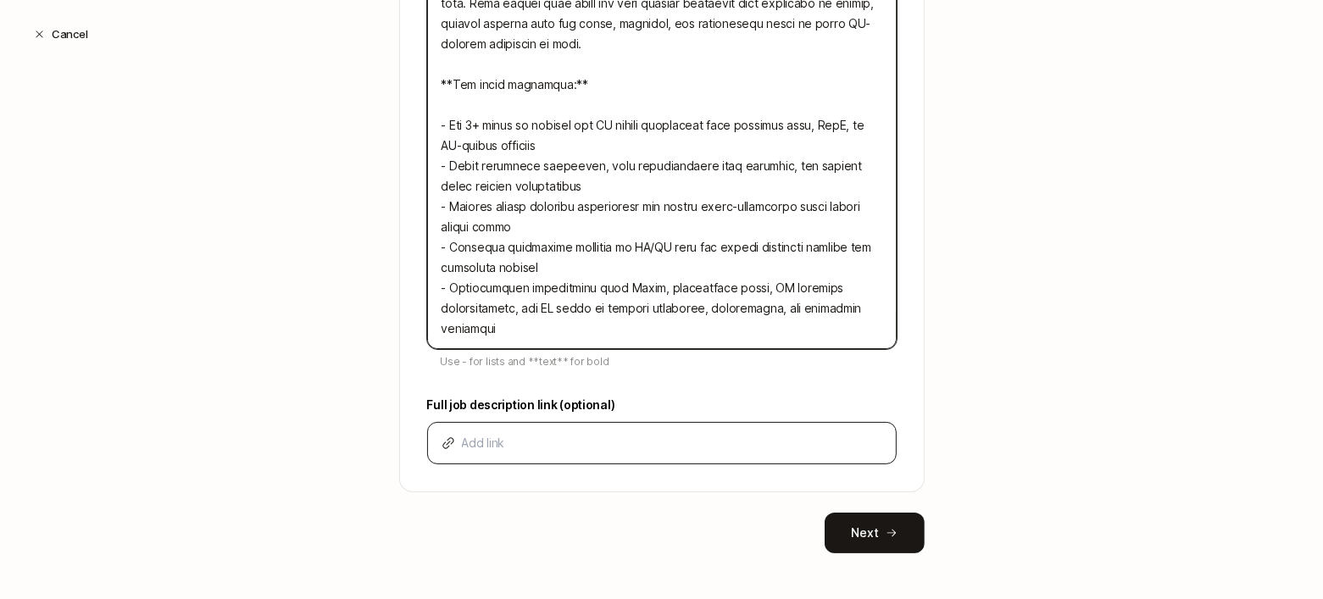
scroll to position [782, 0]
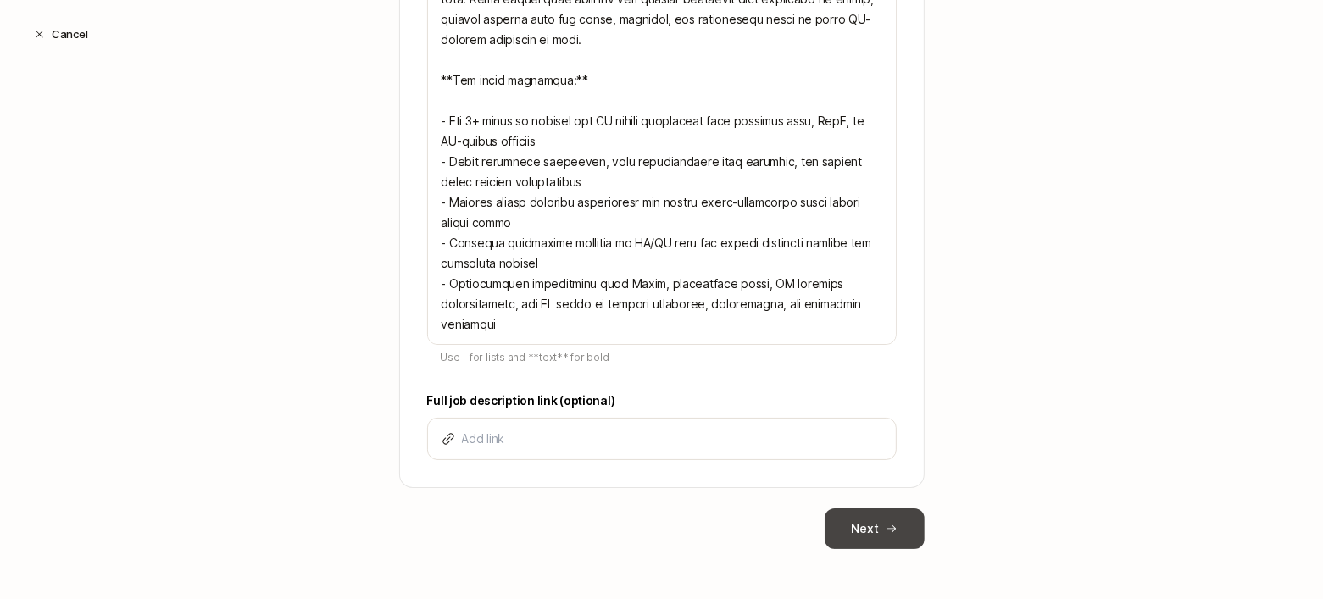
click at [863, 523] on button "Next" at bounding box center [874, 528] width 100 height 41
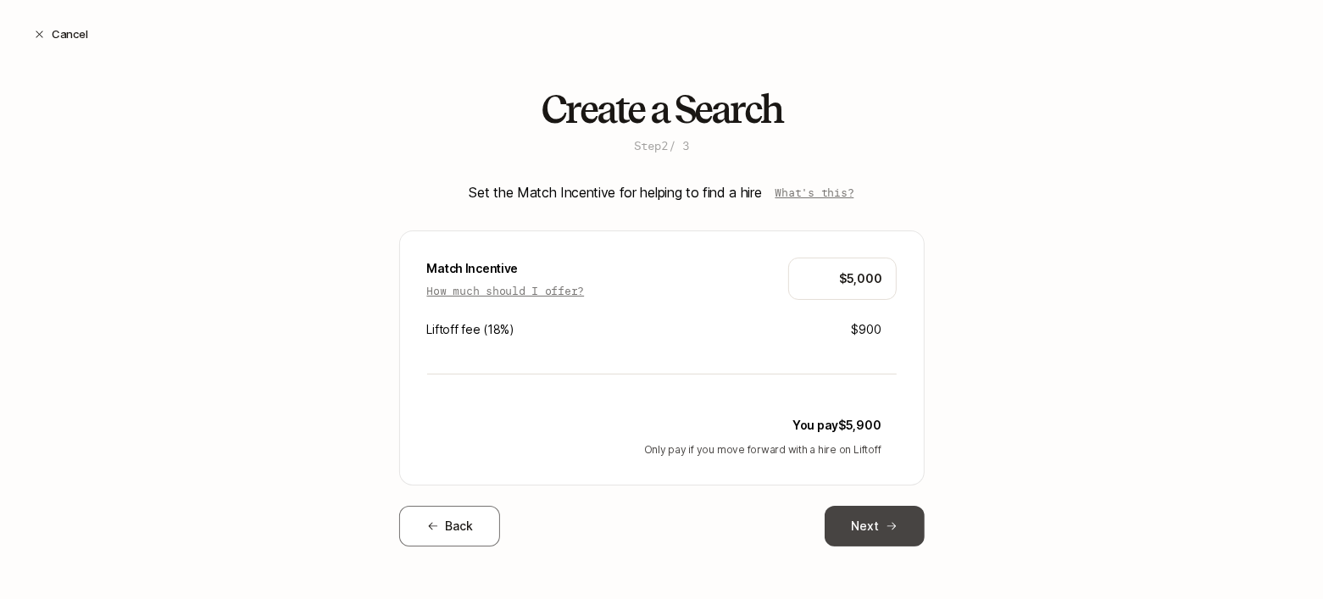
click at [862, 517] on button "Next" at bounding box center [874, 526] width 100 height 41
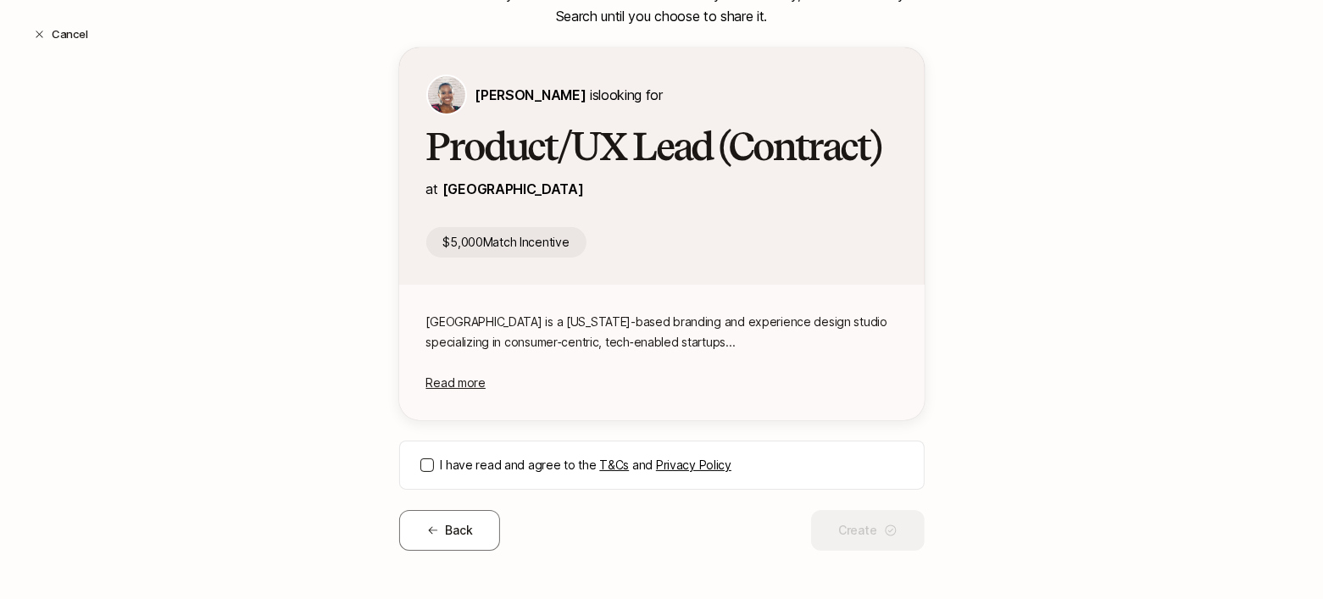
scroll to position [200, 0]
click at [420, 461] on button "I have read and agree to the T&Cs and Privacy Policy" at bounding box center [427, 464] width 14 height 14
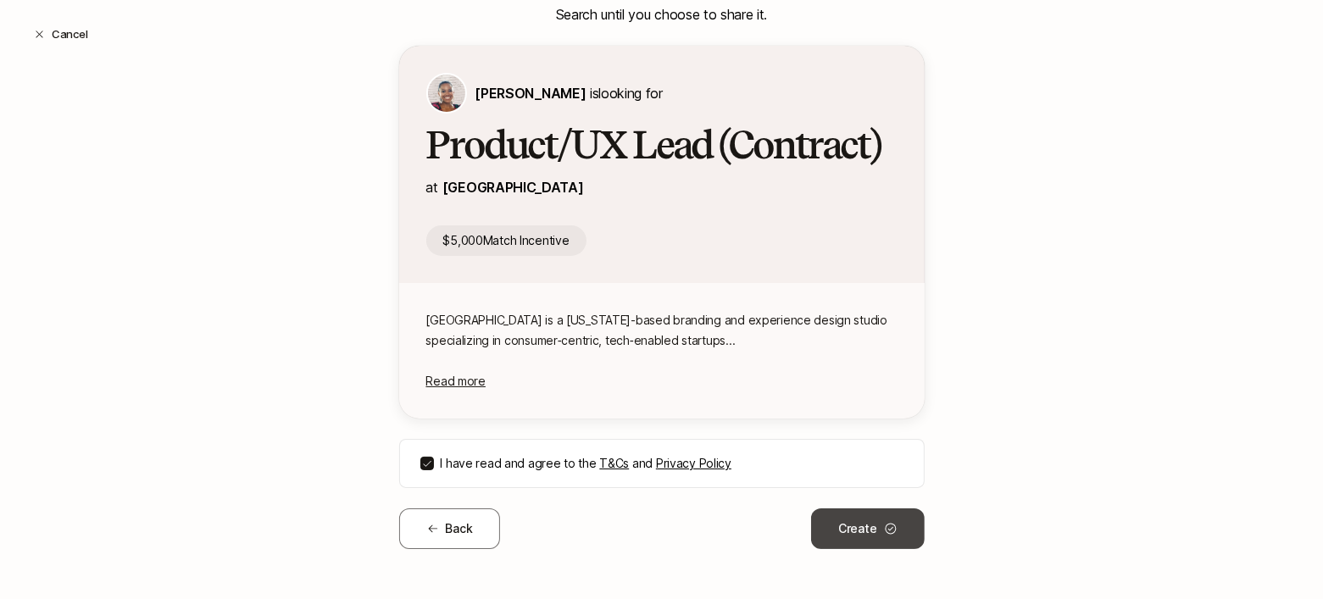
click at [832, 525] on button "Create" at bounding box center [867, 528] width 113 height 41
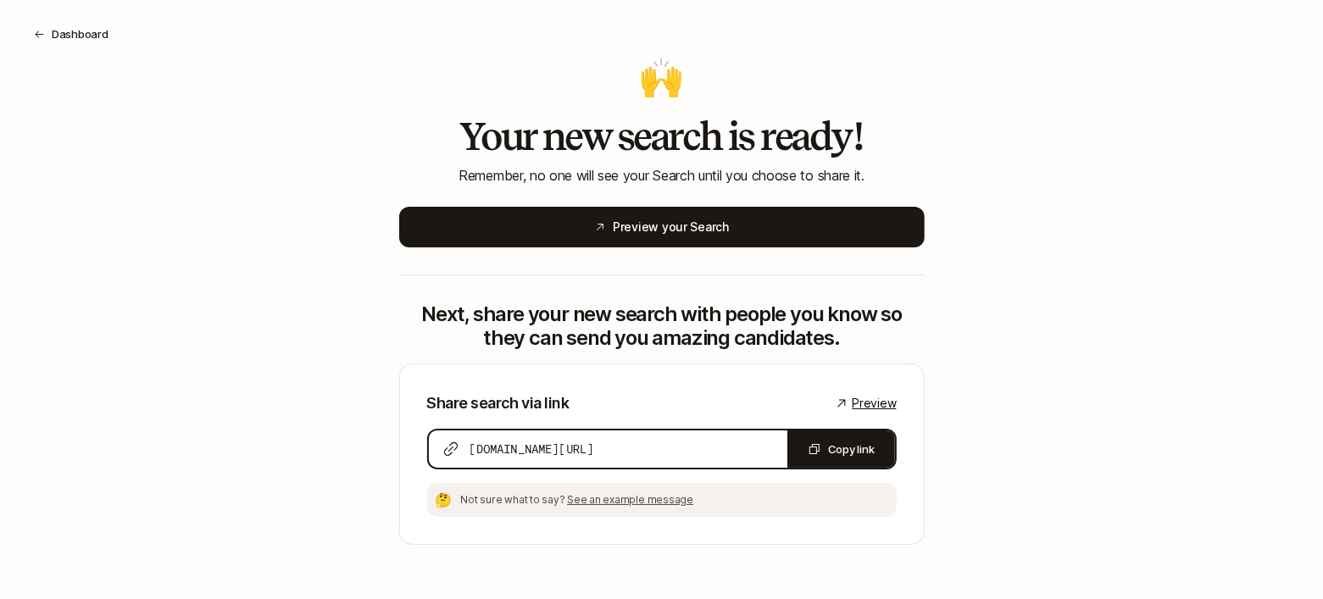
scroll to position [37, 0]
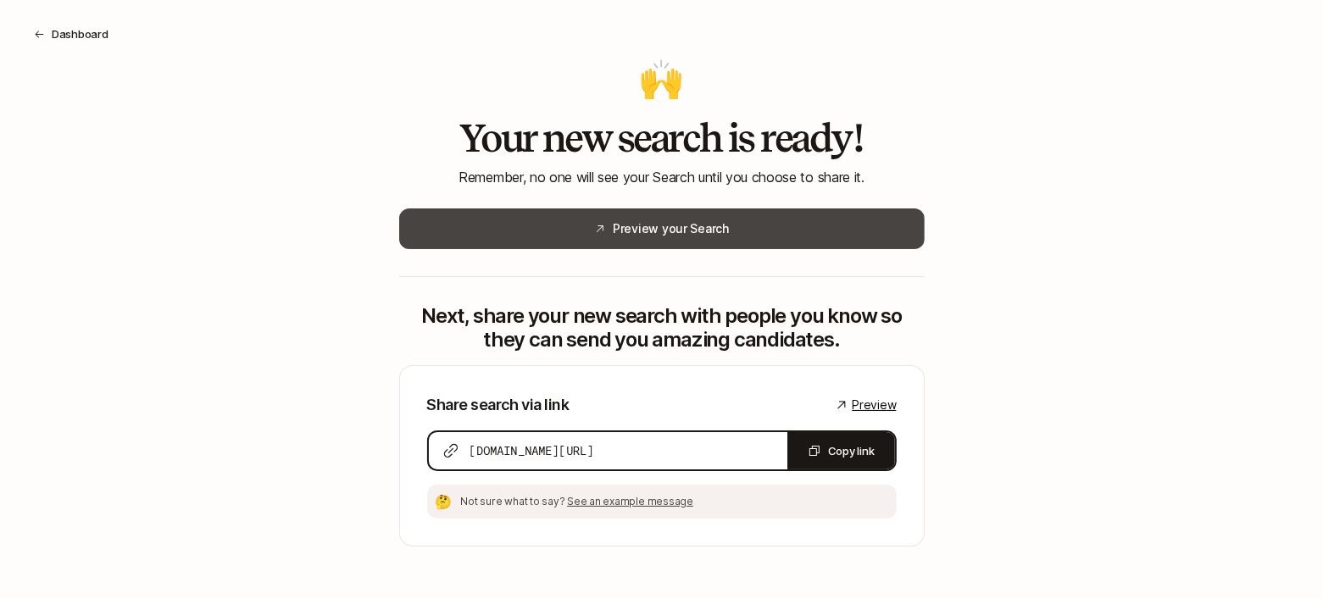
click at [626, 220] on button "Preview your Search" at bounding box center [661, 228] width 525 height 41
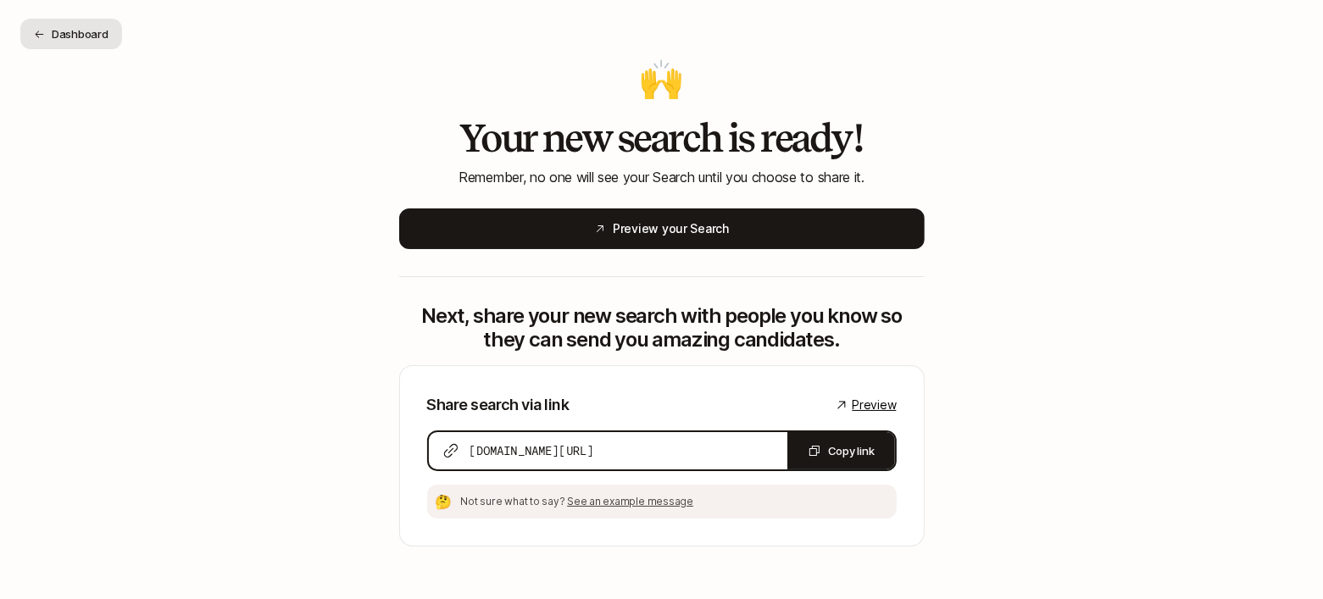
click at [95, 22] on button "Dashboard" at bounding box center [71, 34] width 102 height 31
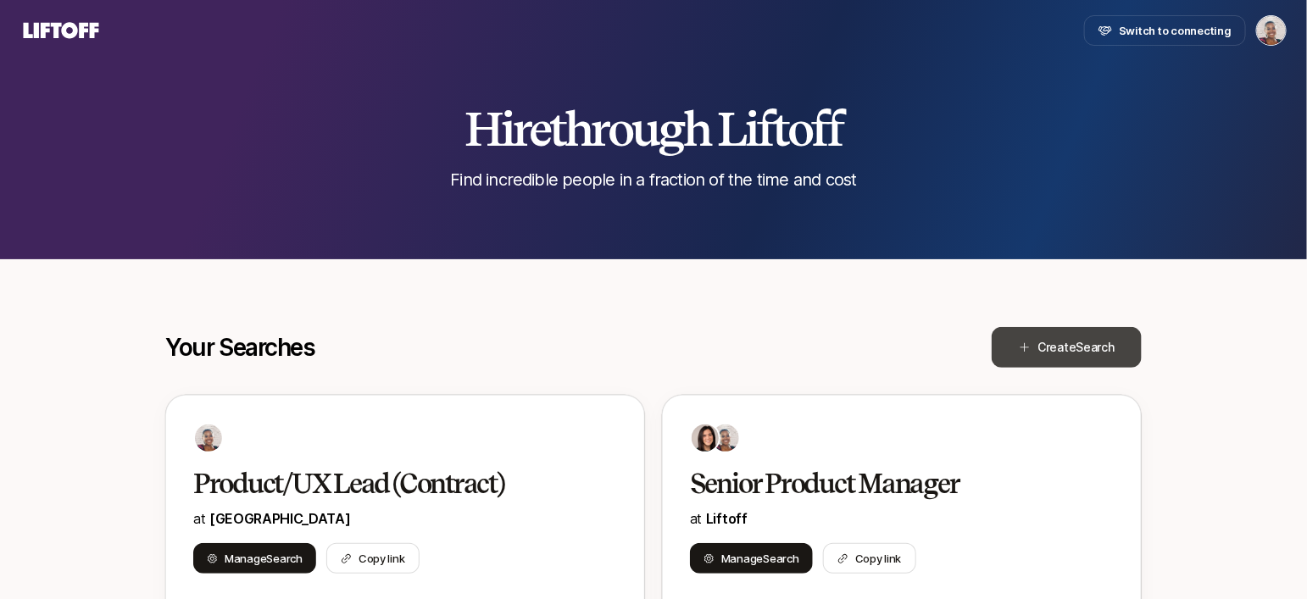
click at [1058, 347] on span "Create Search" at bounding box center [1075, 347] width 77 height 20
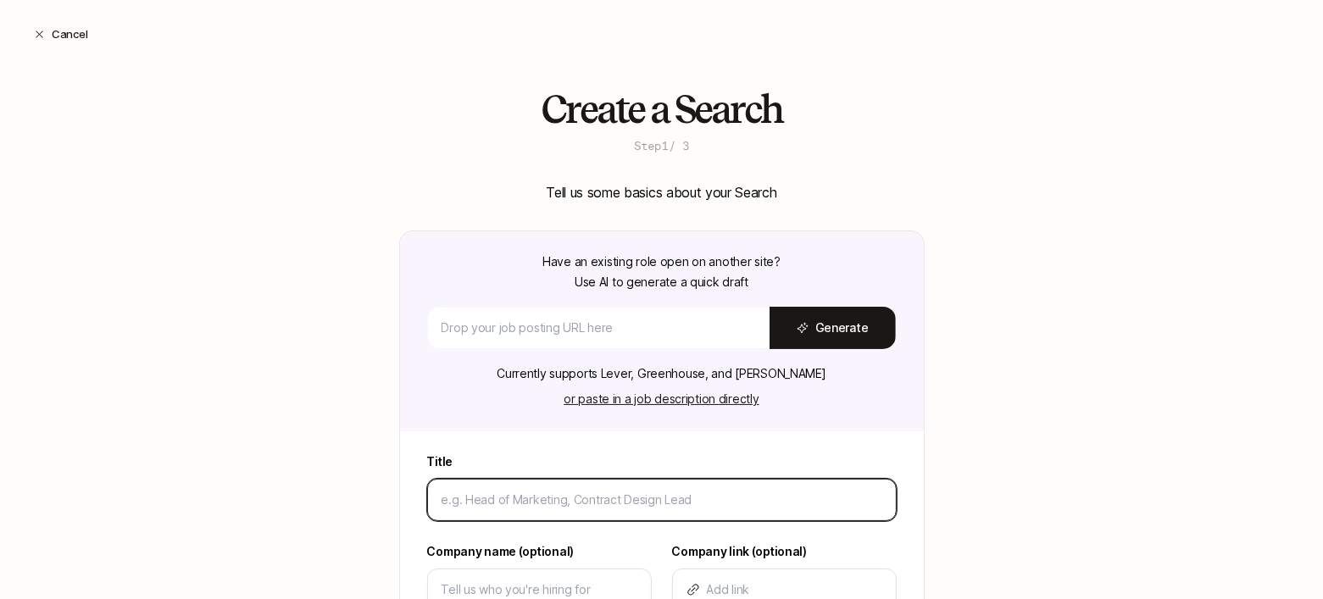
scroll to position [52, 0]
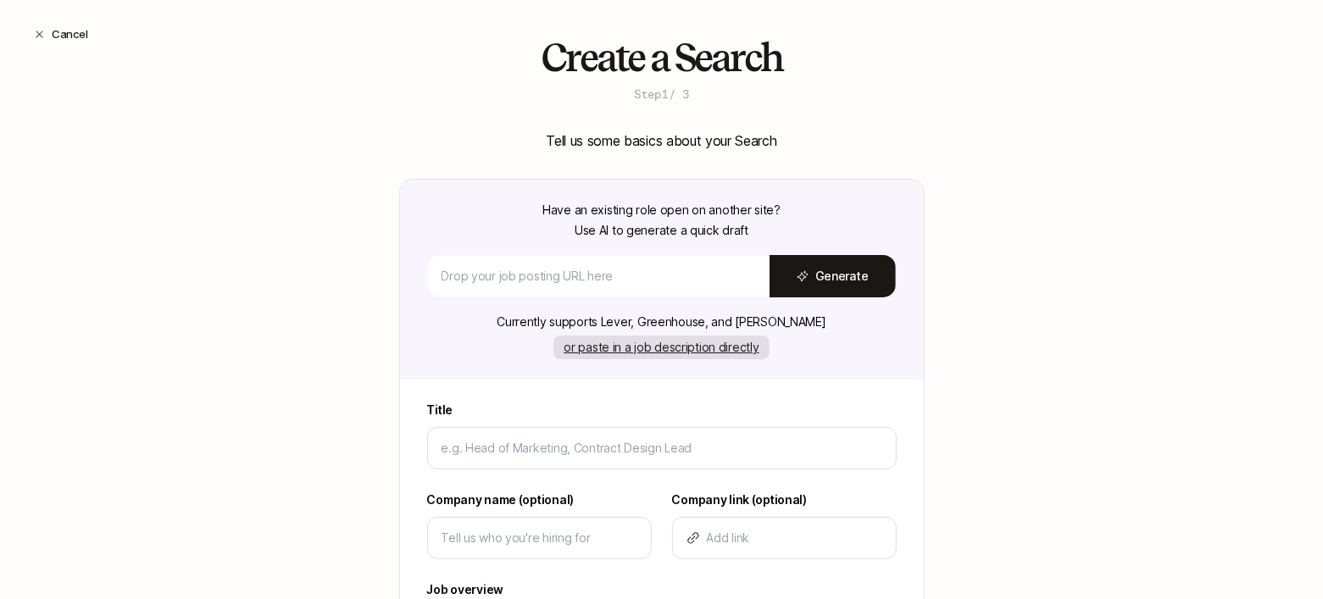
click at [613, 345] on button "or paste in a job description directly" at bounding box center [660, 348] width 215 height 24
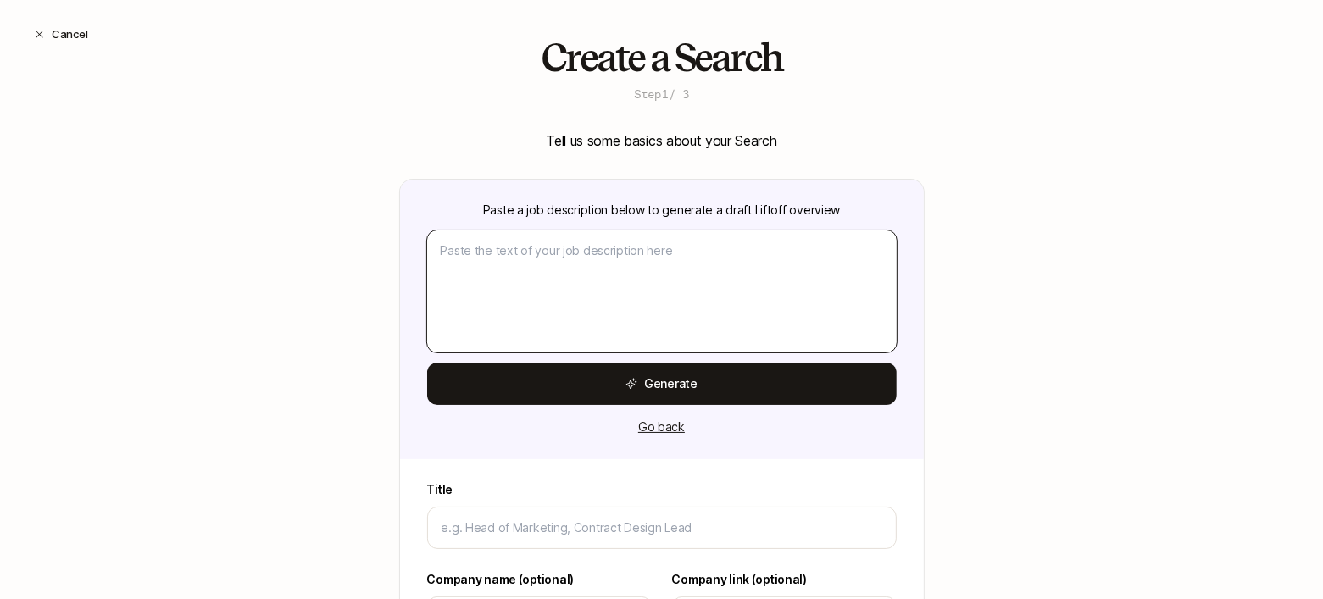
click at [588, 279] on textarea at bounding box center [661, 291] width 469 height 122
paste textarea "Technology Director About the Role As Technology Director, you’ll mentor and ov…"
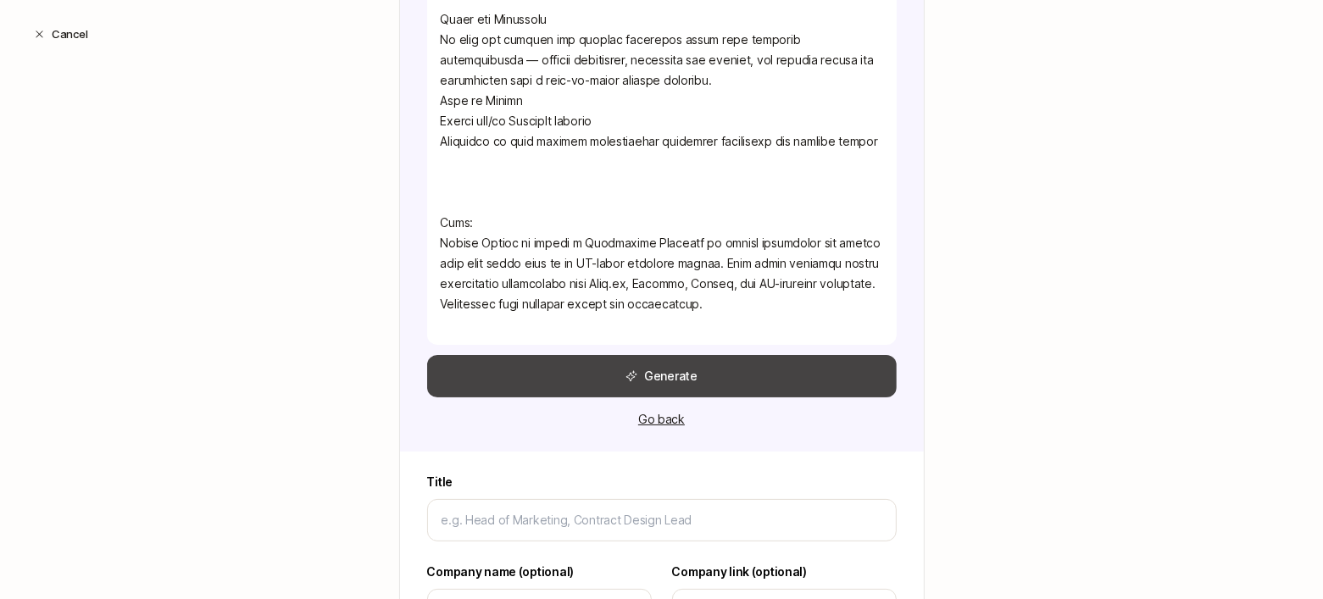
click at [574, 375] on button "Generate" at bounding box center [661, 376] width 469 height 42
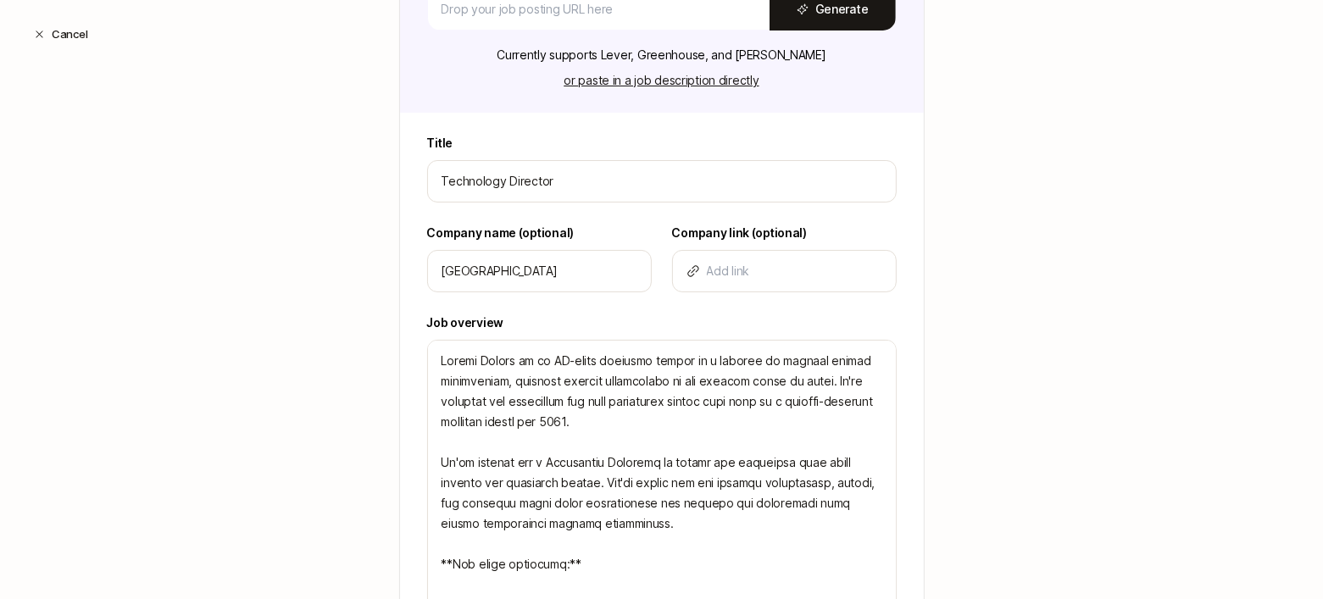
scroll to position [333, 0]
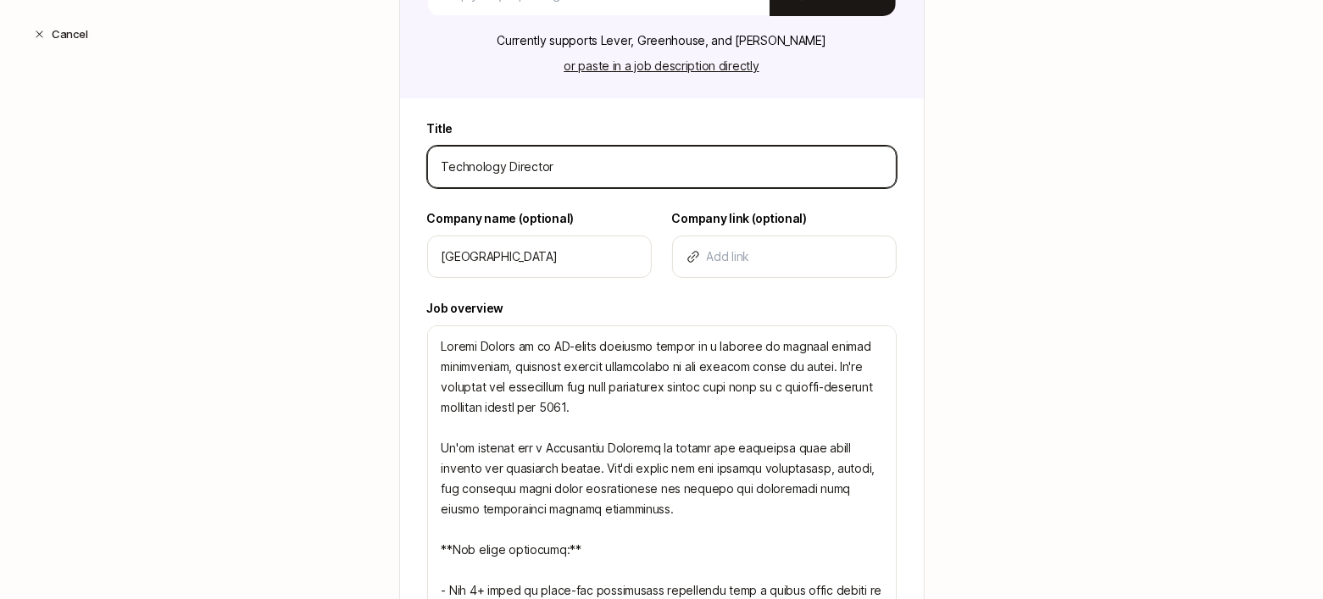
click at [441, 164] on input "Technology Director" at bounding box center [661, 167] width 441 height 20
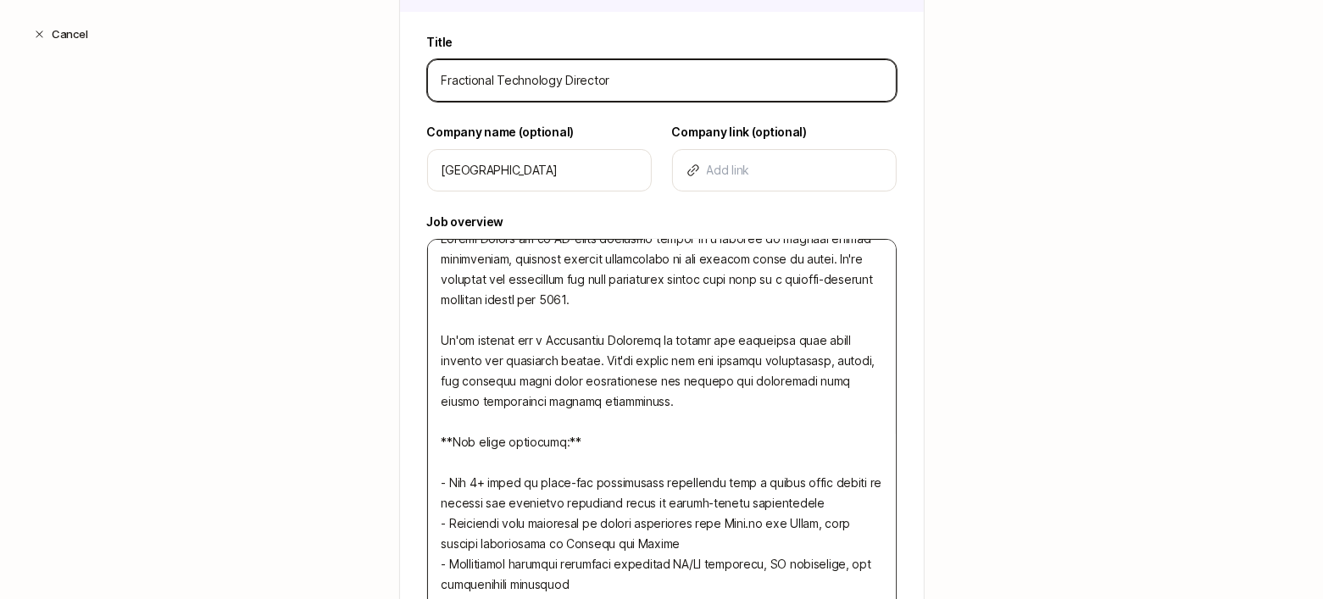
scroll to position [41, 0]
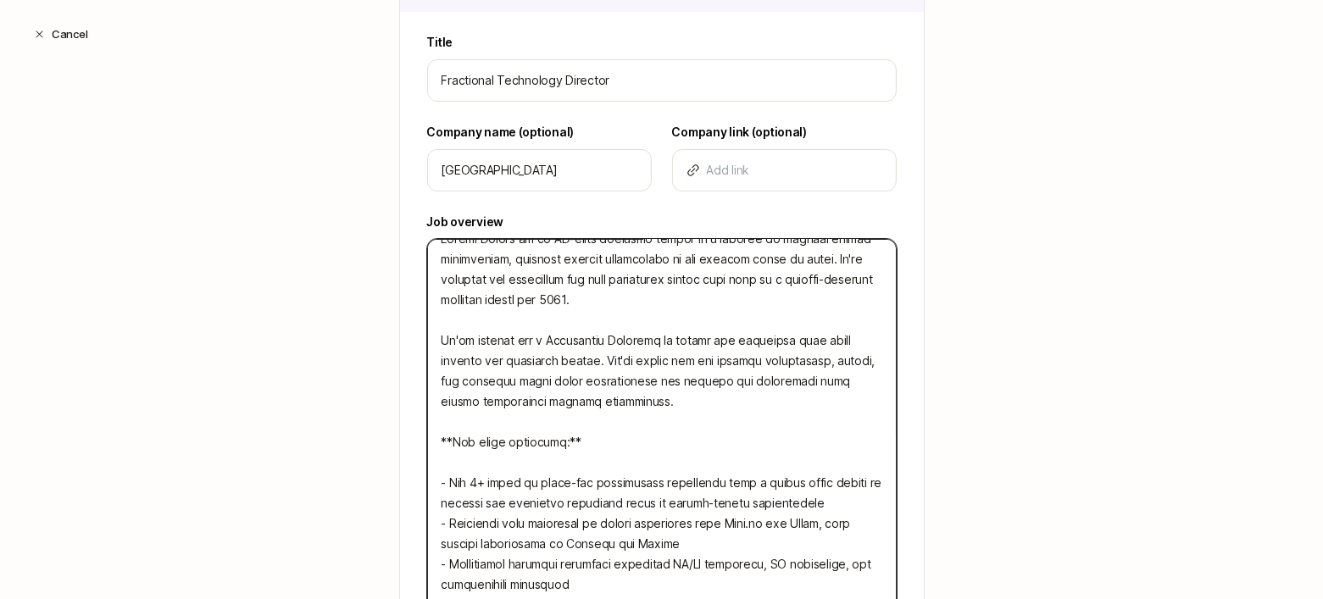
click at [536, 316] on textarea at bounding box center [661, 504] width 469 height 530
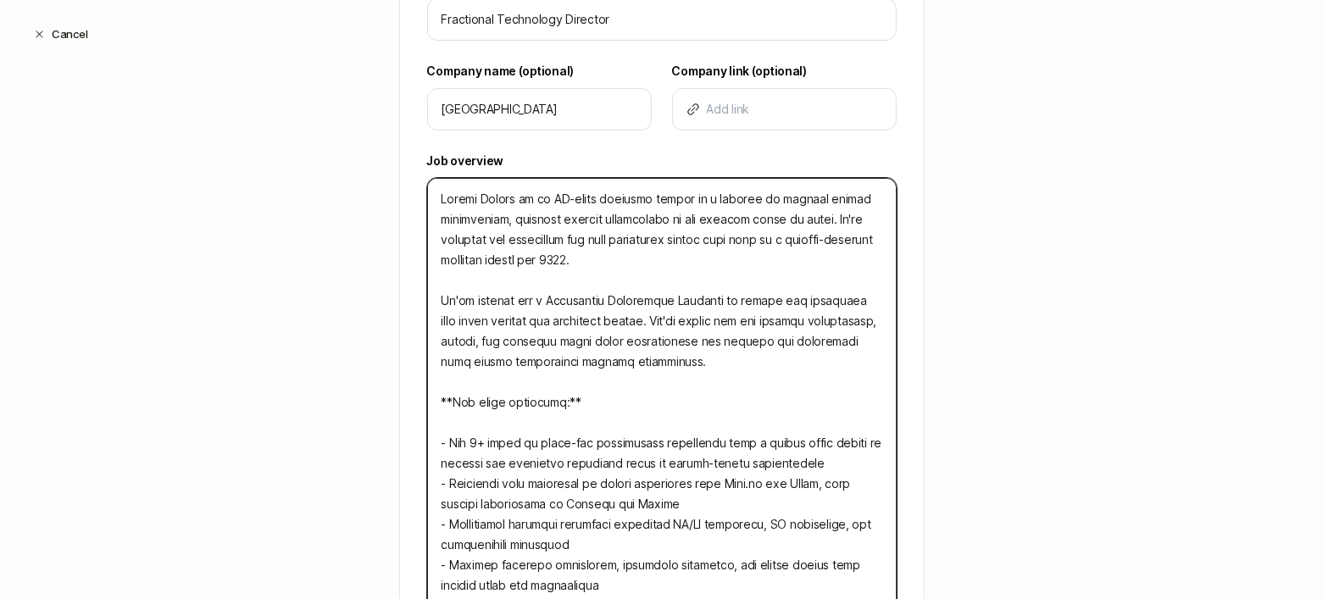
scroll to position [485, 0]
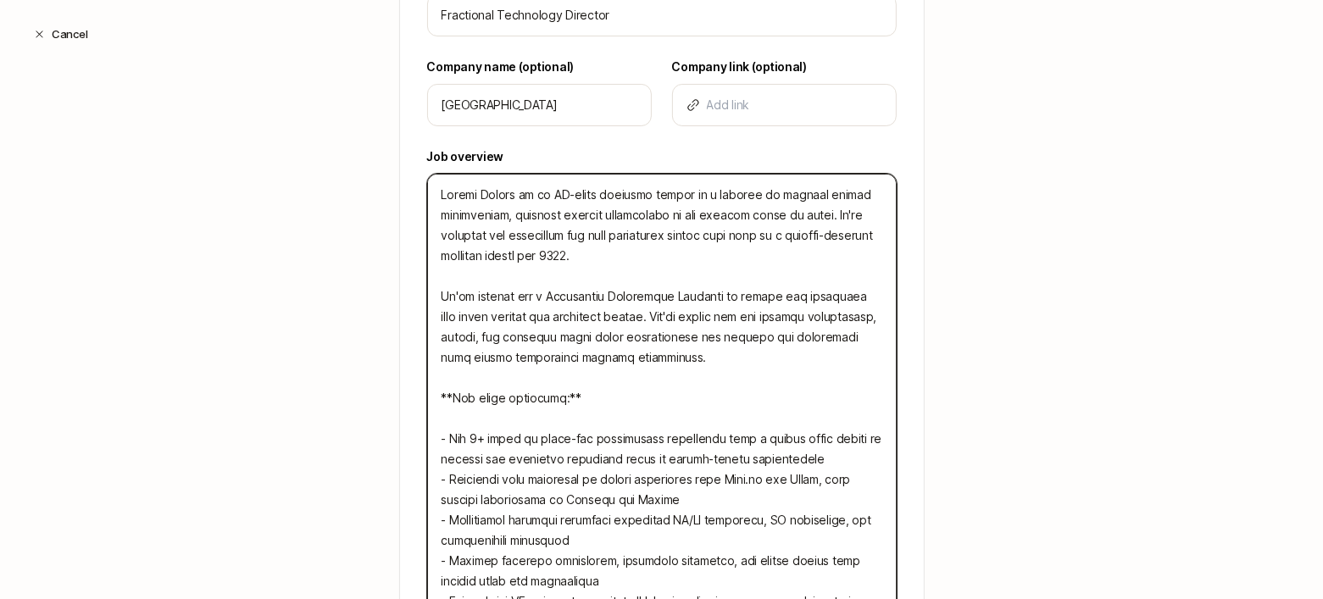
click at [642, 309] on textarea at bounding box center [661, 439] width 469 height 530
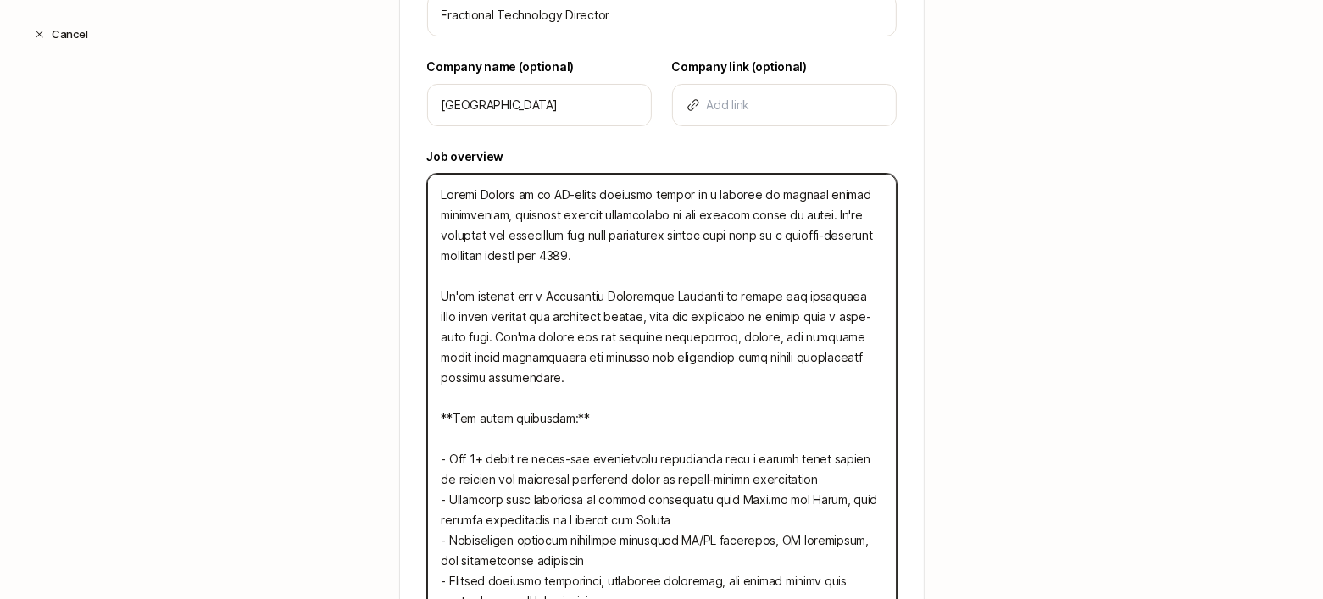
click at [466, 336] on textarea at bounding box center [661, 449] width 469 height 550
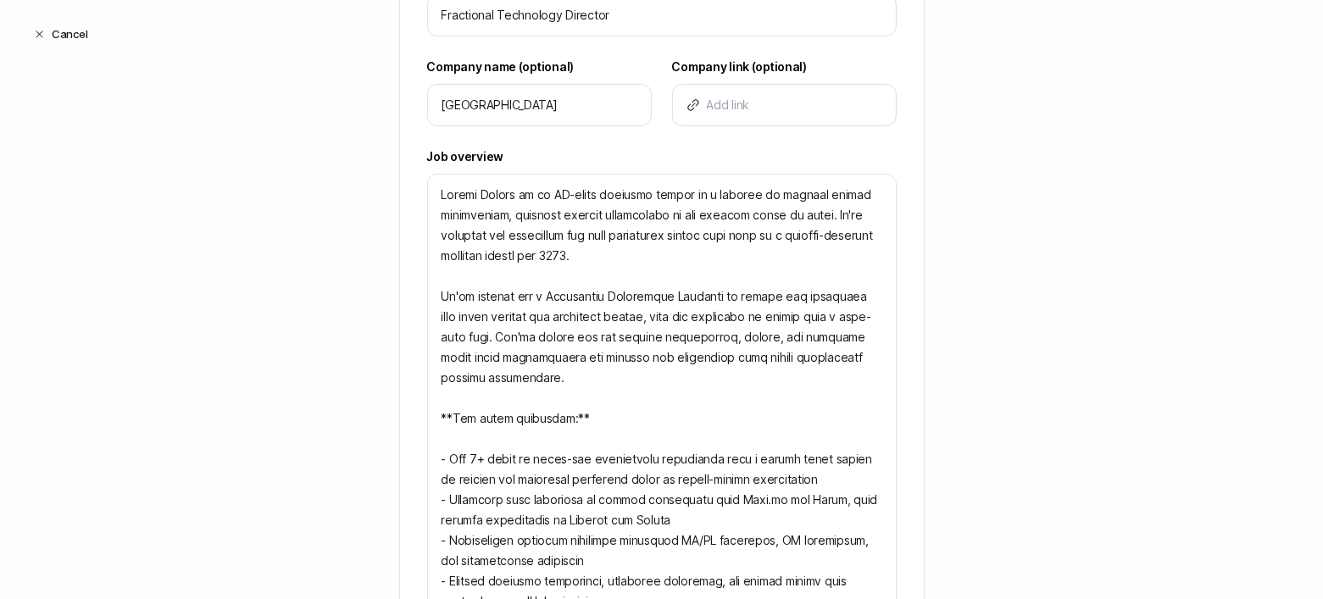
click at [997, 317] on div "Create a Search Step 1 / 3 Tell us some basics about your Search Have an existi…" at bounding box center [661, 292] width 1323 height 1379
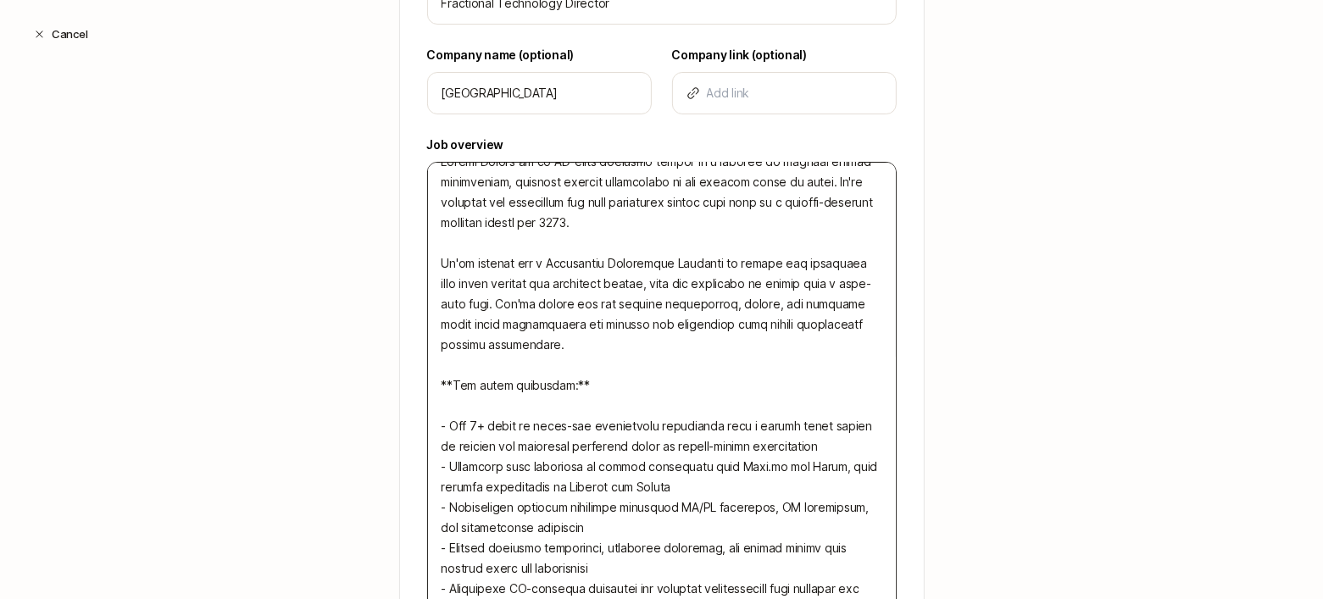
scroll to position [504, 0]
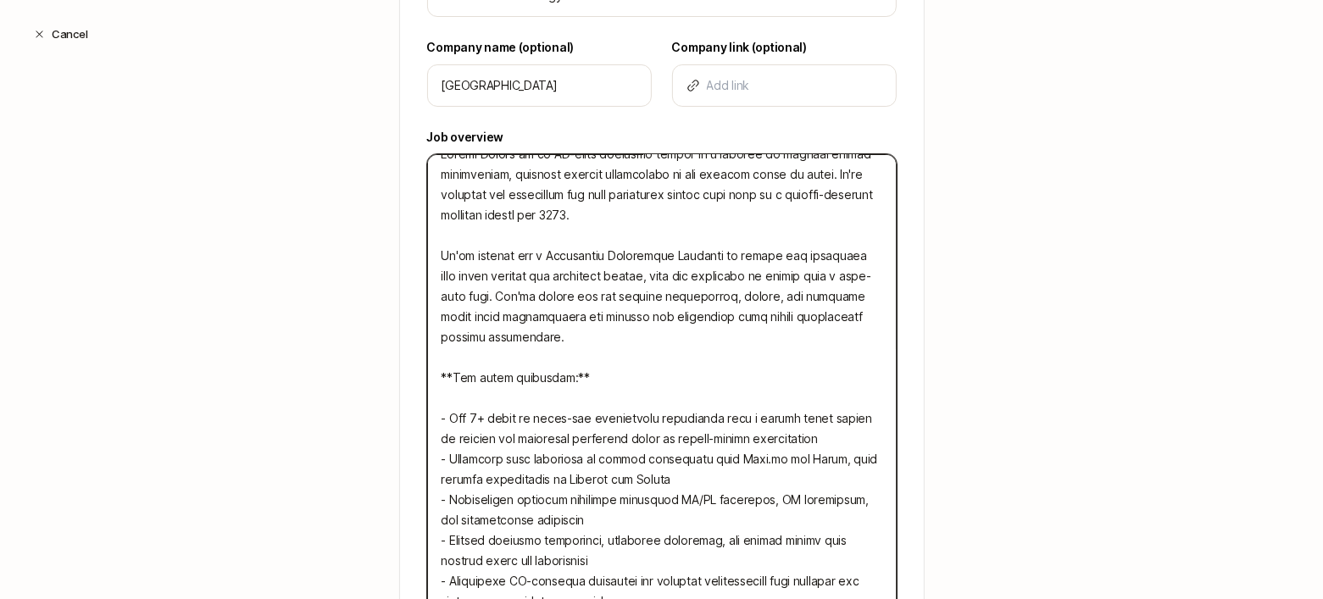
click at [471, 277] on textarea at bounding box center [661, 429] width 469 height 550
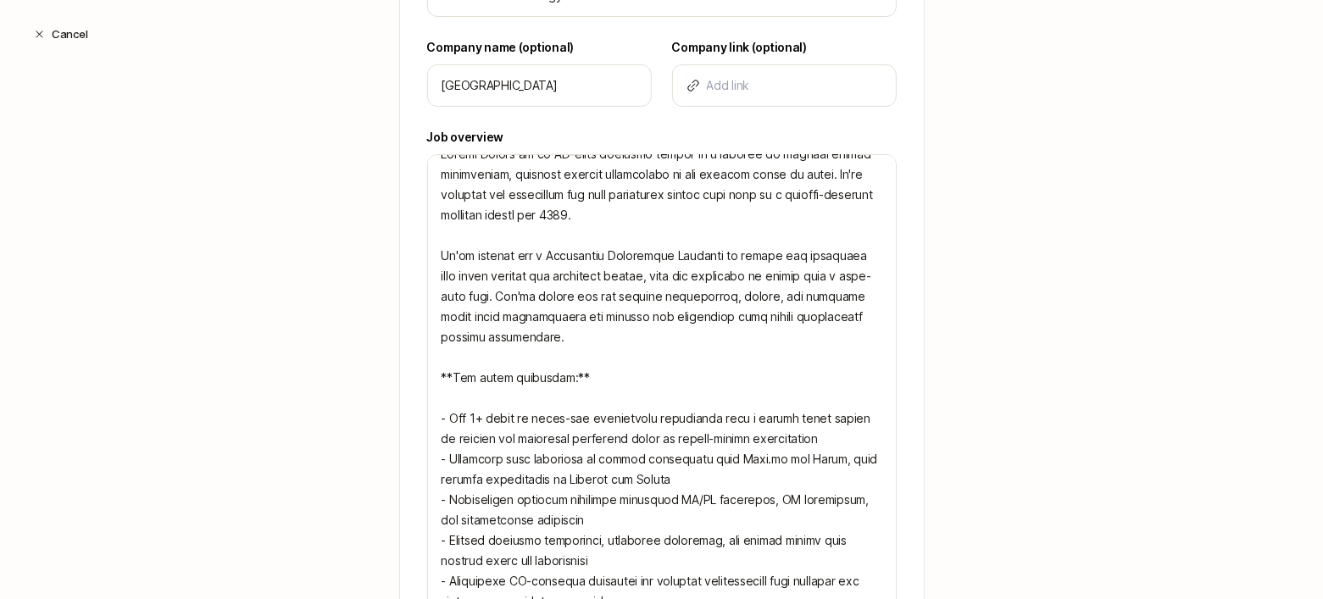
click at [997, 323] on div "Create a Search Step 1 / 3 Tell us some basics about your Search Have an existi…" at bounding box center [661, 273] width 1323 height 1379
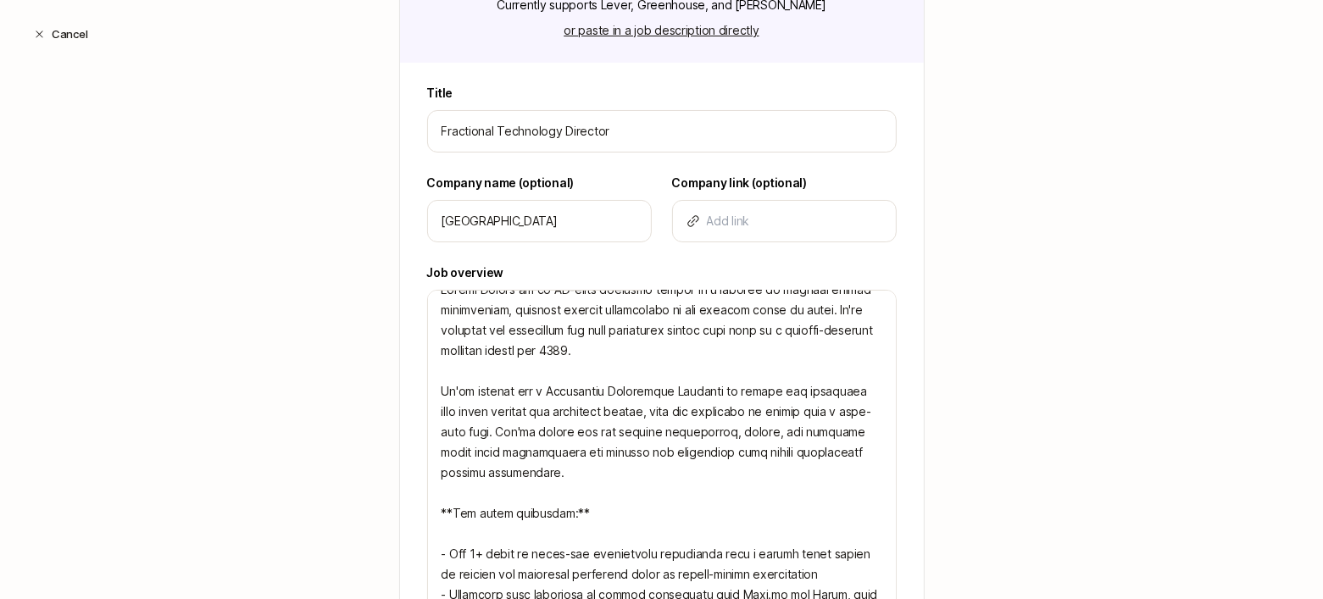
scroll to position [370, 0]
click at [765, 217] on input at bounding box center [794, 219] width 175 height 20
paste input "https://www.littleplains.co/"
click at [1017, 258] on div "Create a Search Step 1 / 3 Tell us some basics about your Search Have an existi…" at bounding box center [661, 407] width 1323 height 1379
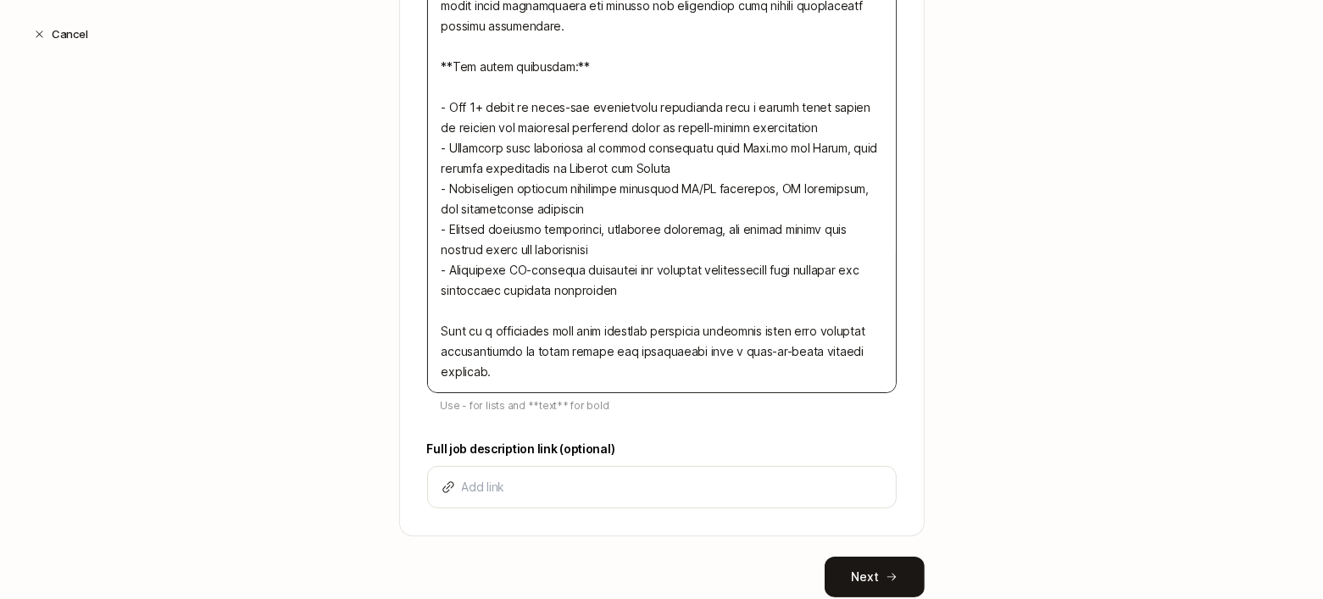
scroll to position [864, 0]
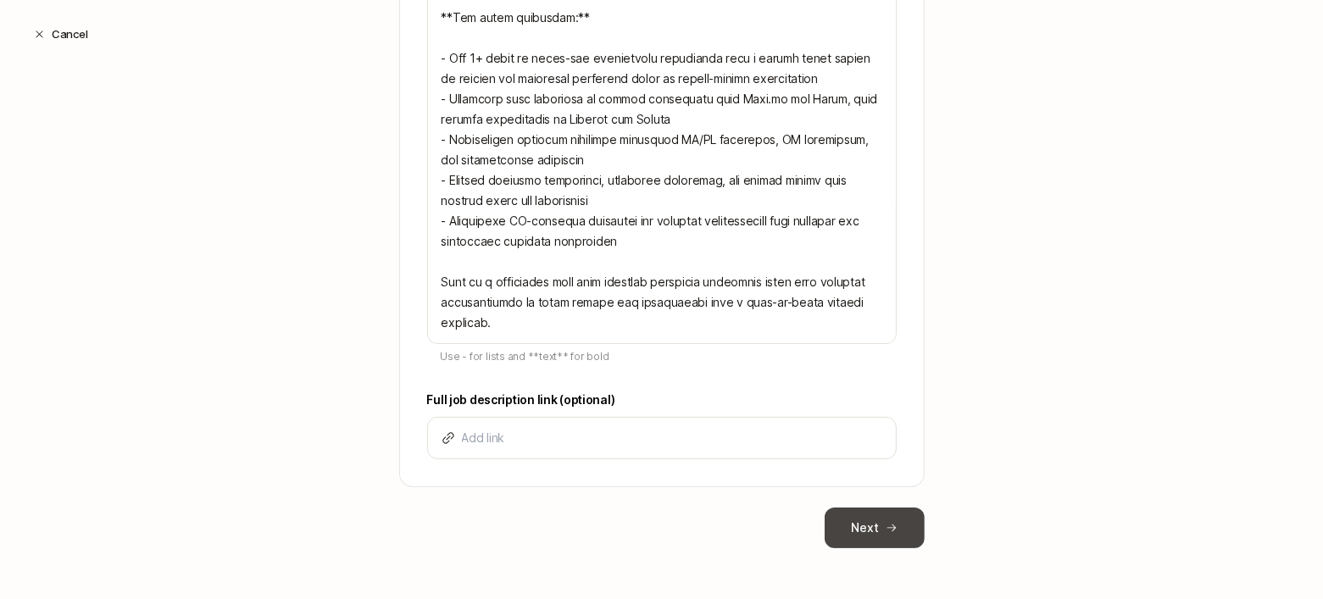
click at [884, 516] on button "Next" at bounding box center [874, 528] width 100 height 41
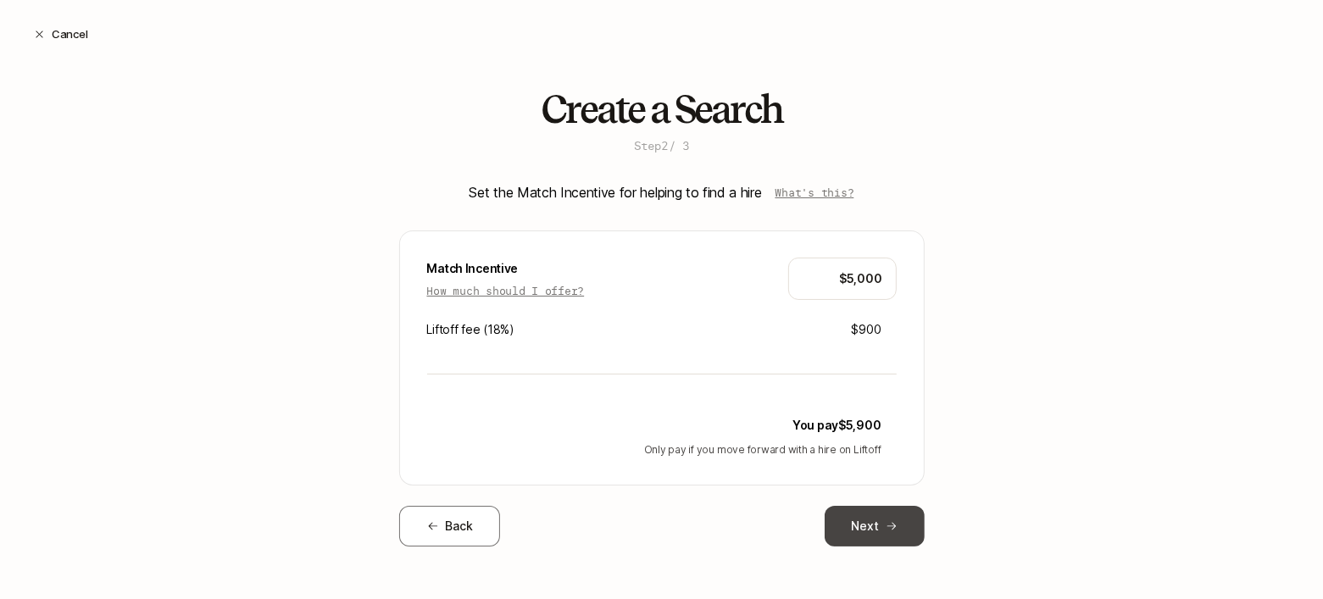
click at [855, 520] on button "Next" at bounding box center [874, 526] width 100 height 41
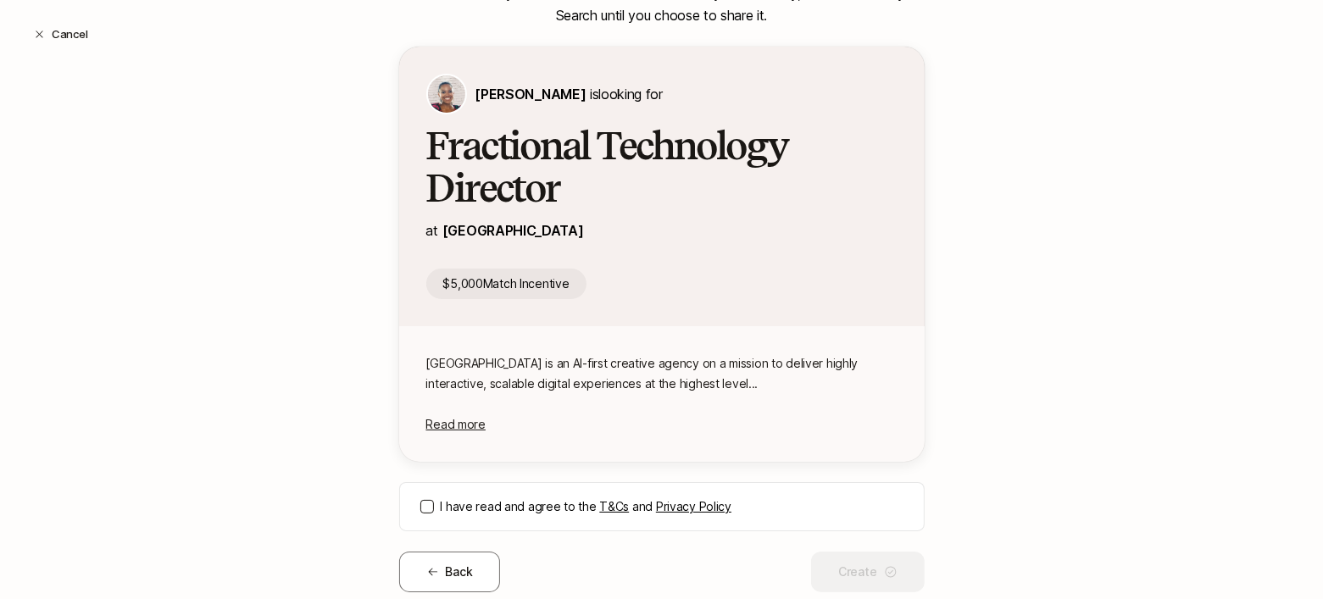
scroll to position [245, 0]
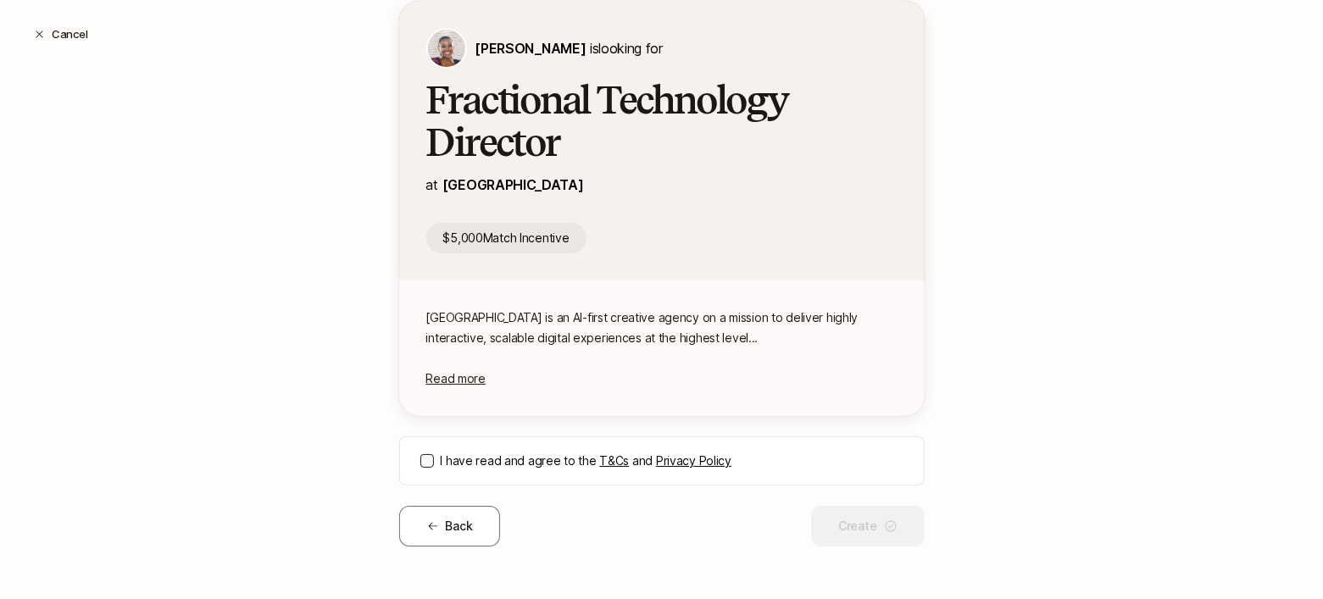
click at [420, 458] on button "I have read and agree to the T&Cs and Privacy Policy" at bounding box center [427, 461] width 14 height 14
click at [852, 522] on button "Create" at bounding box center [867, 526] width 113 height 41
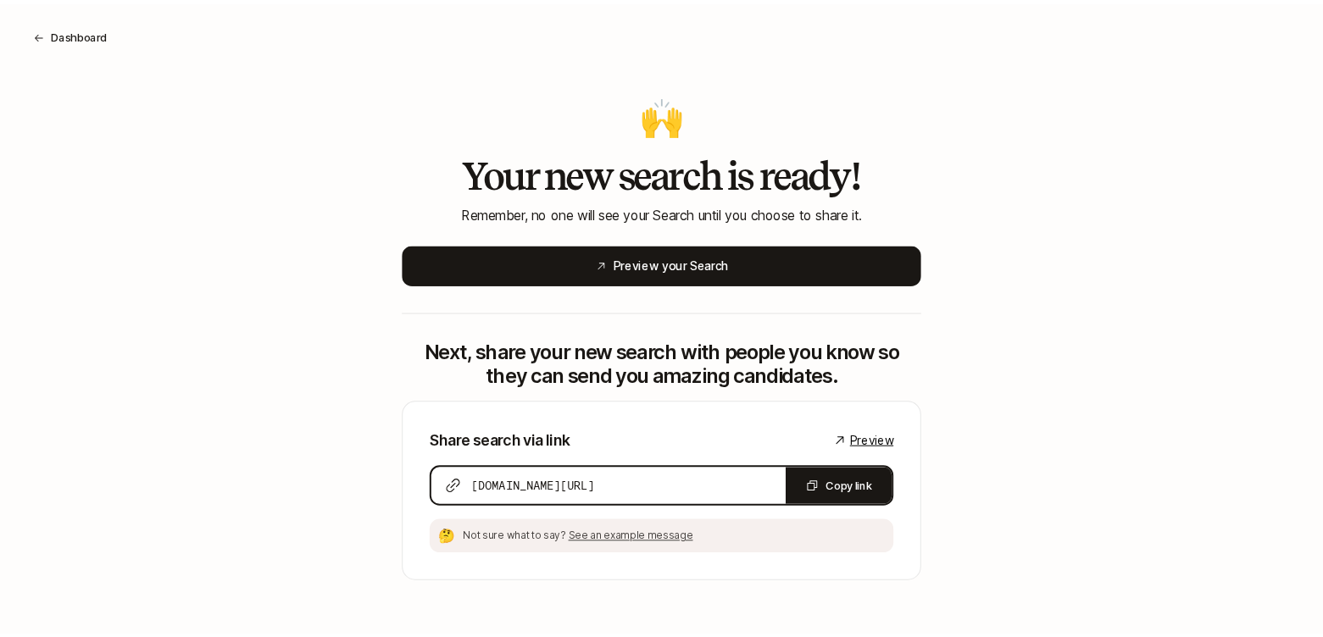
scroll to position [0, 0]
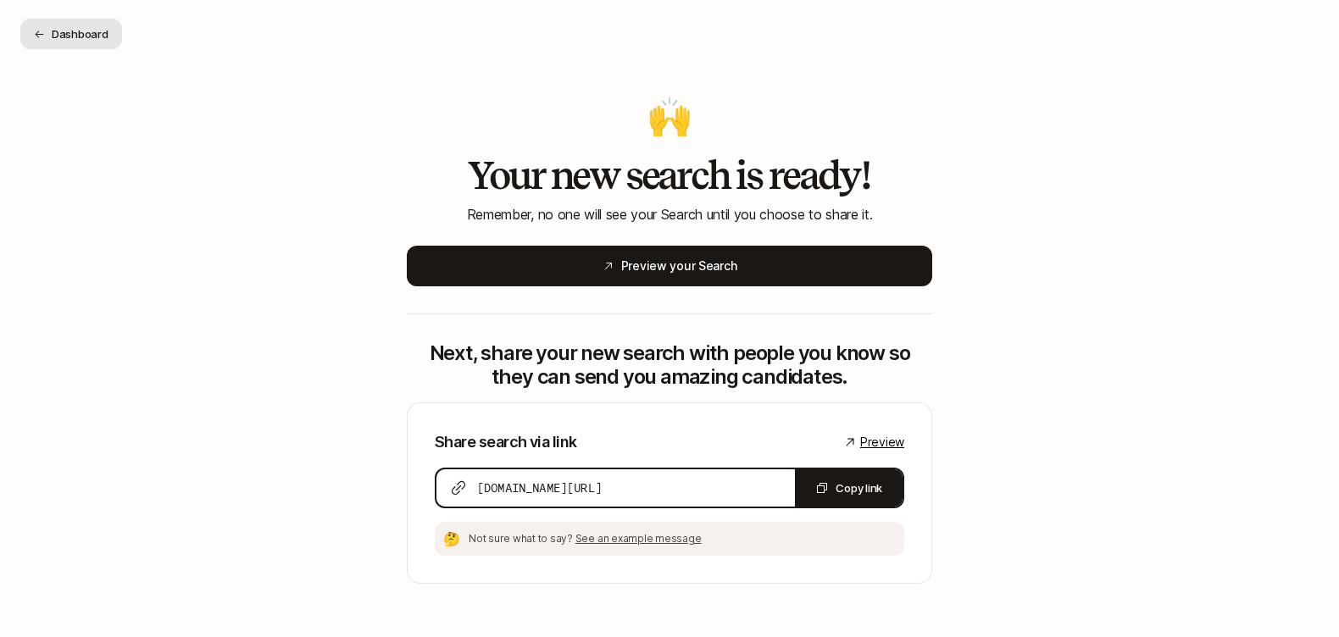
click at [86, 23] on button "Dashboard" at bounding box center [71, 34] width 102 height 31
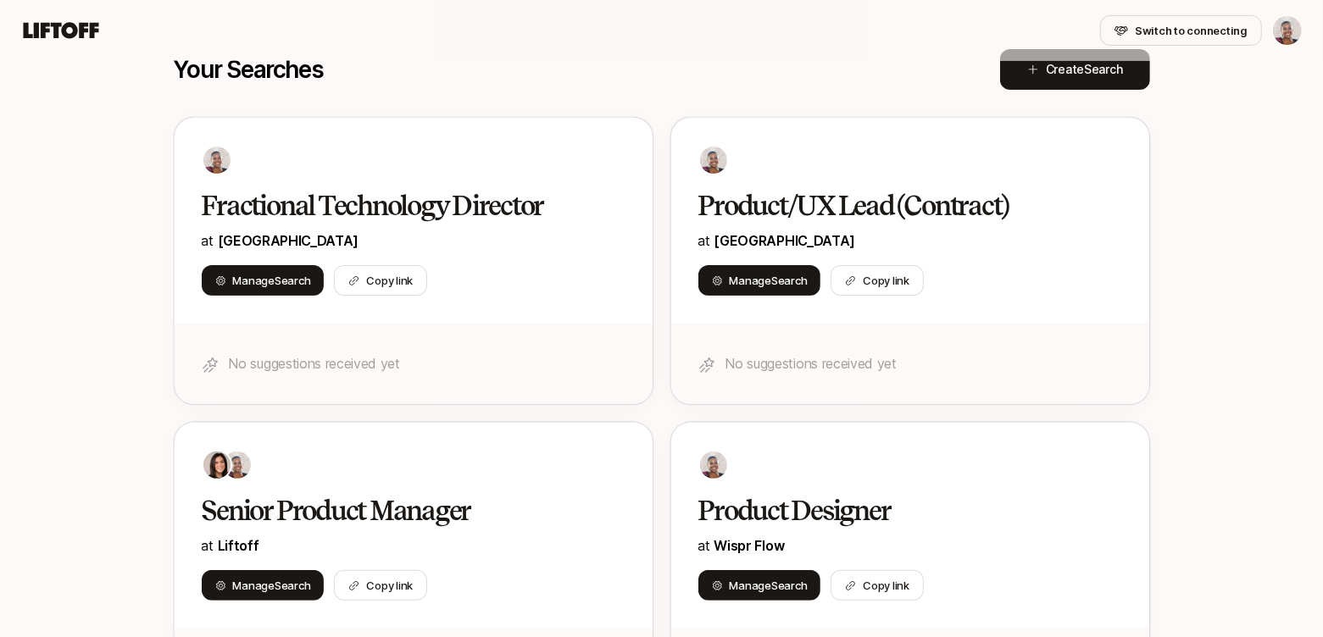
scroll to position [290, 0]
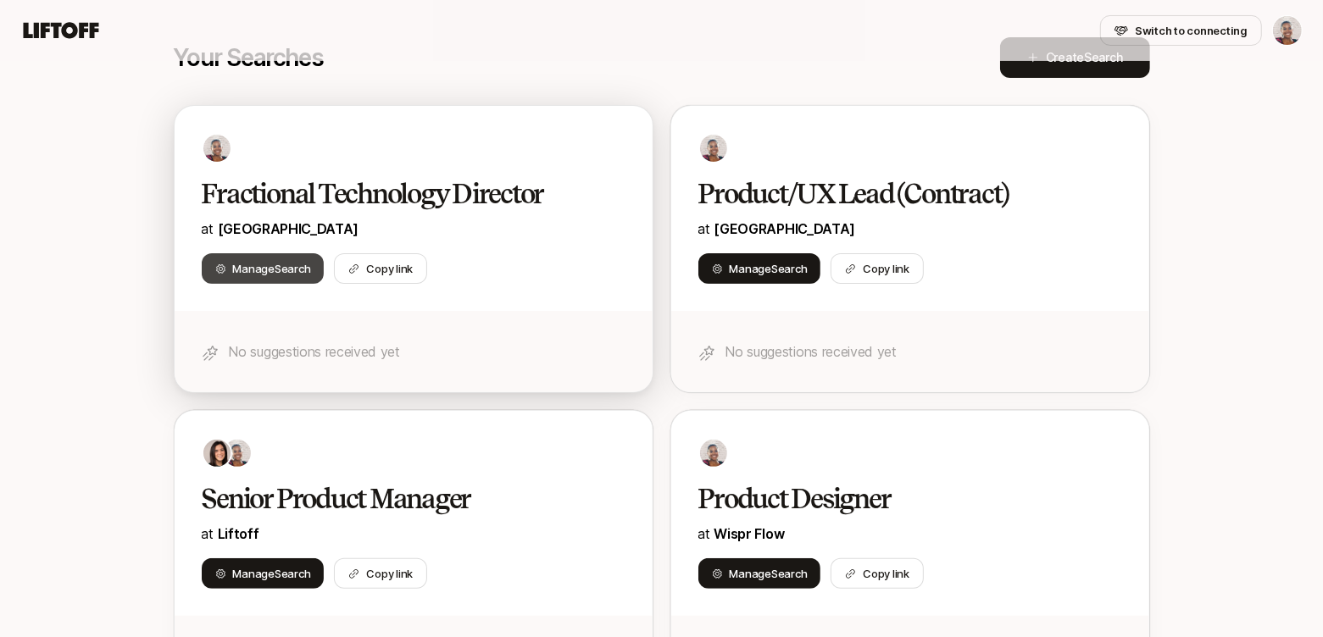
click at [264, 267] on span "Manage Search" at bounding box center [272, 268] width 78 height 17
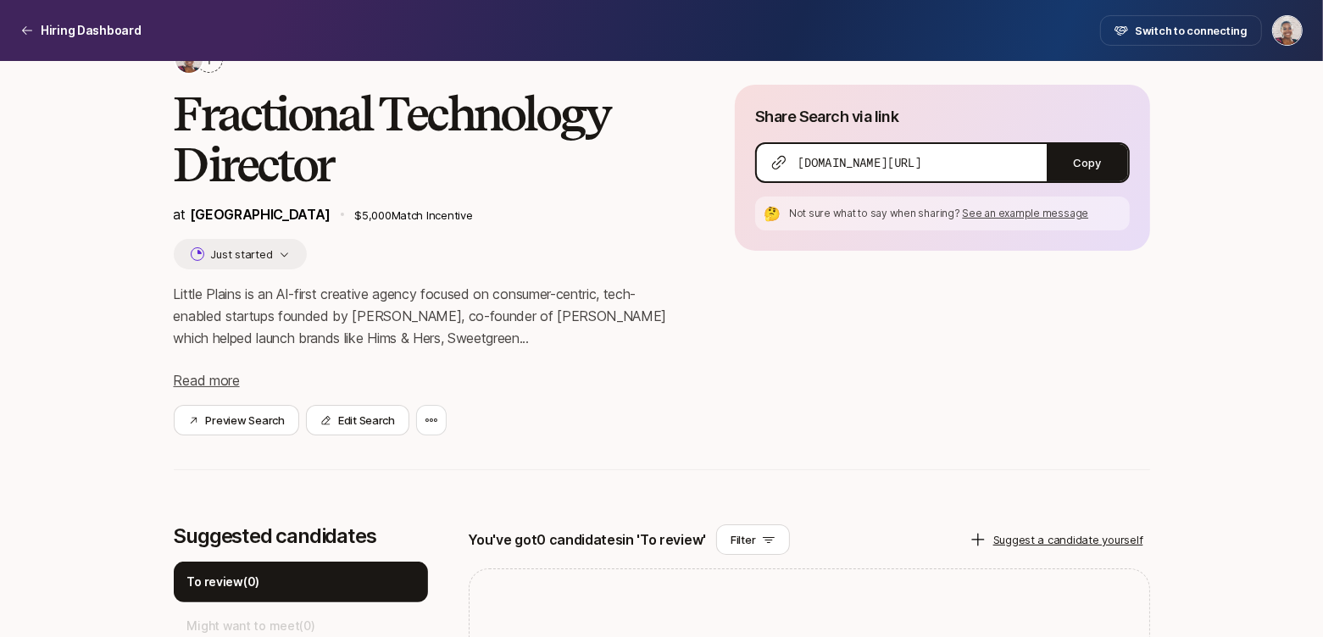
scroll to position [99, 0]
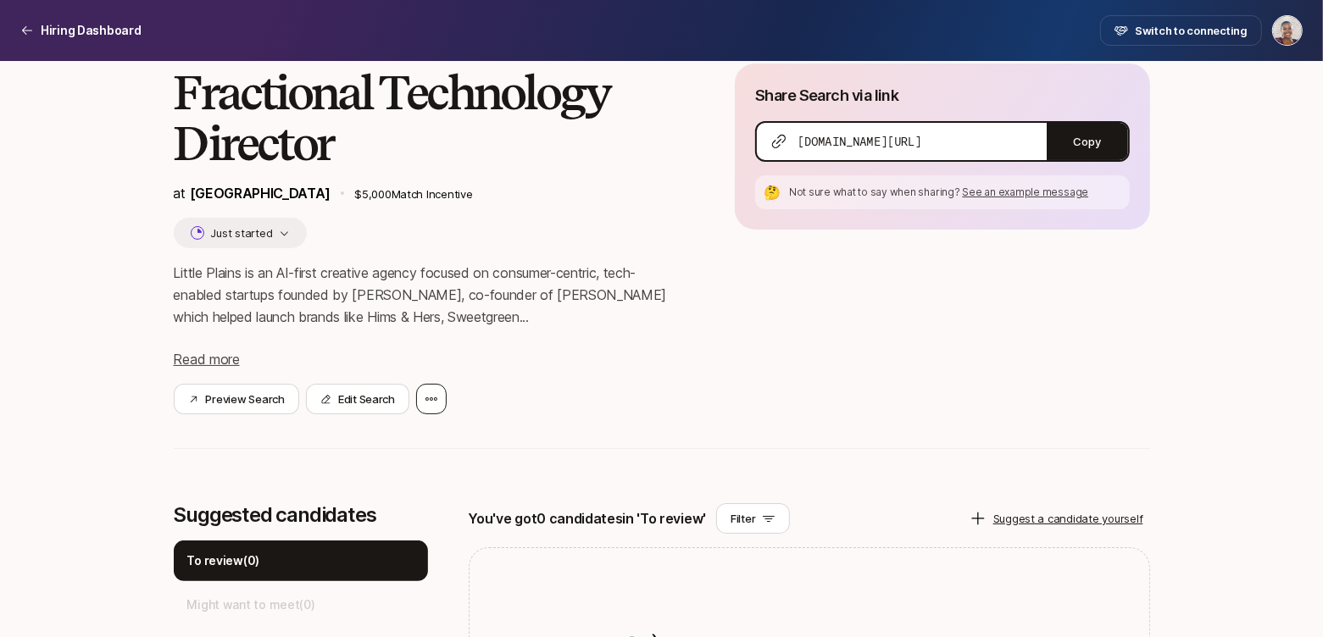
click at [435, 394] on icon at bounding box center [432, 399] width 14 height 14
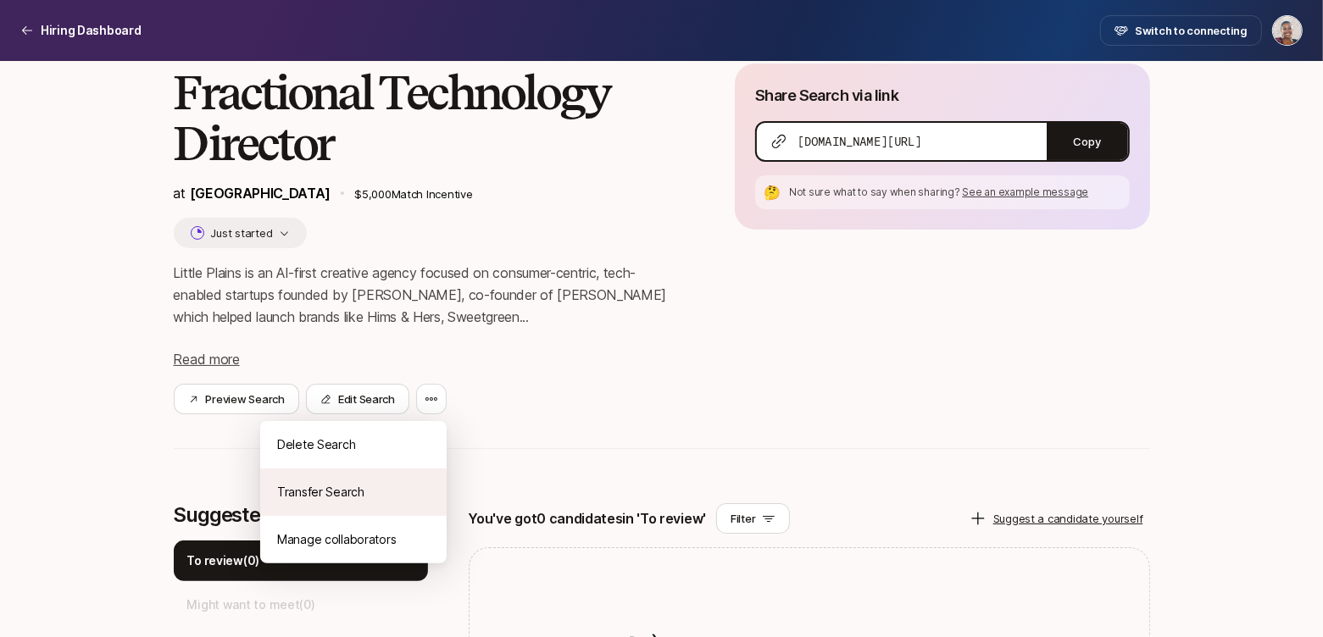
click at [385, 477] on div "Transfer Search" at bounding box center [353, 492] width 186 height 47
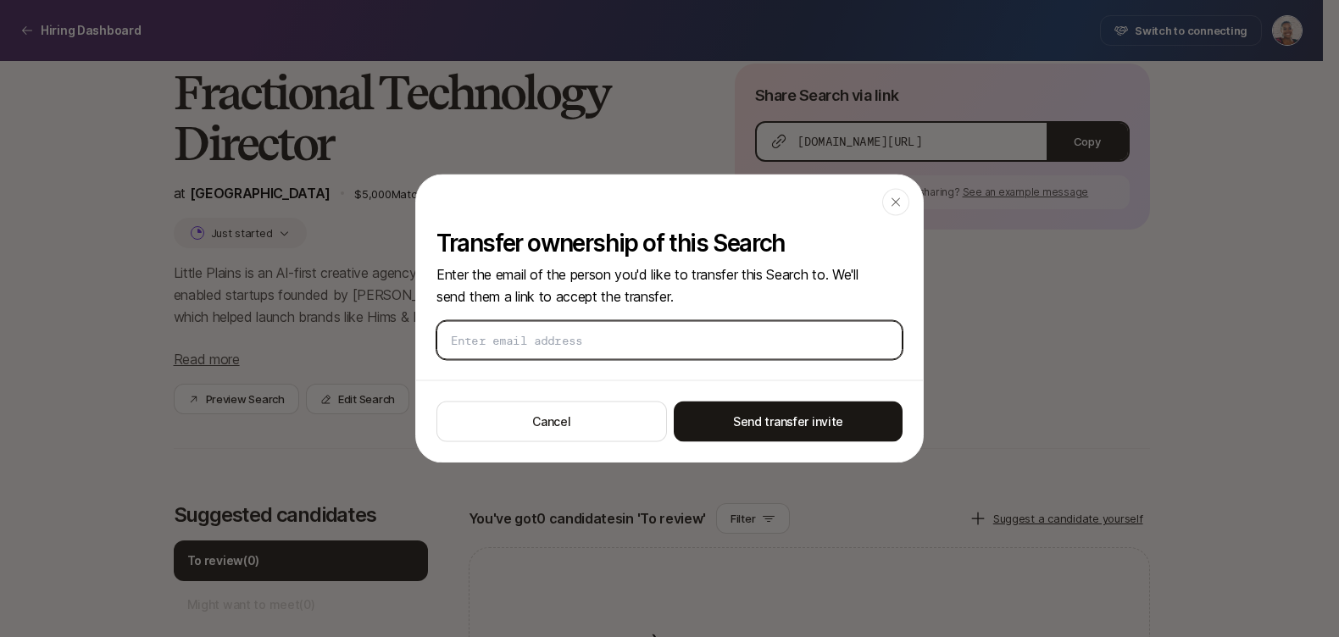
click at [576, 347] on input "email" at bounding box center [669, 340] width 437 height 17
paste input "alex@littleplains.co"
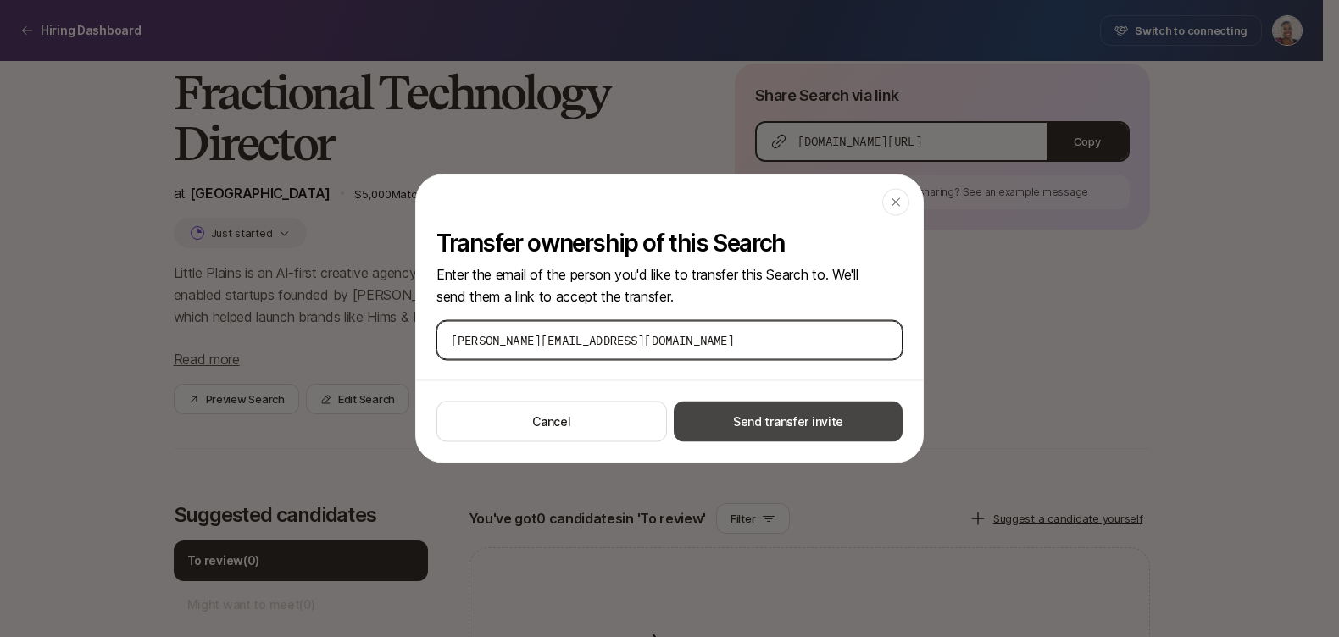
type input "alex@littleplains.co"
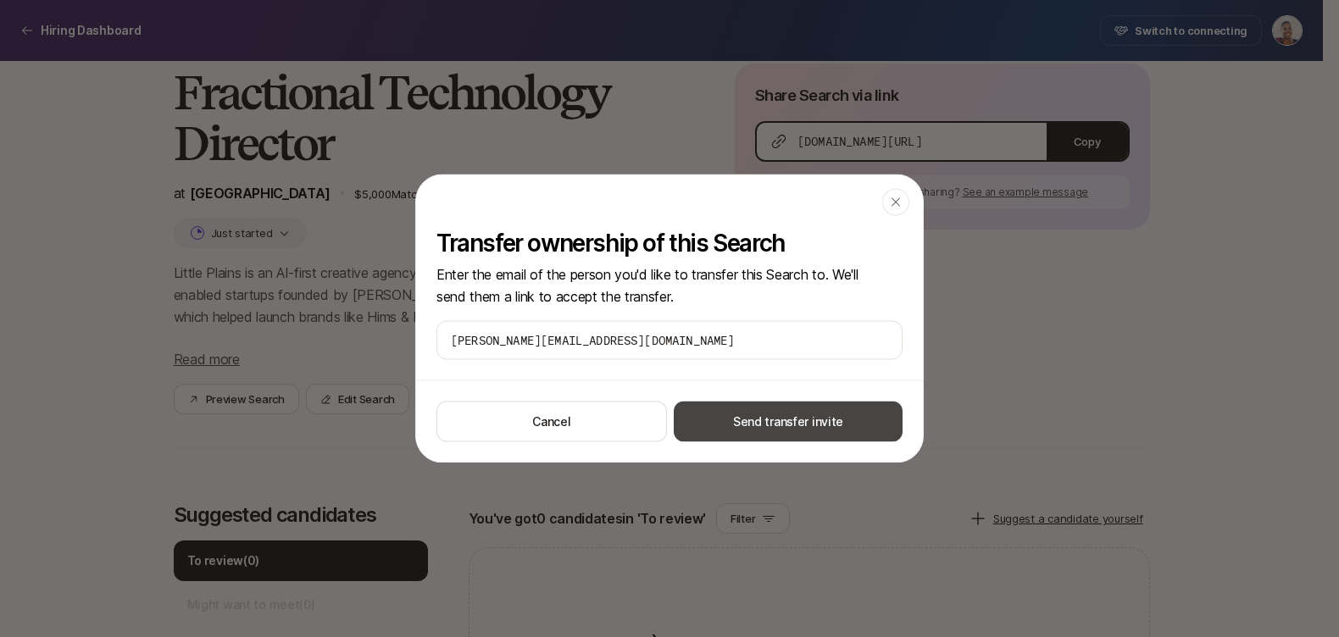
click at [761, 421] on button "Send transfer invite" at bounding box center [788, 422] width 229 height 41
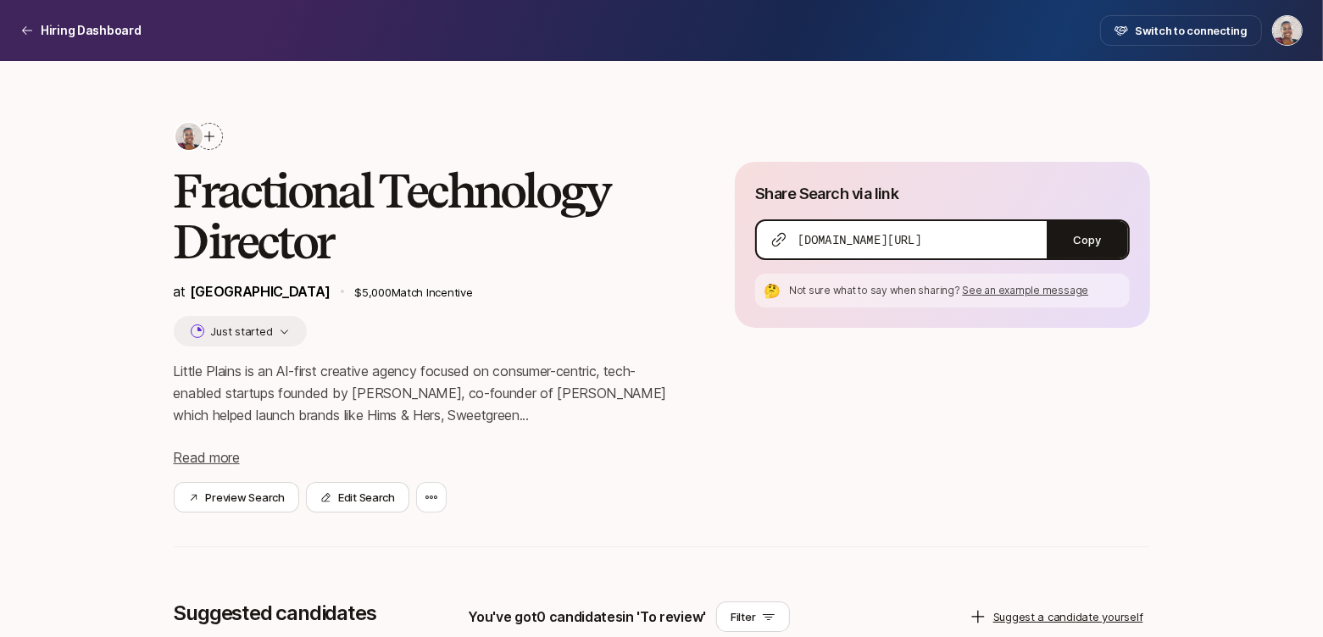
scroll to position [0, 0]
click at [67, 27] on p "Hiring Dashboard" at bounding box center [91, 30] width 101 height 20
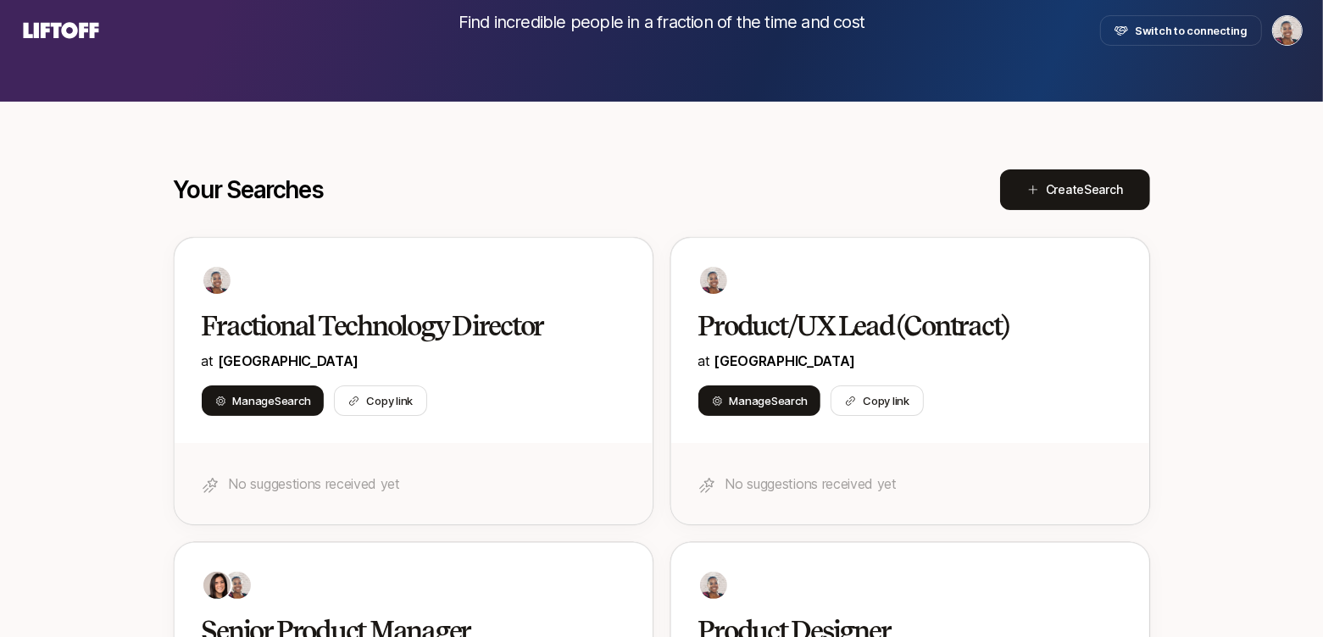
scroll to position [186, 0]
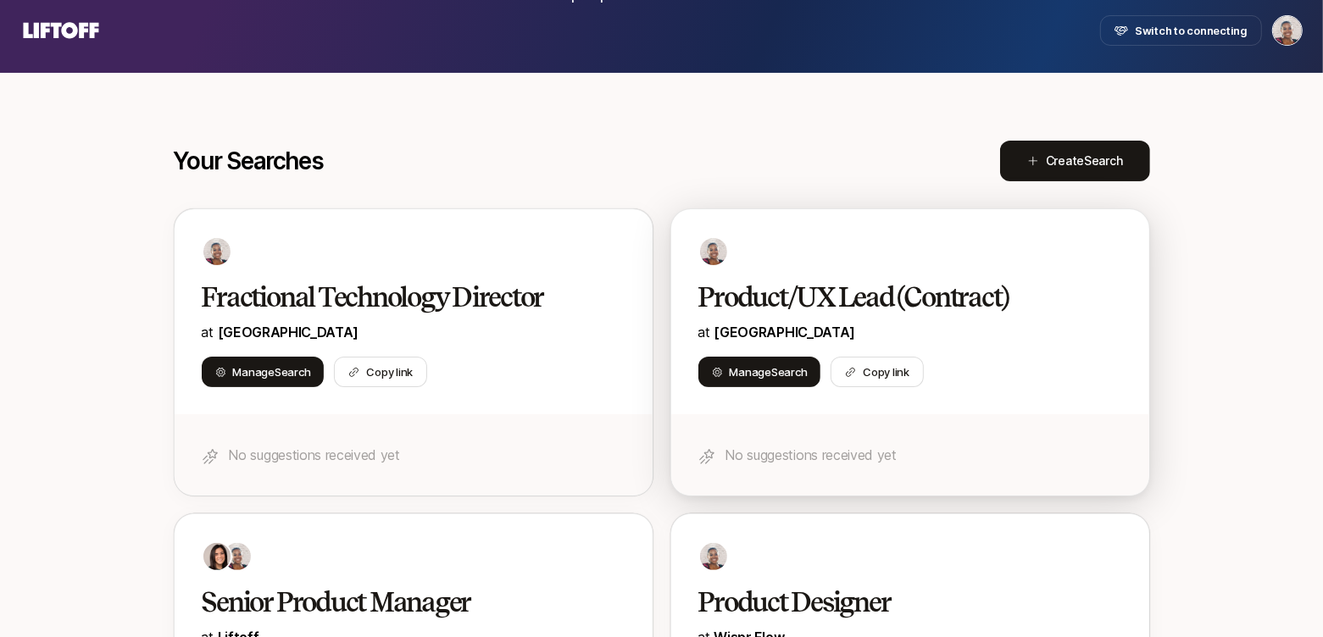
click at [907, 425] on div "No suggestions received yet" at bounding box center [910, 454] width 478 height 81
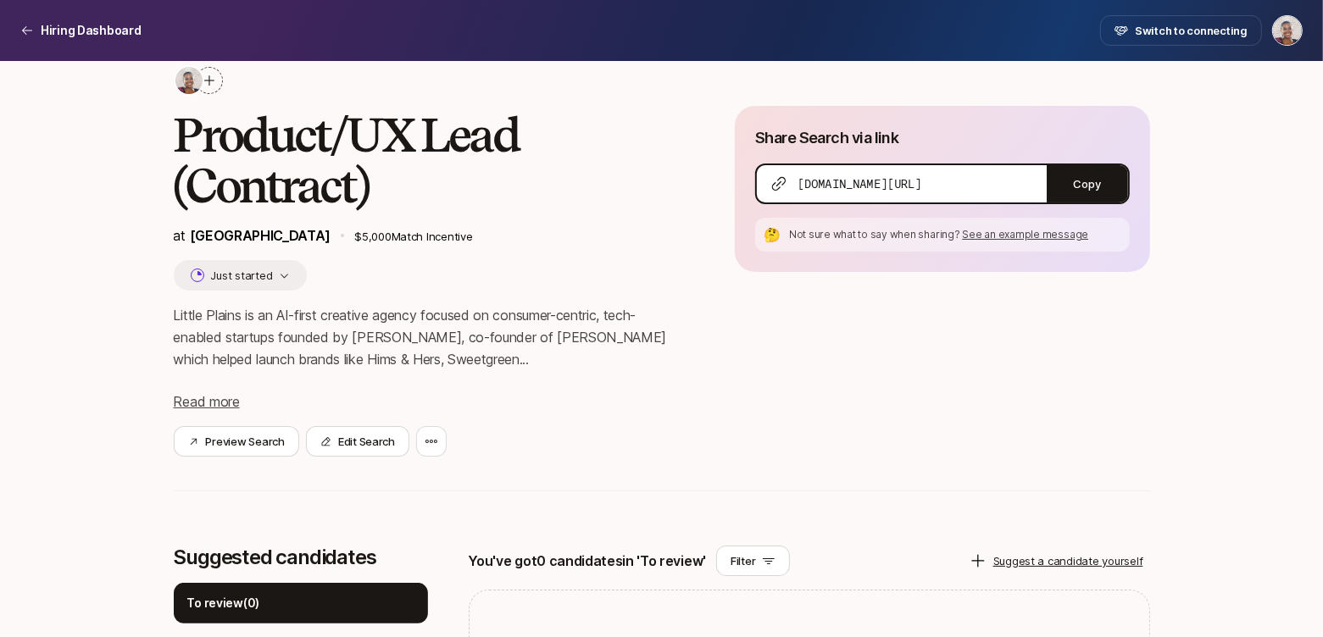
scroll to position [114, 0]
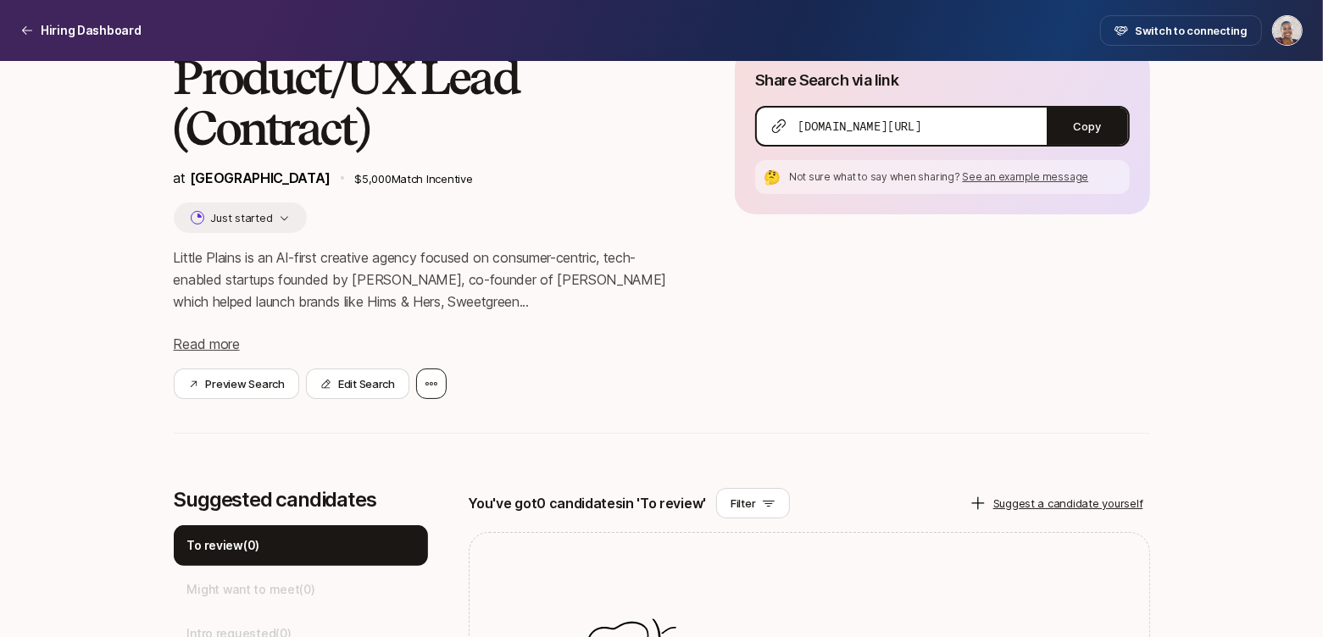
click at [442, 386] on div at bounding box center [431, 384] width 31 height 31
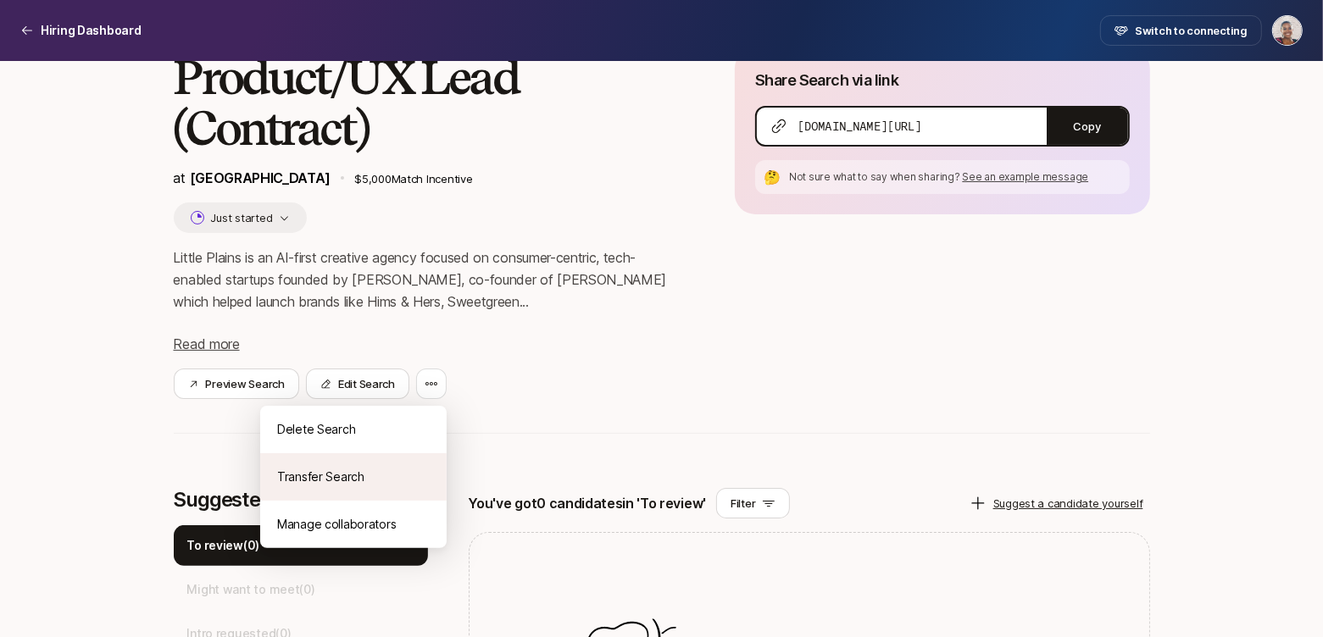
click at [391, 469] on div "Transfer Search" at bounding box center [353, 476] width 186 height 47
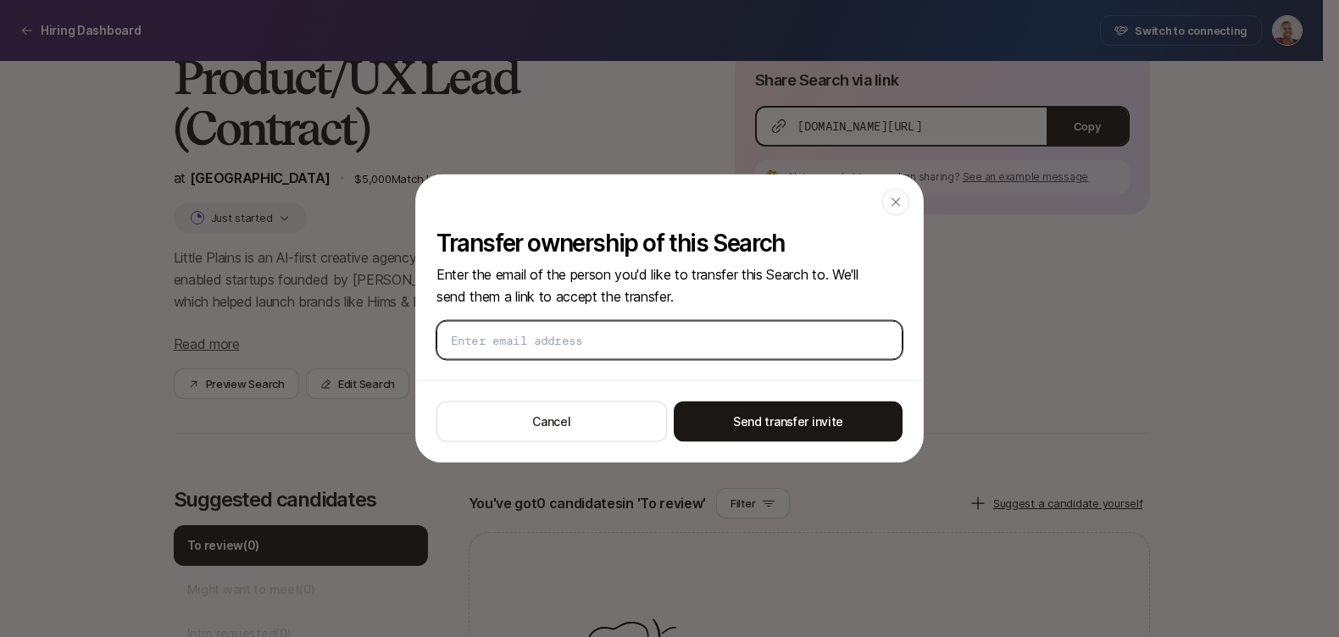
click at [546, 347] on input "email" at bounding box center [669, 340] width 437 height 17
paste input "alex@littleplains.co"
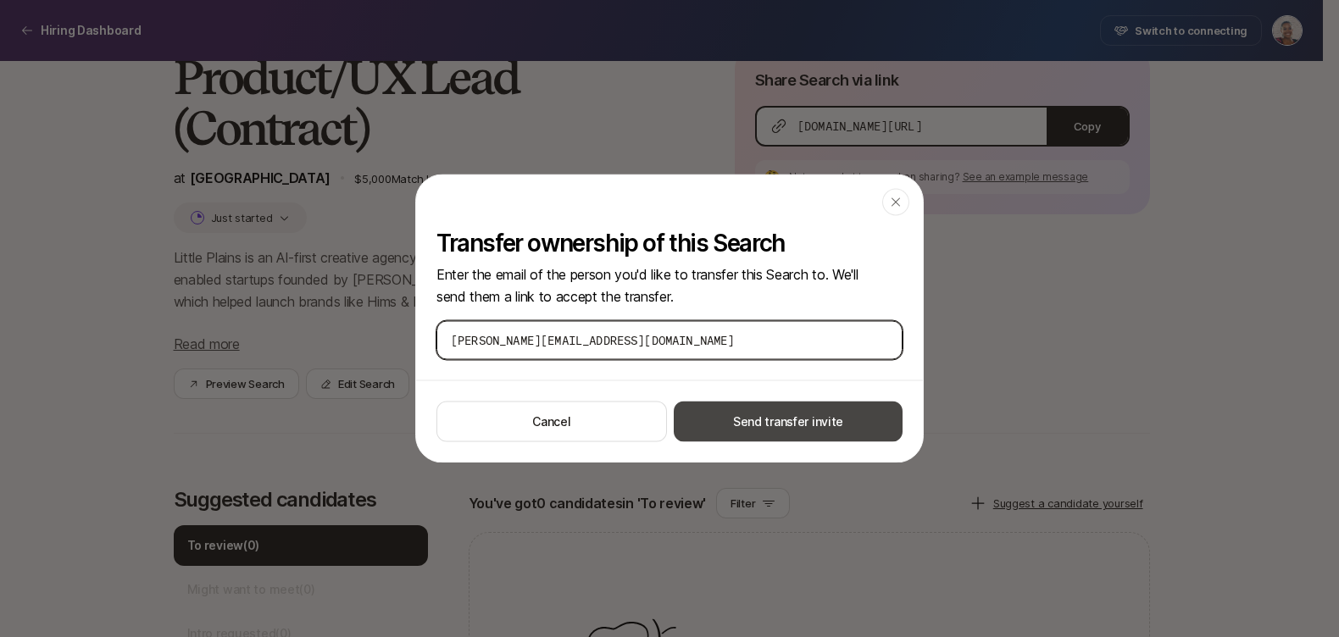
type input "alex@littleplains.co"
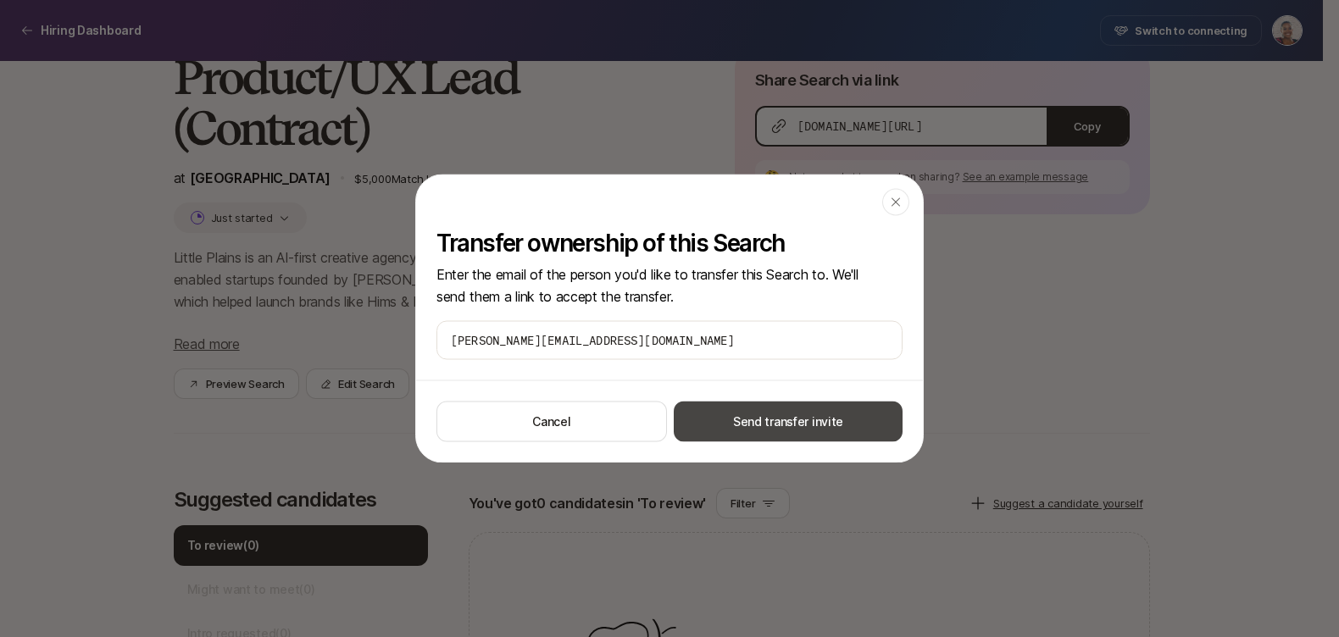
click at [763, 418] on button "Send transfer invite" at bounding box center [788, 422] width 229 height 41
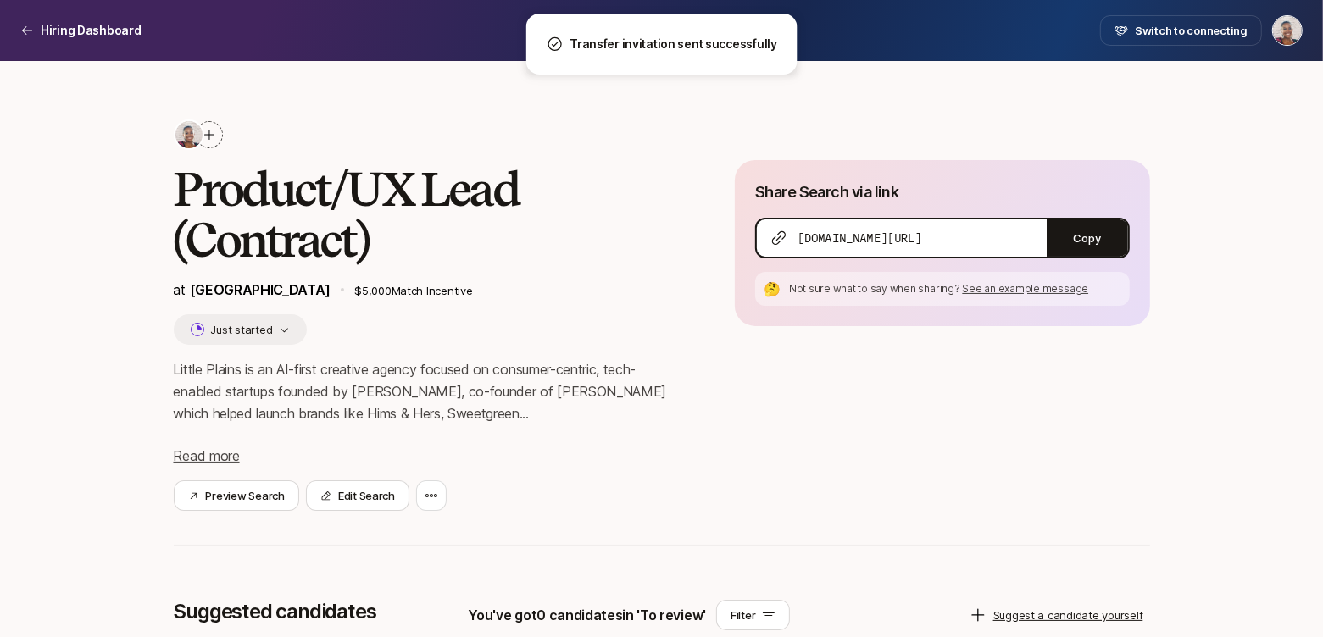
scroll to position [0, 0]
